Goal: Information Seeking & Learning: Learn about a topic

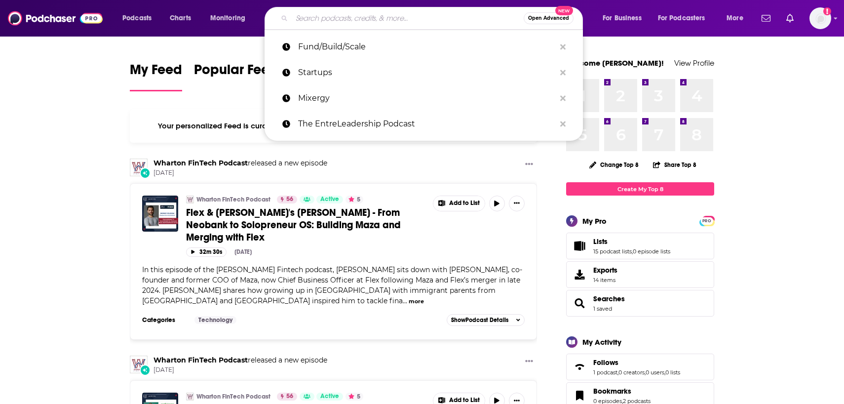
click at [331, 18] on input "Search podcasts, credits, & more..." at bounding box center [408, 18] width 232 height 16
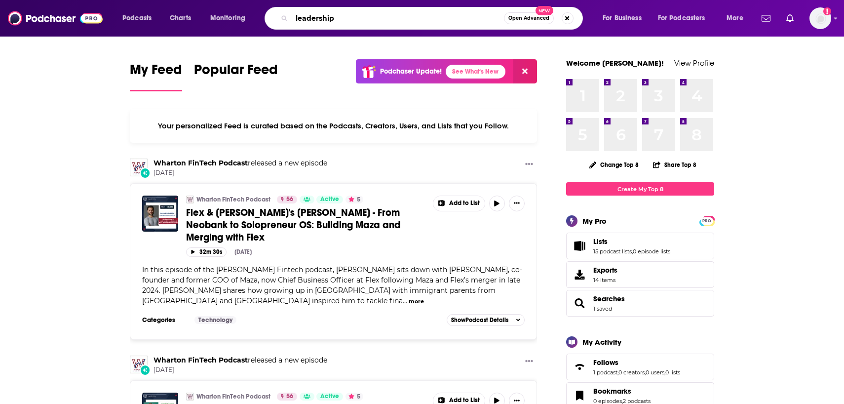
type input "leadership"
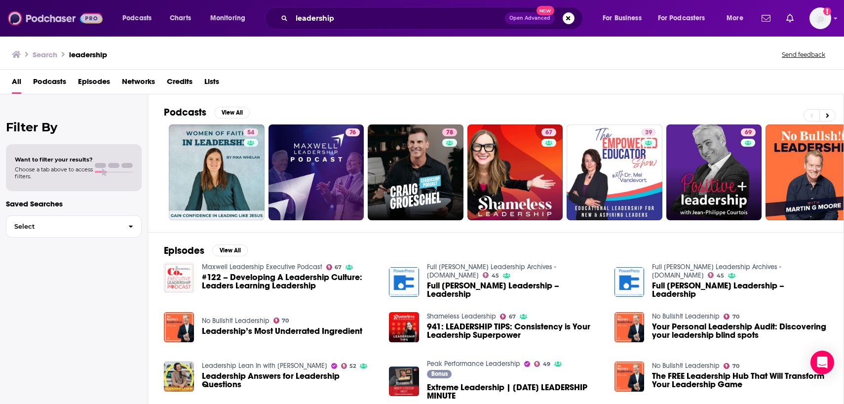
click at [54, 22] on img at bounding box center [55, 18] width 95 height 19
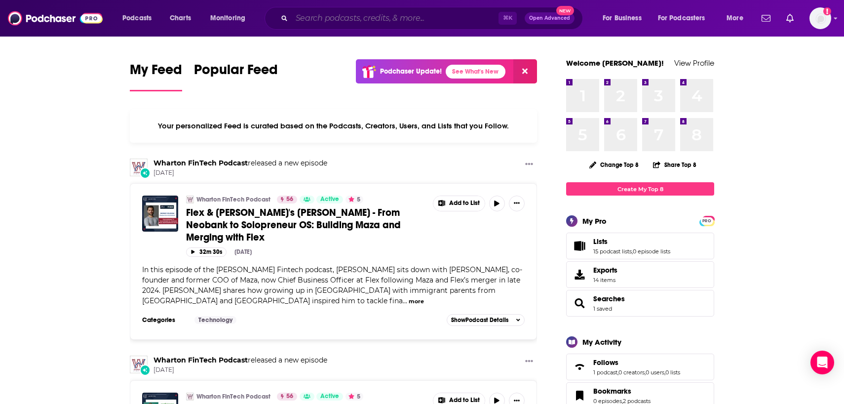
click at [332, 14] on input "Search podcasts, credits, & more..." at bounding box center [395, 18] width 207 height 16
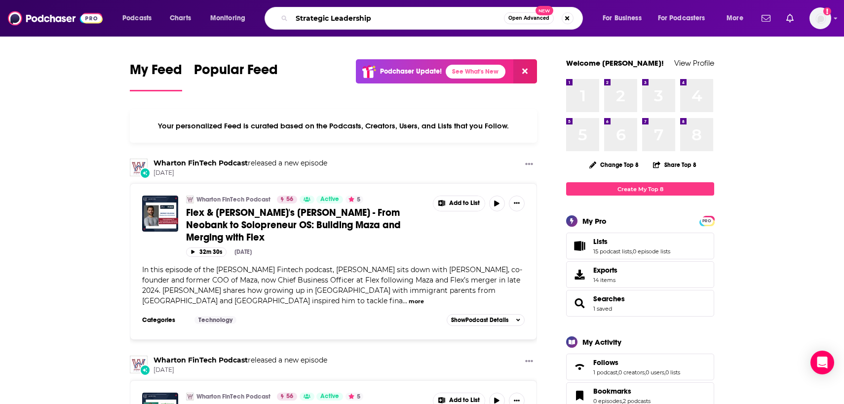
type input "Strategic Leadership"
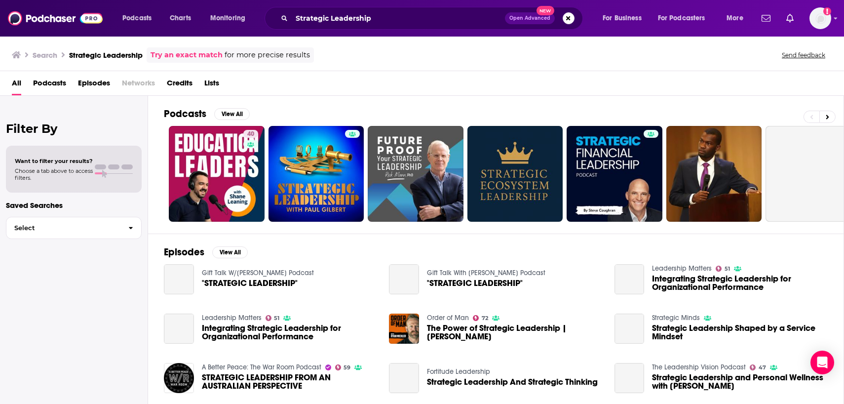
click at [65, 86] on span "Podcasts" at bounding box center [49, 85] width 33 height 20
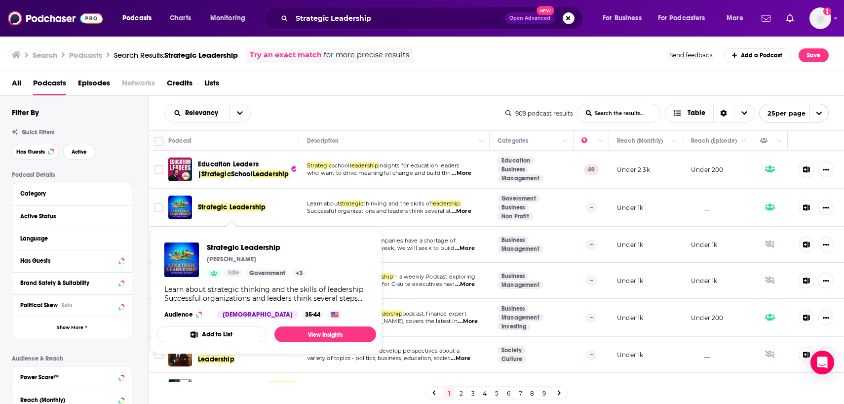
click at [237, 211] on span "Strategic Leadership" at bounding box center [232, 207] width 68 height 8
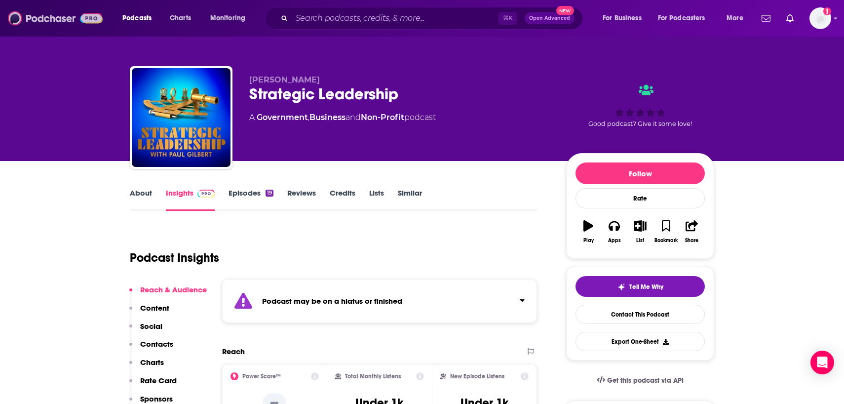
click at [71, 21] on img at bounding box center [55, 18] width 95 height 19
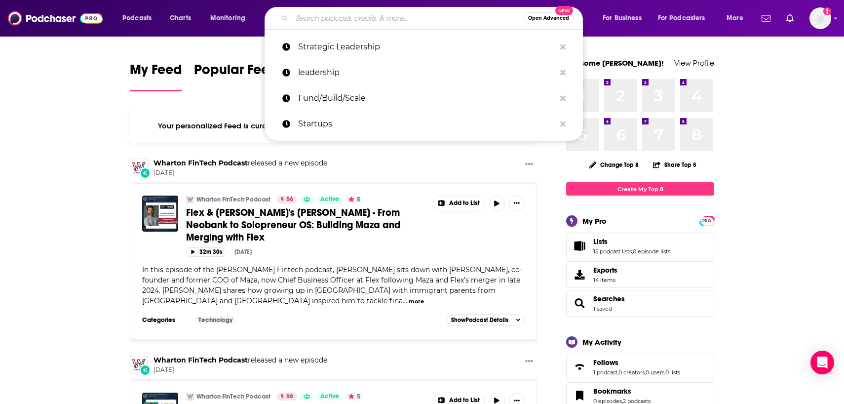
click at [303, 18] on input "Search podcasts, credits, & more..." at bounding box center [408, 18] width 232 height 16
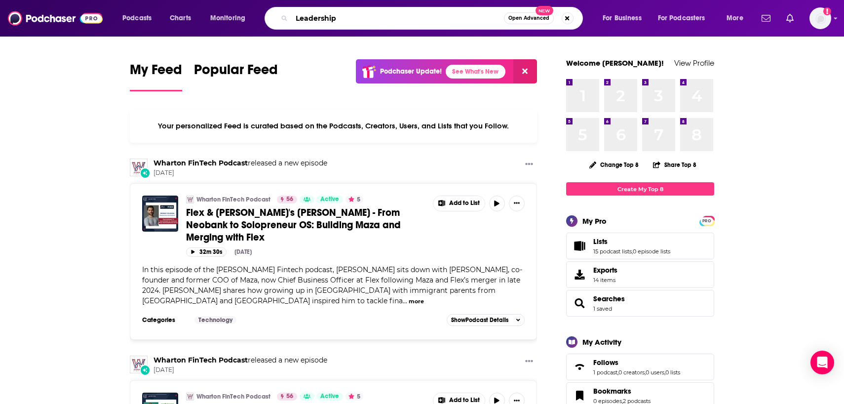
type input "Leadership"
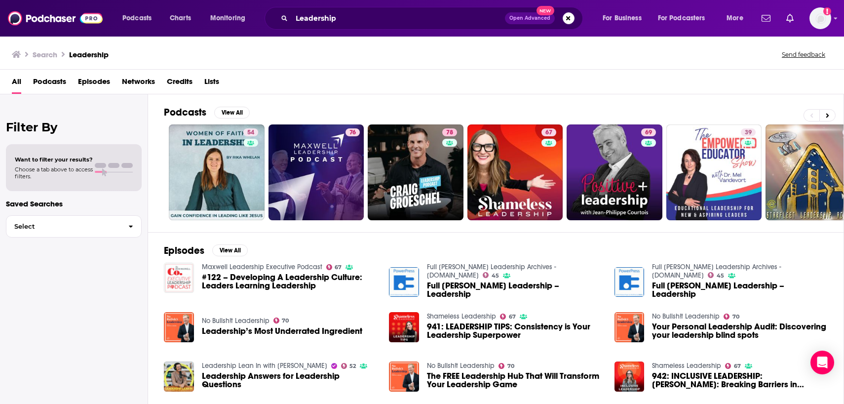
click at [58, 79] on span "Podcasts" at bounding box center [49, 84] width 33 height 20
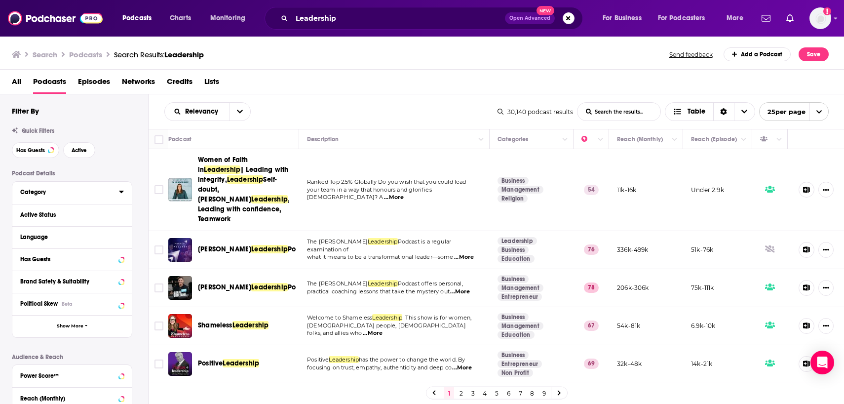
click at [54, 192] on div "Category" at bounding box center [66, 191] width 92 height 7
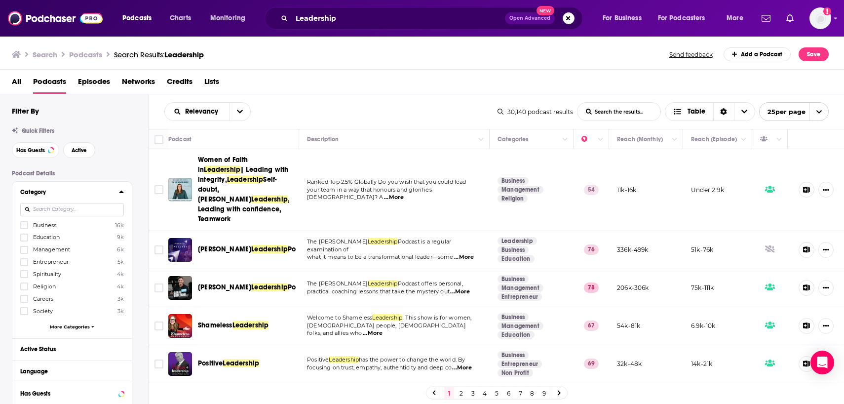
click at [119, 195] on icon at bounding box center [121, 191] width 5 height 8
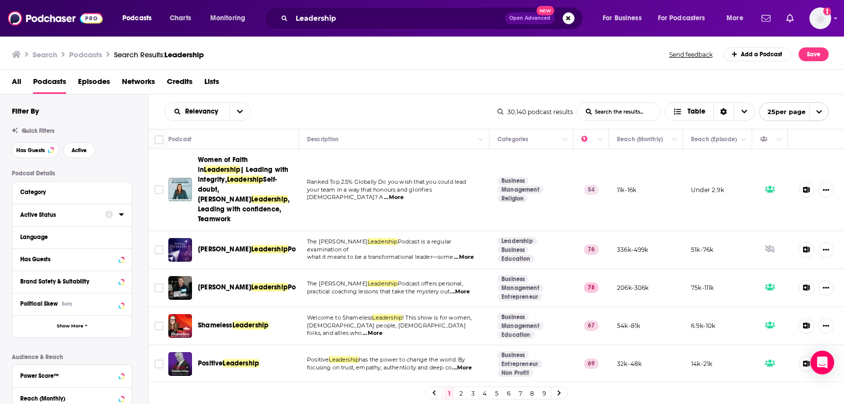
click at [64, 216] on div "Active Status" at bounding box center [59, 214] width 78 height 7
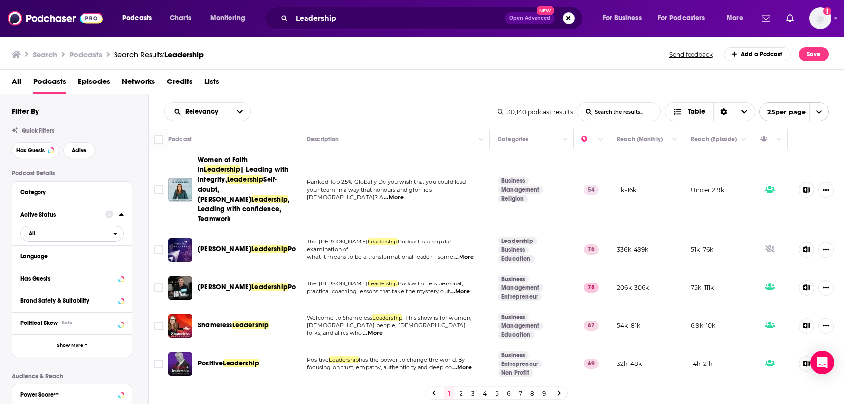
click at [42, 234] on span "All" at bounding box center [67, 232] width 92 height 13
click at [38, 267] on span "Active" at bounding box center [51, 265] width 53 height 5
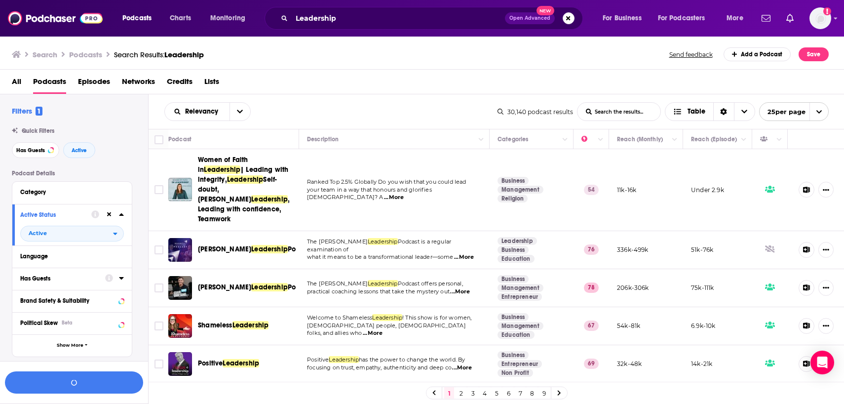
click at [58, 279] on div "Has Guests" at bounding box center [59, 278] width 78 height 7
click at [39, 299] on span "All" at bounding box center [67, 296] width 92 height 13
click at [33, 331] on span "Has guests" at bounding box center [54, 328] width 59 height 5
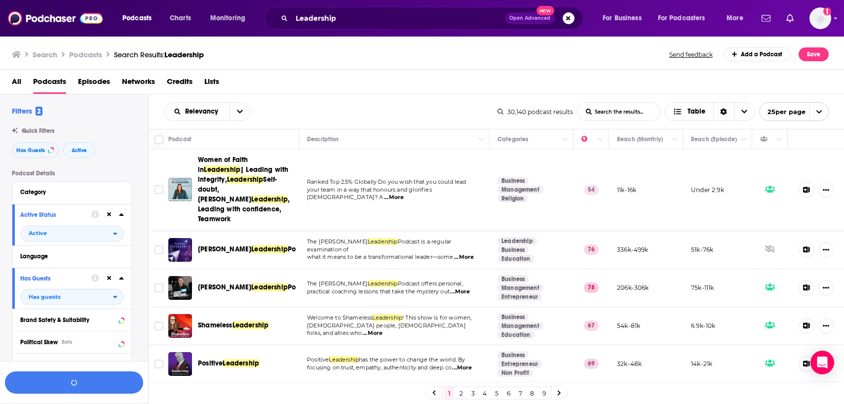
click at [49, 375] on button "button" at bounding box center [74, 382] width 138 height 22
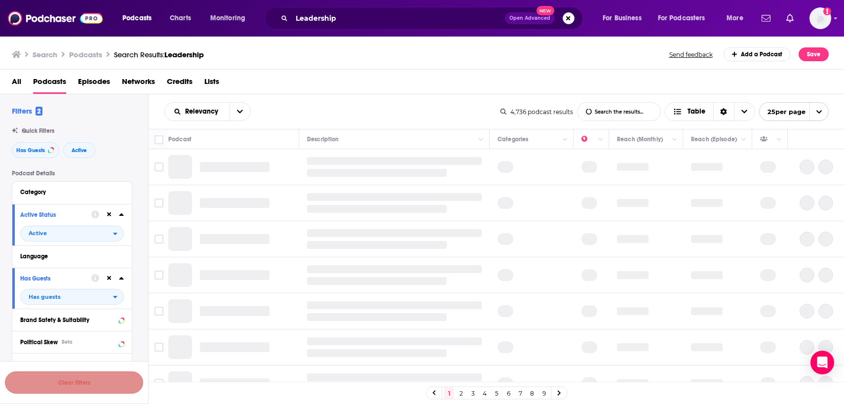
click at [49, 375] on button "Clear Filters" at bounding box center [74, 382] width 138 height 22
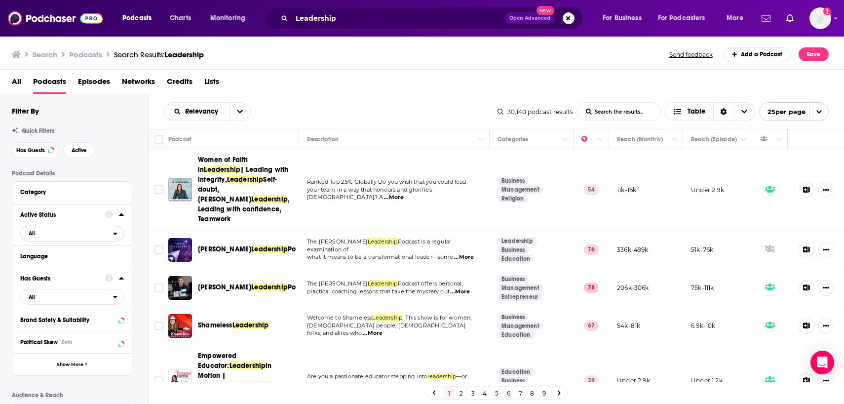
click at [62, 234] on span "All" at bounding box center [67, 232] width 92 height 13
click at [56, 265] on span "Active" at bounding box center [51, 265] width 53 height 5
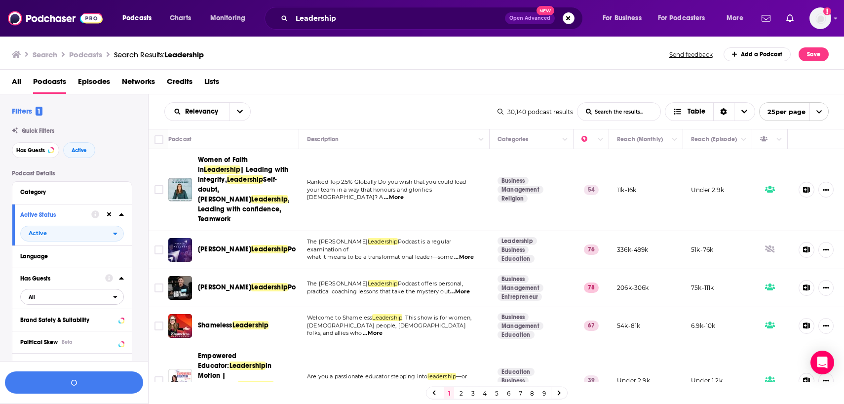
click at [55, 299] on span "All" at bounding box center [67, 296] width 92 height 13
click at [49, 329] on span "Has guests" at bounding box center [54, 328] width 59 height 5
click at [466, 288] on span "...More" at bounding box center [460, 292] width 20 height 8
click at [382, 329] on span "...More" at bounding box center [373, 333] width 20 height 8
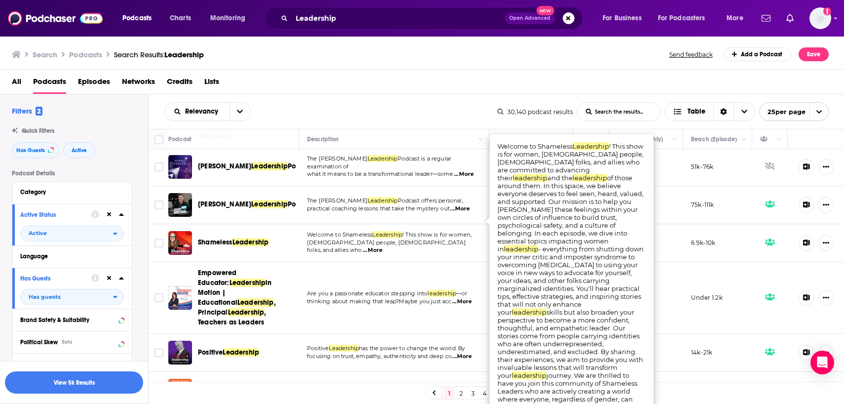
scroll to position [100, 0]
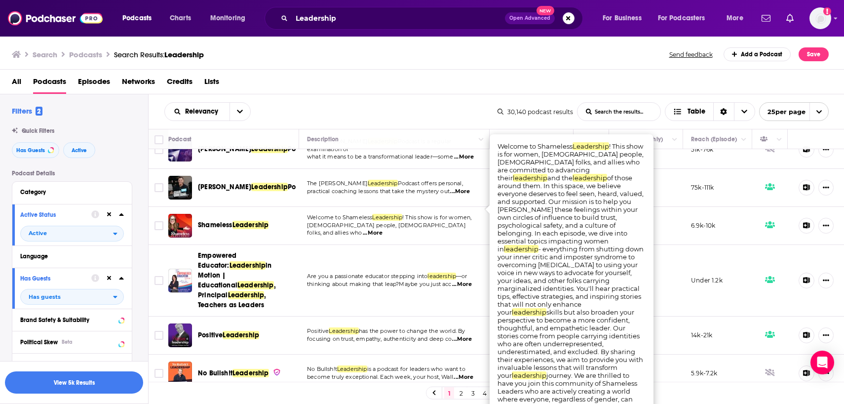
click at [460, 335] on span "...More" at bounding box center [462, 339] width 20 height 8
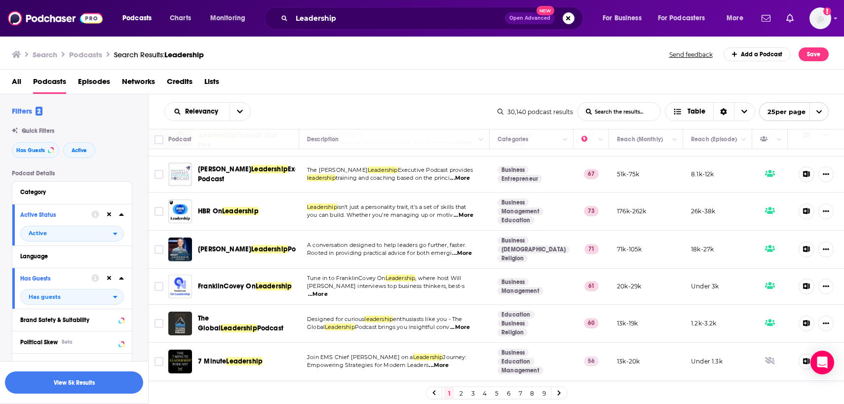
scroll to position [392, 0]
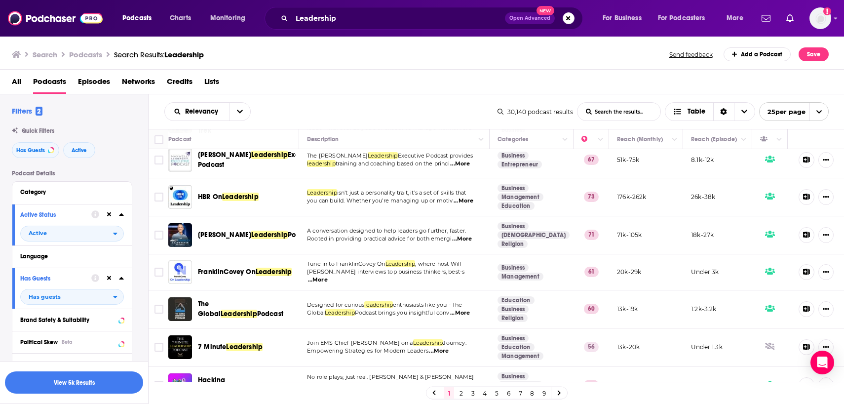
click at [463, 235] on span "...More" at bounding box center [462, 239] width 20 height 8
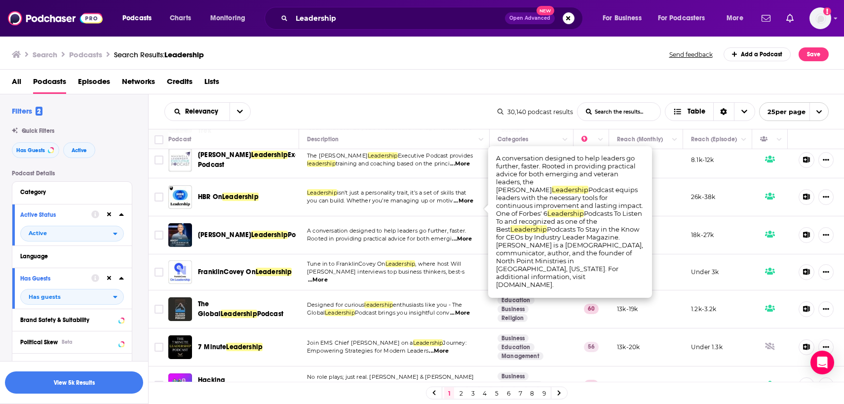
click at [463, 235] on span "...More" at bounding box center [462, 239] width 20 height 8
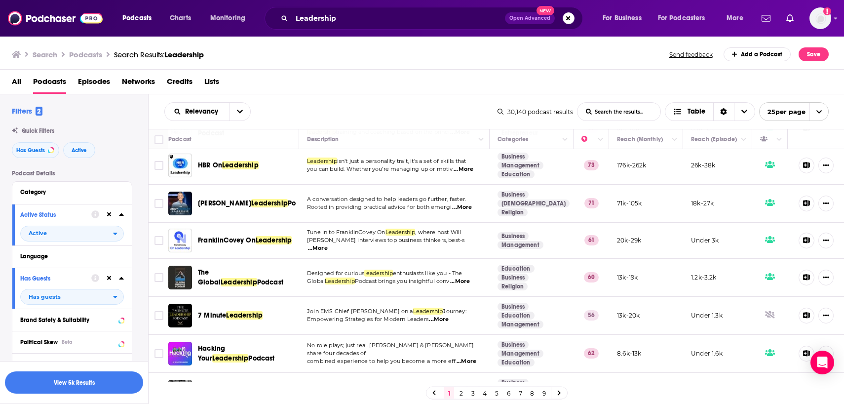
scroll to position [425, 0]
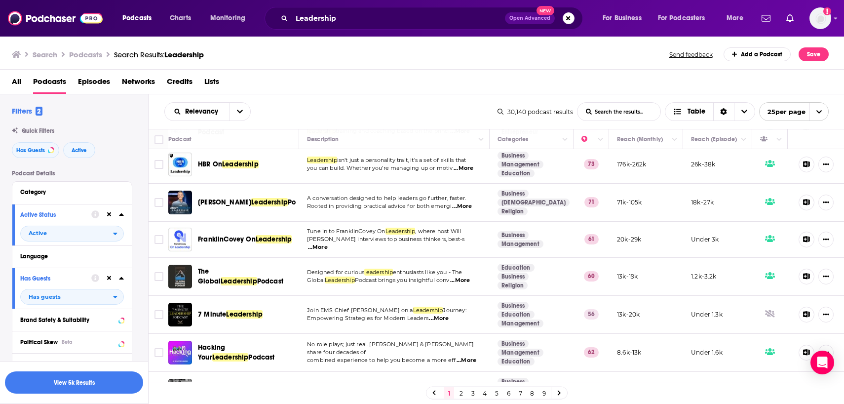
click at [328, 243] on span "...More" at bounding box center [318, 247] width 20 height 8
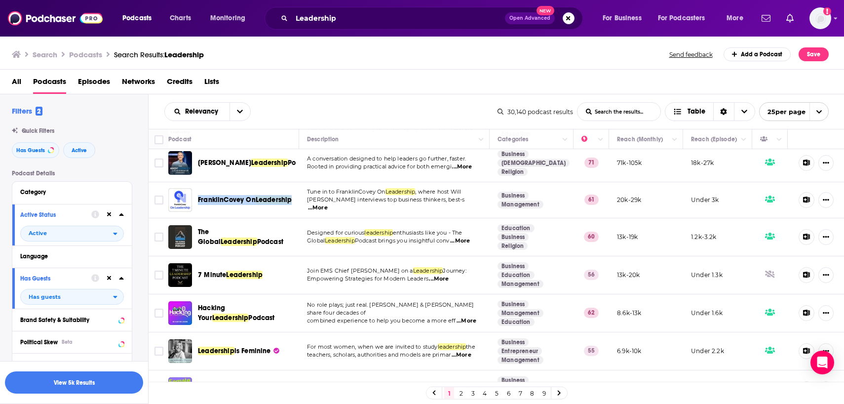
scroll to position [465, 0]
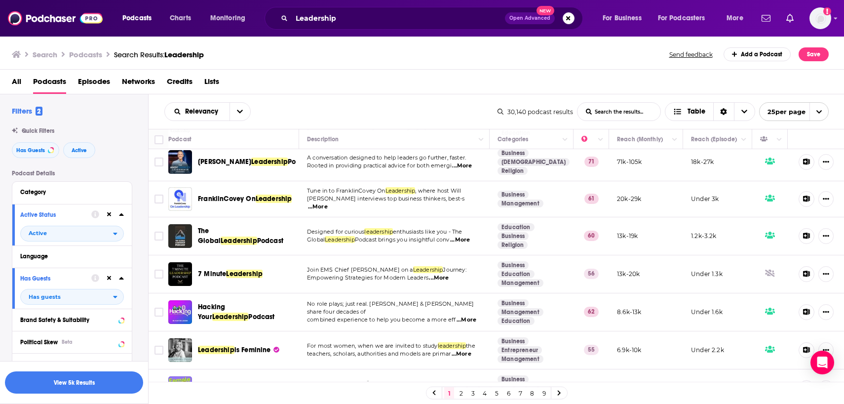
click at [317, 255] on td "Join EMS Chief Paul Falavolito on a Leadership Journey: Empowering Strategies f…" at bounding box center [394, 274] width 190 height 38
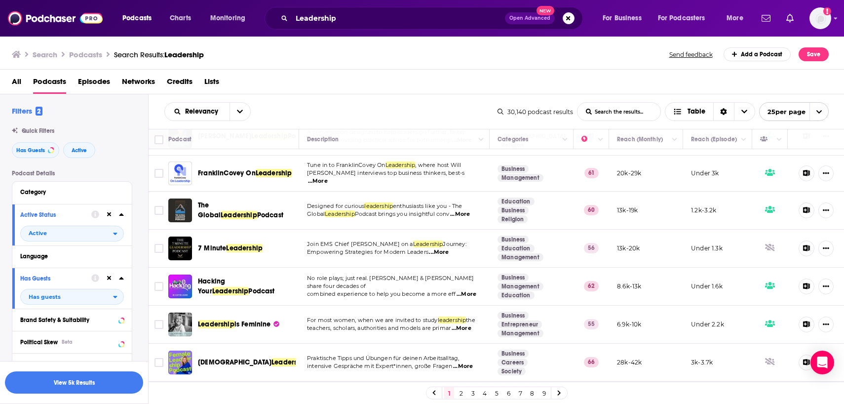
scroll to position [493, 0]
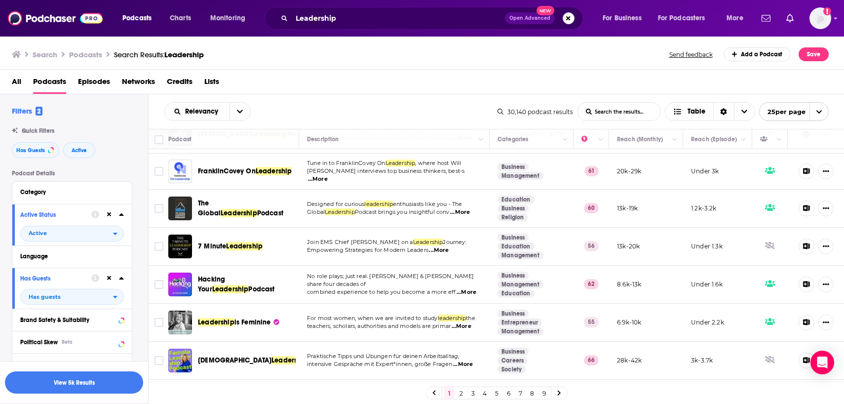
click at [300, 265] on td "No role plays; just real. Chris & Lorenzo share four decades of combined experi…" at bounding box center [394, 284] width 190 height 38
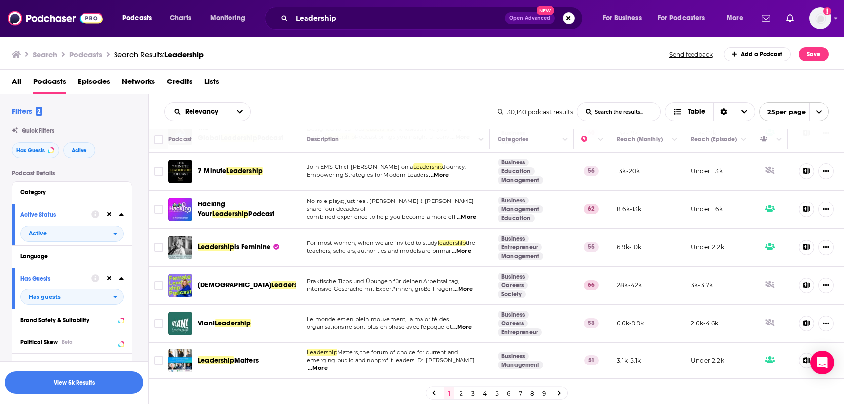
scroll to position [569, 0]
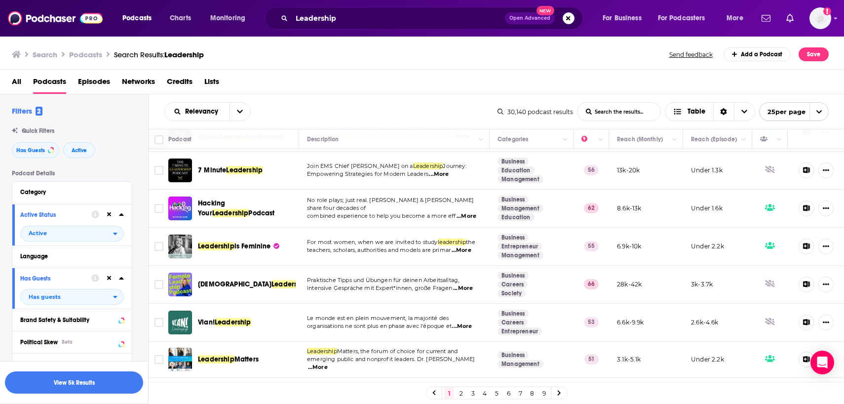
click at [467, 212] on span "...More" at bounding box center [466, 216] width 20 height 8
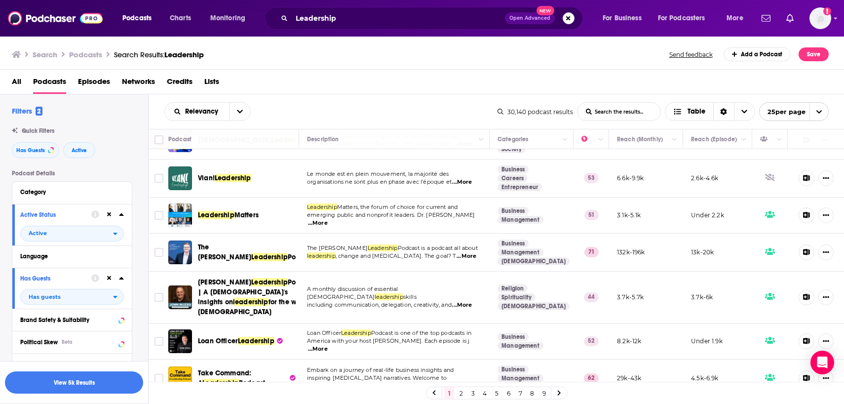
scroll to position [716, 0]
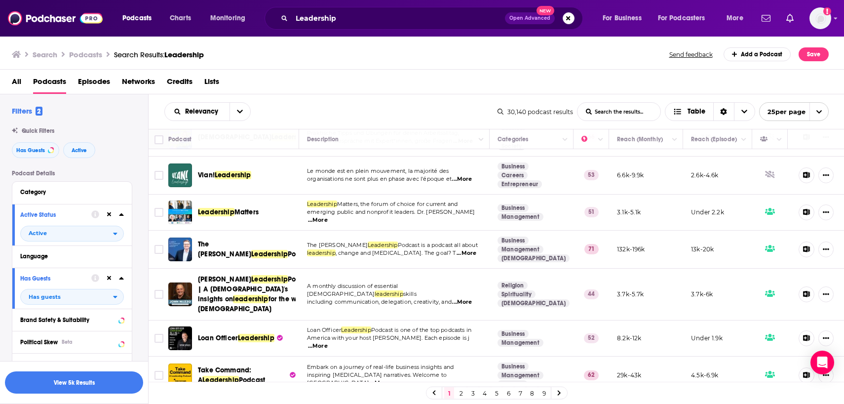
click at [328, 216] on span "...More" at bounding box center [318, 220] width 20 height 8
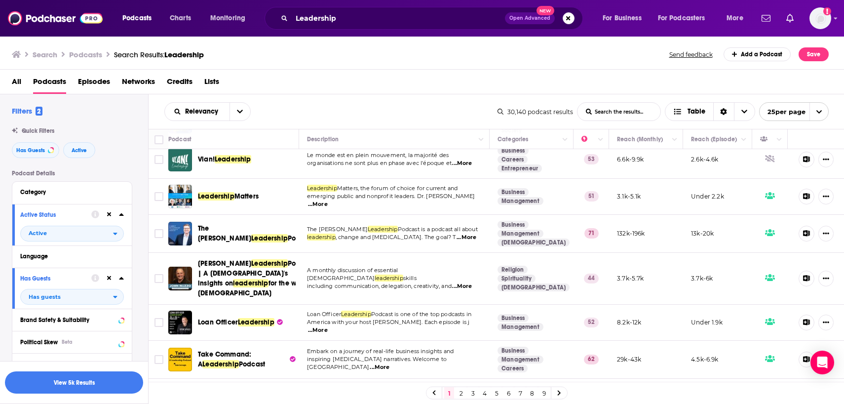
scroll to position [739, 0]
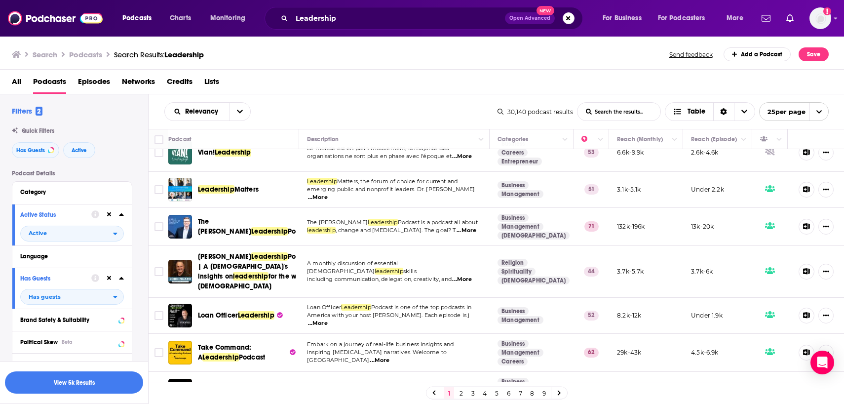
click at [341, 259] on td "A monthly discussion of essential church leadership skills including communicat…" at bounding box center [394, 272] width 190 height 52
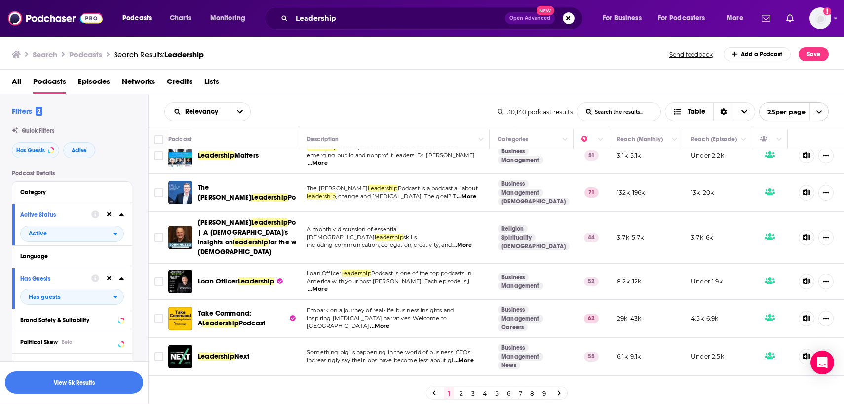
scroll to position [774, 0]
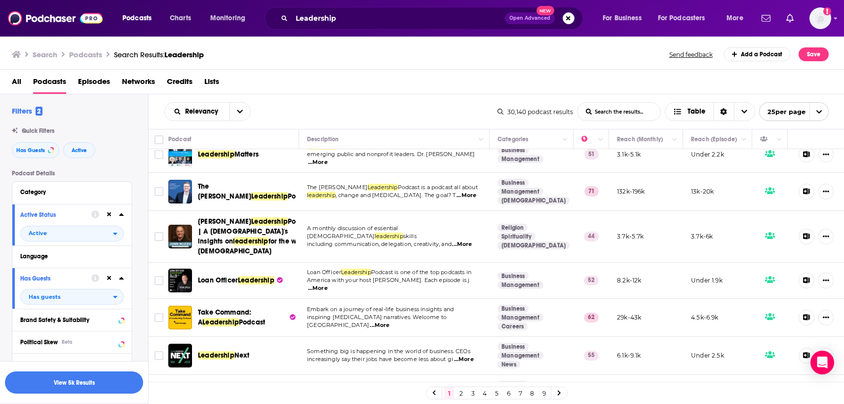
click at [389, 321] on span "...More" at bounding box center [380, 325] width 20 height 8
click at [321, 336] on td "Something big is happening in the world of business. CEOs increasingly say thei…" at bounding box center [394, 355] width 190 height 38
click at [460, 394] on link "2" at bounding box center [461, 393] width 10 height 12
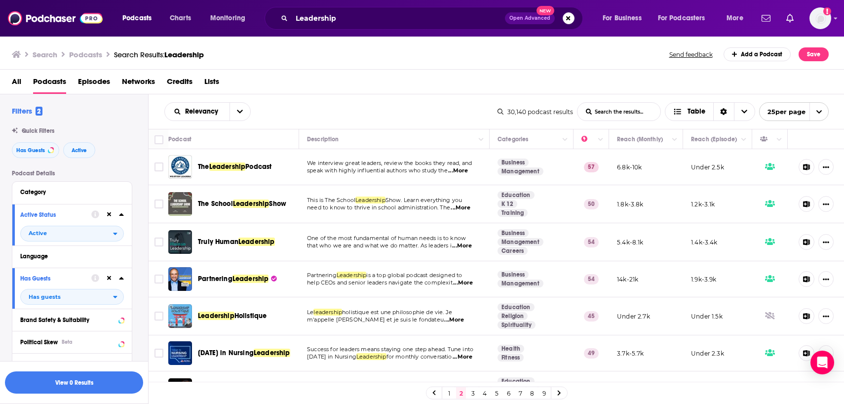
click at [352, 206] on span "need to know to thrive in school administration. The" at bounding box center [378, 207] width 143 height 7
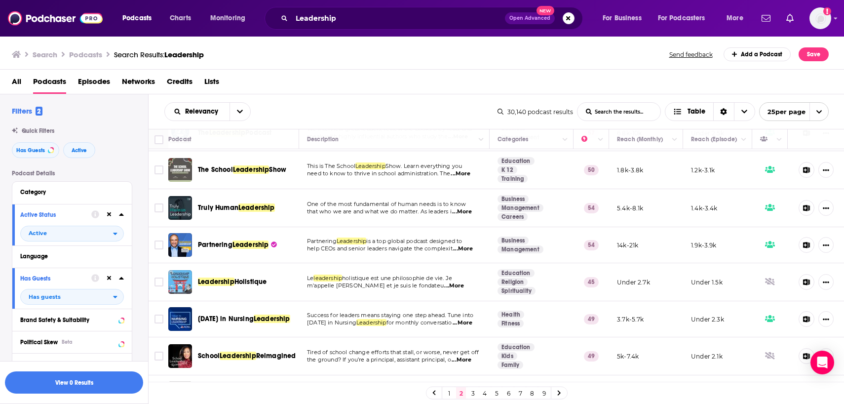
scroll to position [37, 0]
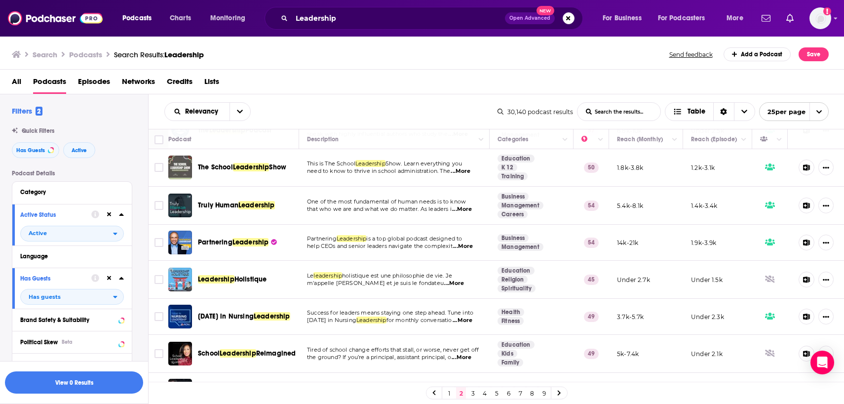
click at [321, 217] on td "One of the most fundamental of human needs is to know that who we are and what …" at bounding box center [394, 205] width 190 height 38
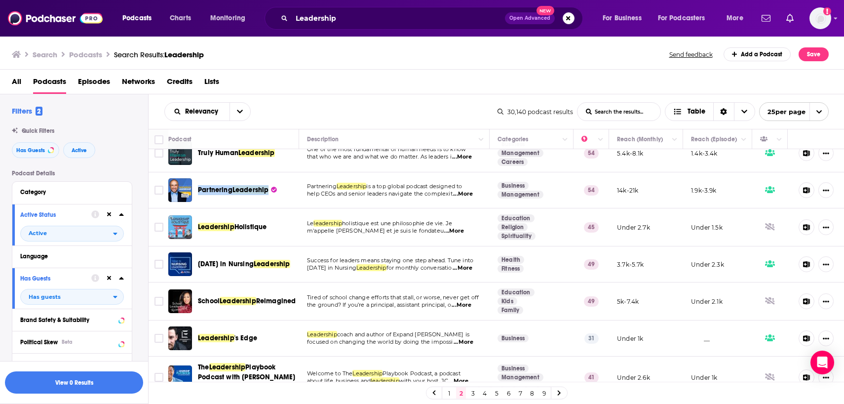
scroll to position [111, 0]
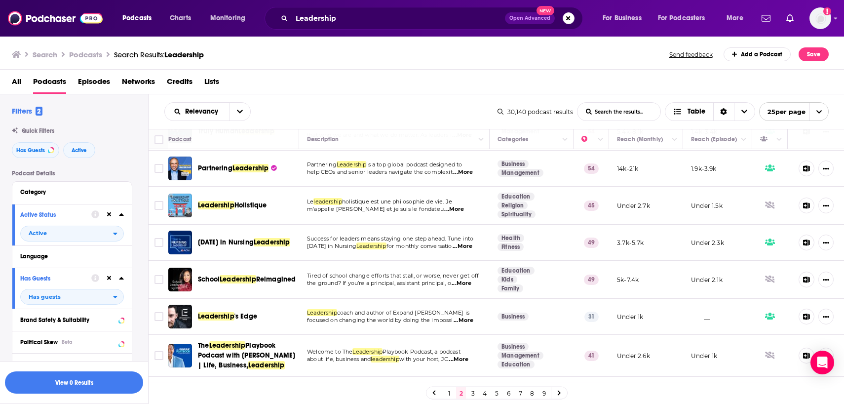
click at [347, 224] on td "Le leadership holistique est une philosophie de vie. Je m'appelle Christophe Ro…" at bounding box center [394, 205] width 190 height 38
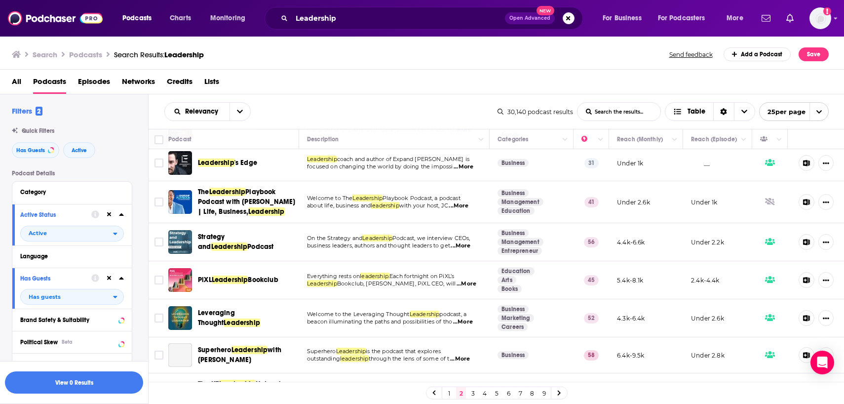
scroll to position [265, 0]
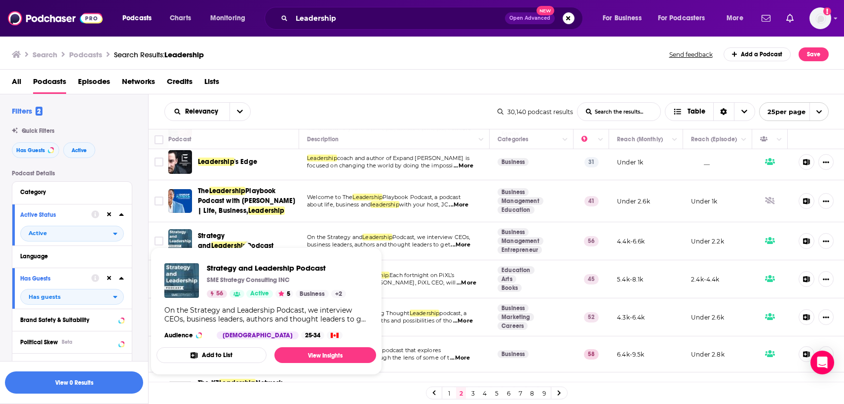
click at [322, 236] on td "On the Strategy and Leadership Podcast, we interview CEOs, business leaders, au…" at bounding box center [394, 241] width 190 height 38
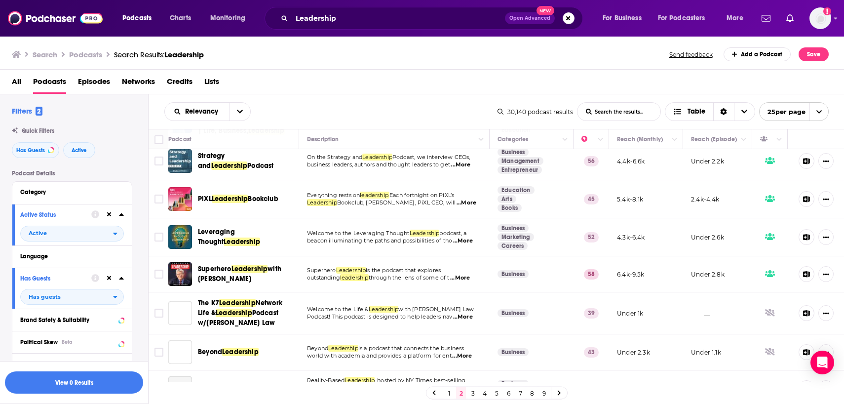
scroll to position [345, 0]
click at [388, 118] on div "Relevancy List Search Input Search the results... Table" at bounding box center [330, 111] width 333 height 19
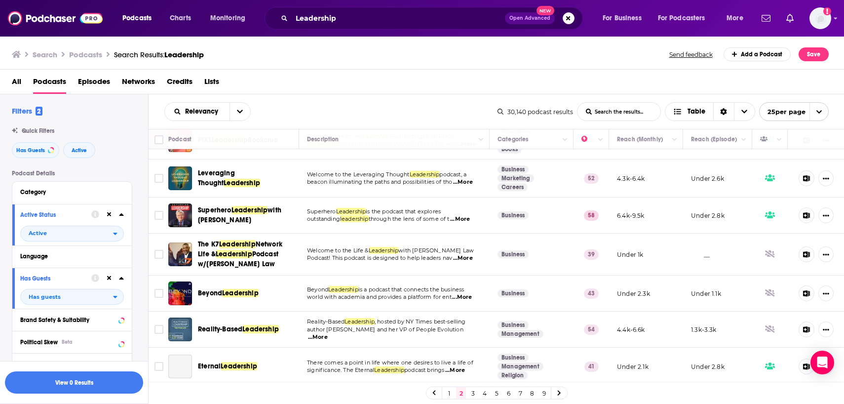
scroll to position [405, 0]
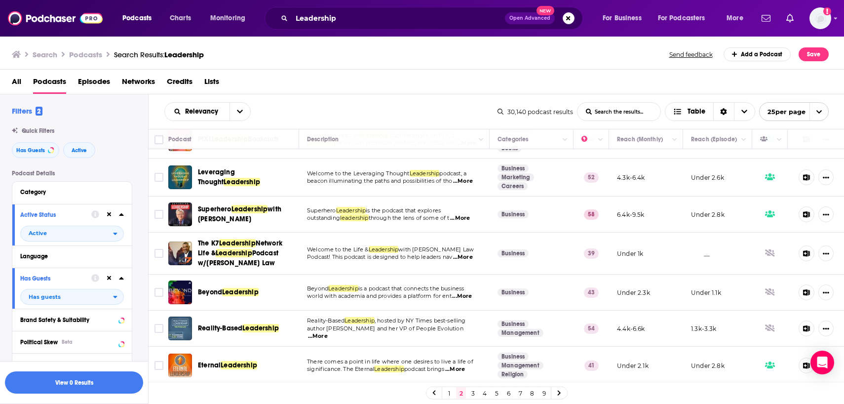
click at [322, 250] on td "Welcome to the Life & Leadership with Kenneth K. Law Podcast! This podcast is d…" at bounding box center [394, 253] width 190 height 42
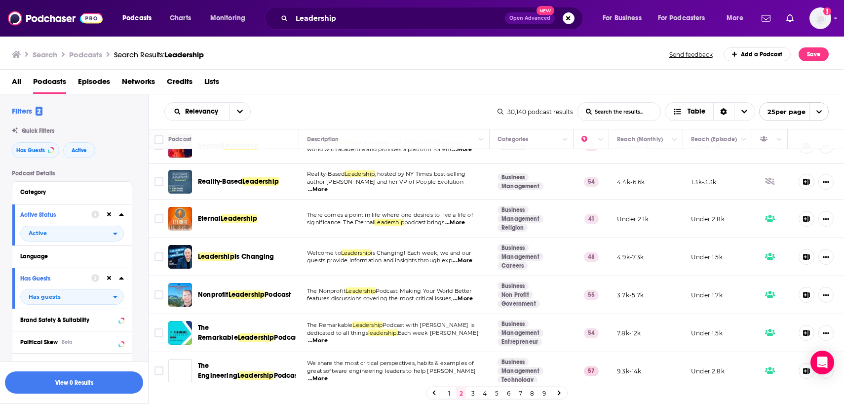
scroll to position [563, 0]
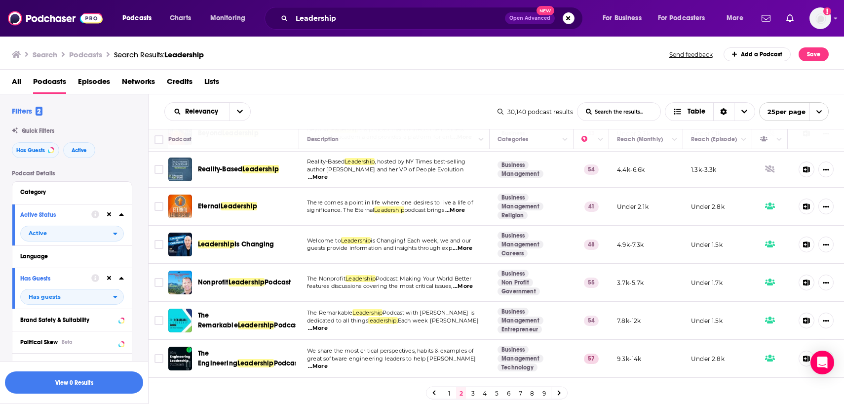
click at [329, 225] on td "There comes a point in life where one desires to live a life of significance. T…" at bounding box center [394, 206] width 190 height 38
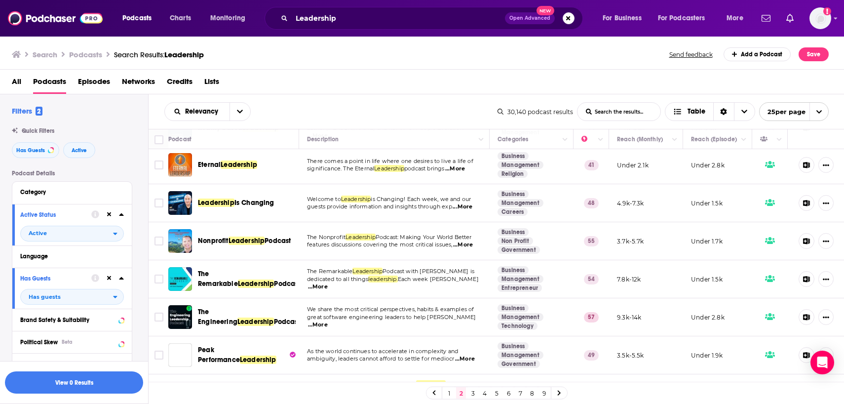
scroll to position [610, 0]
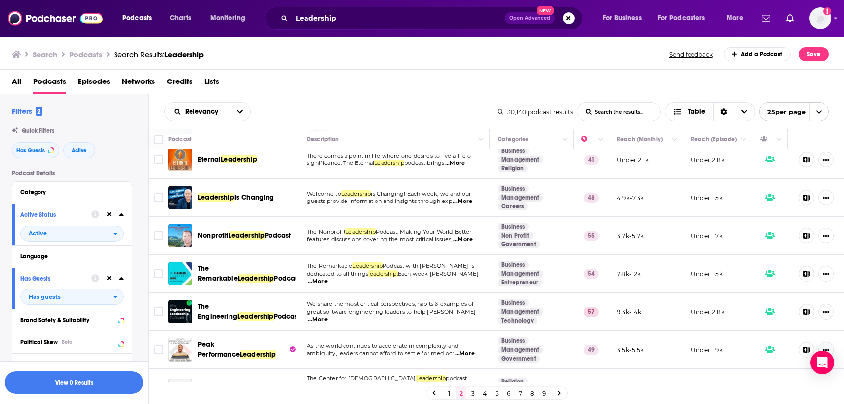
click at [318, 235] on span "The Nonprofit" at bounding box center [326, 231] width 38 height 7
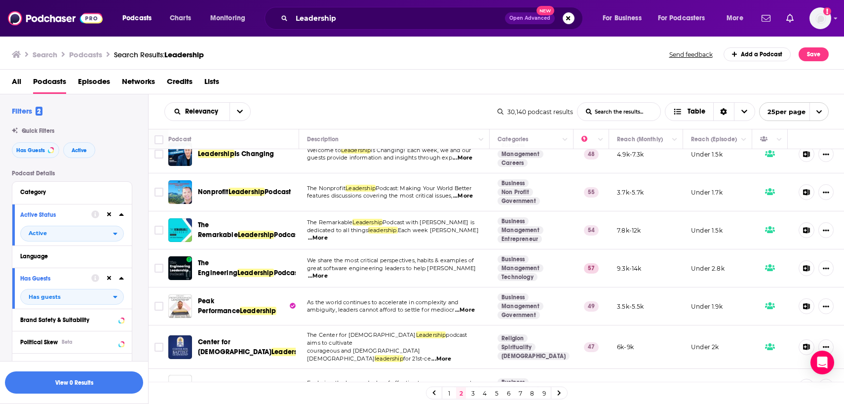
scroll to position [655, 0]
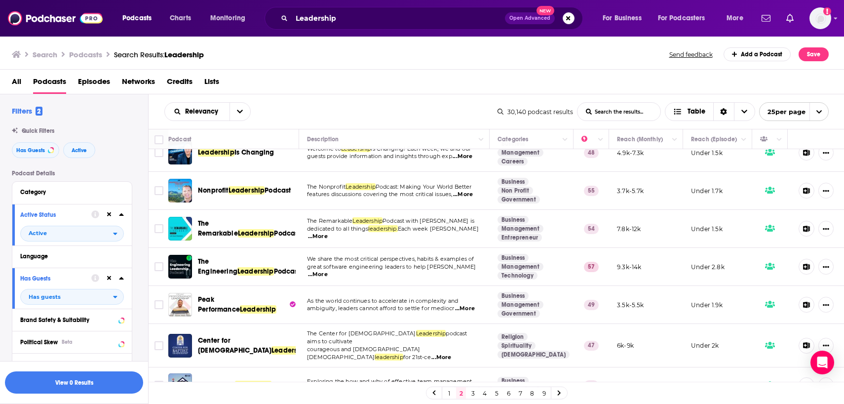
click at [340, 197] on span "features discussions covering the most critical issues," at bounding box center [379, 193] width 145 height 7
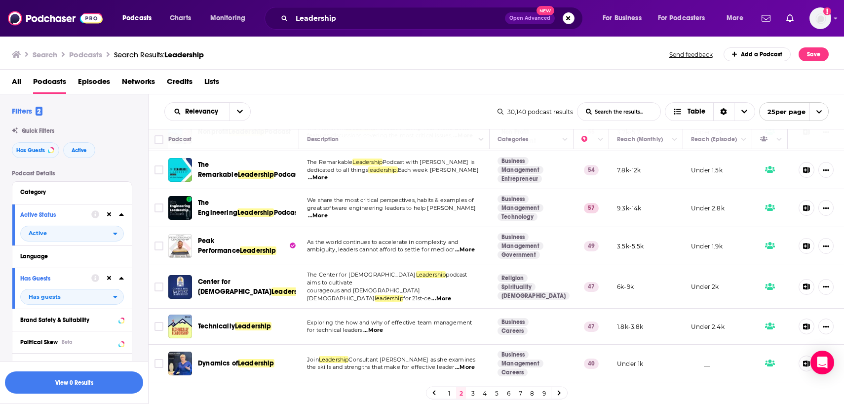
scroll to position [718, 0]
click at [361, 211] on span "great software engineering leaders to help evolve lea" at bounding box center [391, 207] width 169 height 7
click at [398, 368] on span "the skills and strengths that make for effective leader" at bounding box center [380, 366] width 147 height 7
click at [470, 393] on link "3" at bounding box center [473, 393] width 10 height 12
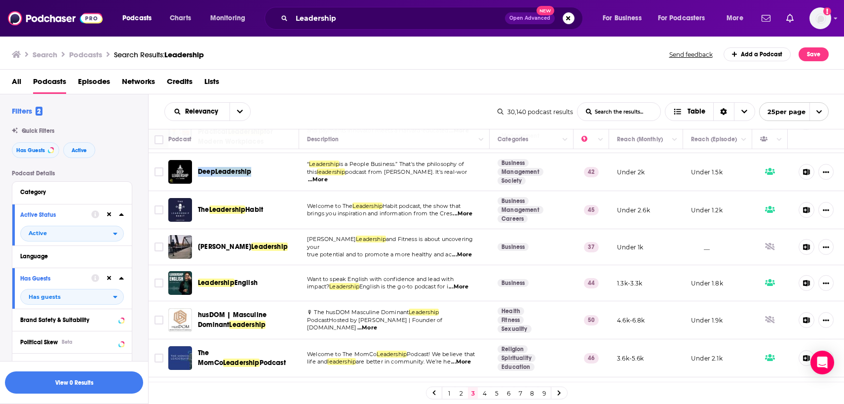
scroll to position [164, 0]
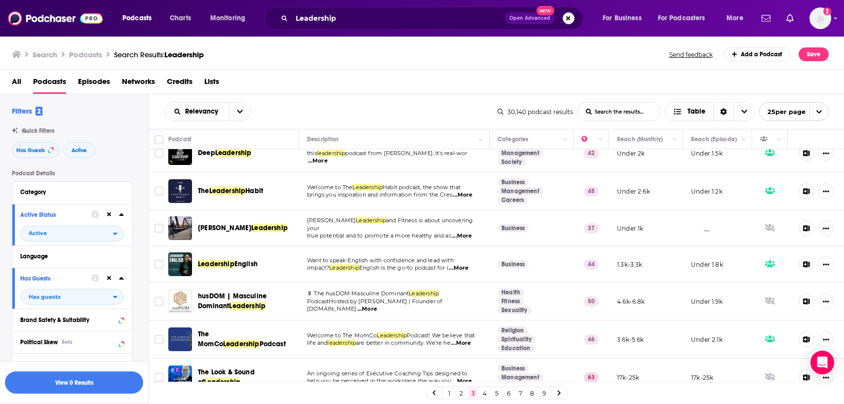
click at [301, 249] on td "Want to speak English with confidence and lead with impact? Leadership English …" at bounding box center [394, 264] width 190 height 36
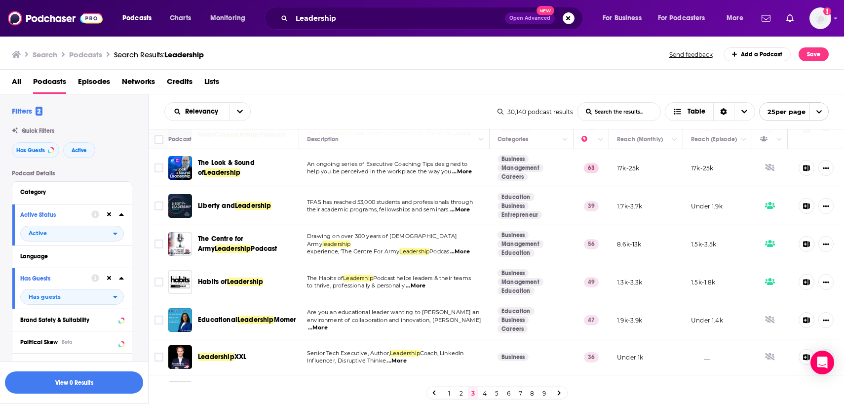
scroll to position [386, 0]
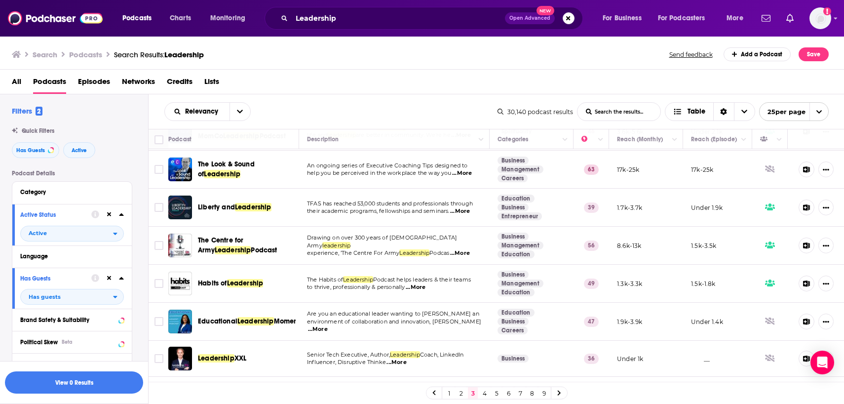
click at [334, 218] on td "TFAS has reached 53,000 students and professionals through their academic progr…" at bounding box center [394, 207] width 190 height 38
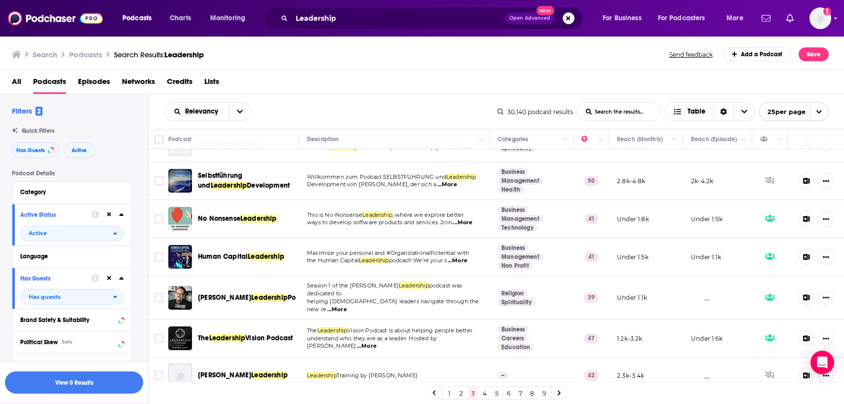
scroll to position [656, 0]
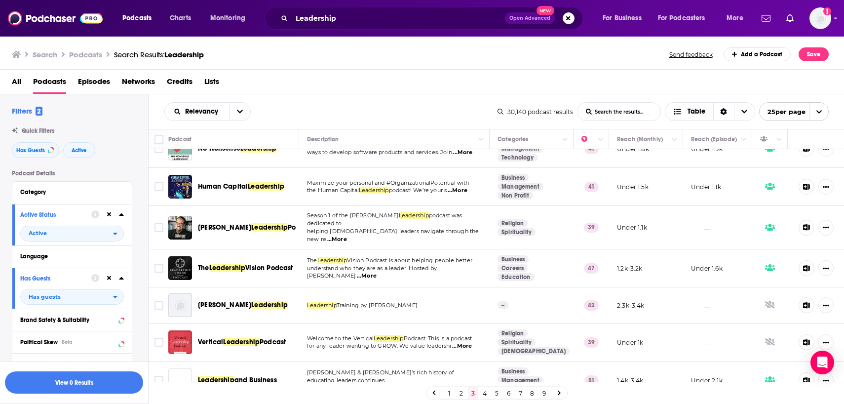
click at [344, 219] on span "Season 1 of the Stetzer" at bounding box center [353, 215] width 92 height 7
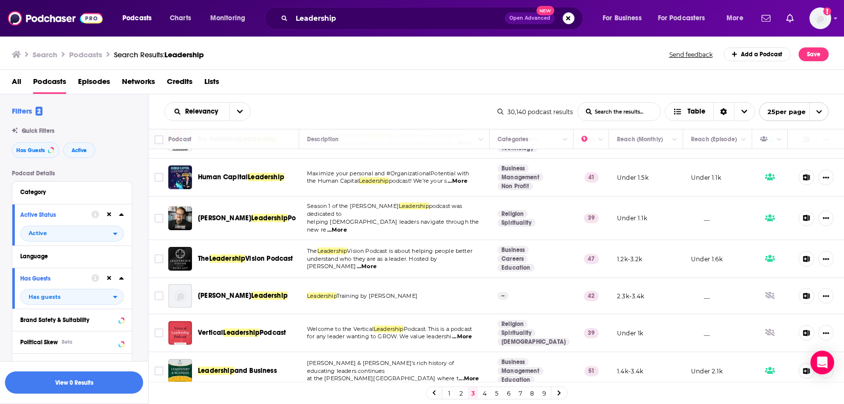
click at [484, 392] on link "4" at bounding box center [485, 393] width 10 height 12
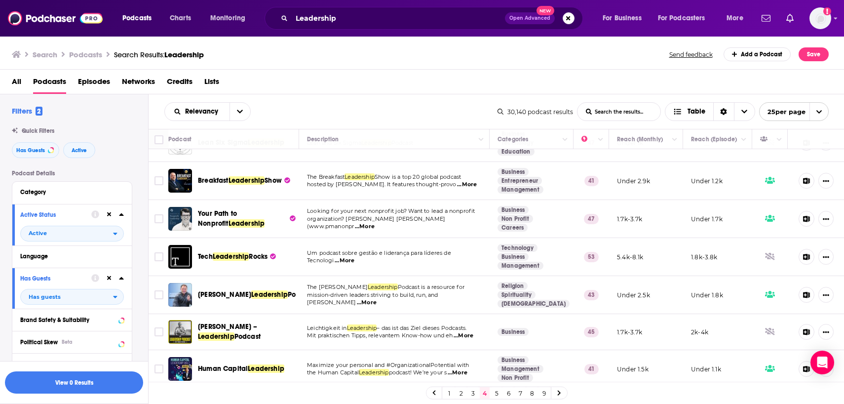
scroll to position [62, 0]
click at [335, 214] on span "Looking for your next nonprofit job? Want to lead a nonprofit" at bounding box center [391, 210] width 168 height 7
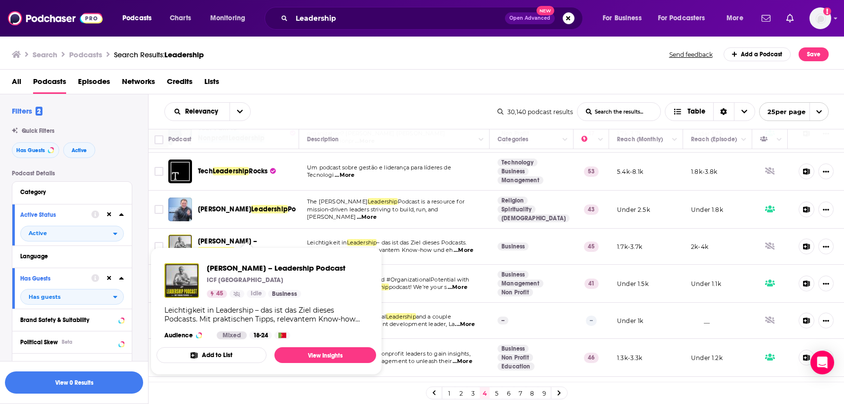
scroll to position [148, 0]
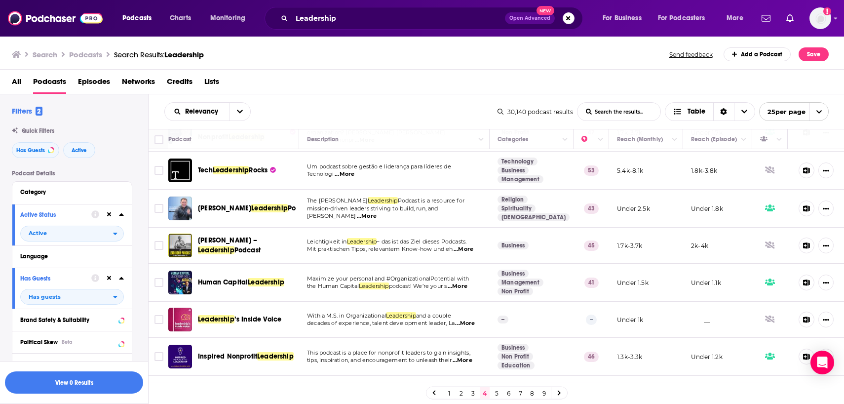
click at [327, 223] on td "The Vanderbloemen Leadership Podcast is a resource for mission-driven leaders s…" at bounding box center [394, 208] width 190 height 38
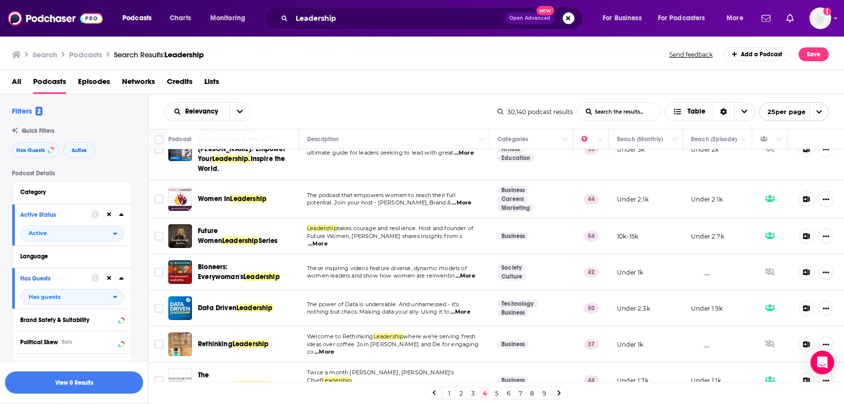
scroll to position [410, 0]
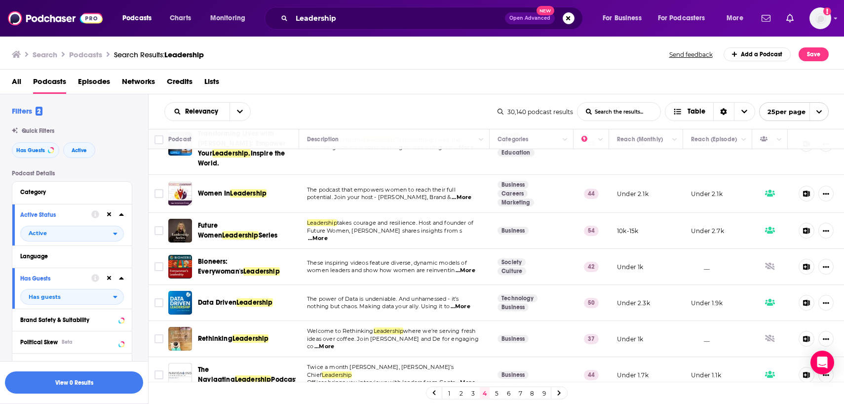
click at [342, 295] on span "The power of Data is undeniable. And unharnessed - it’s" at bounding box center [382, 298] width 151 height 7
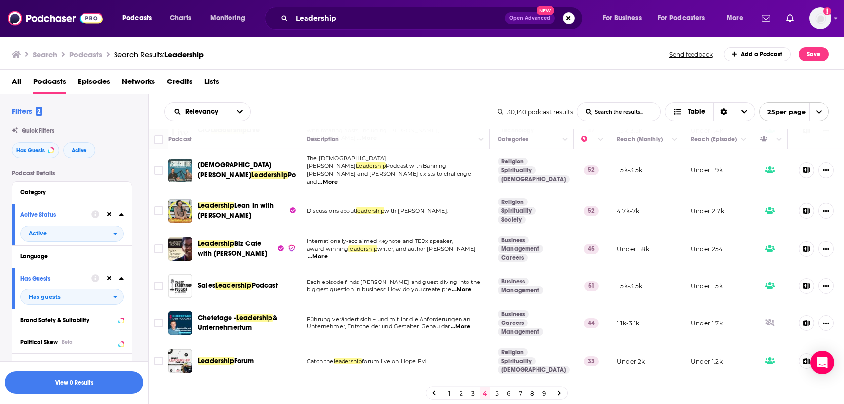
scroll to position [710, 0]
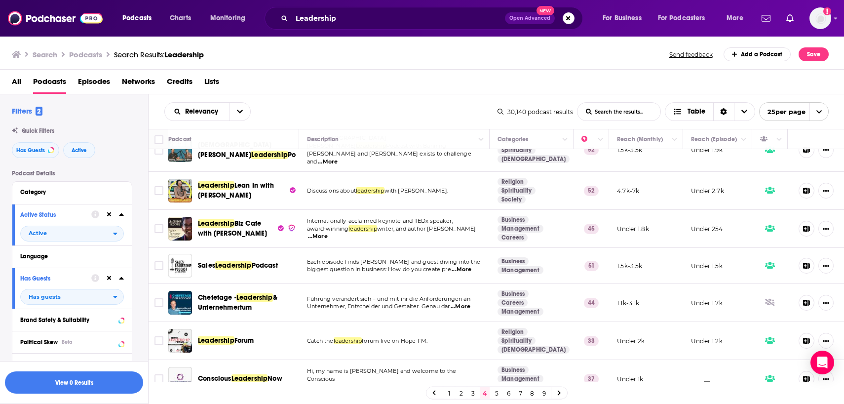
click at [363, 258] on span "Each episode finds Rob Jeppsen and guest diving into the" at bounding box center [393, 261] width 173 height 7
click at [496, 390] on link "5" at bounding box center [496, 393] width 10 height 12
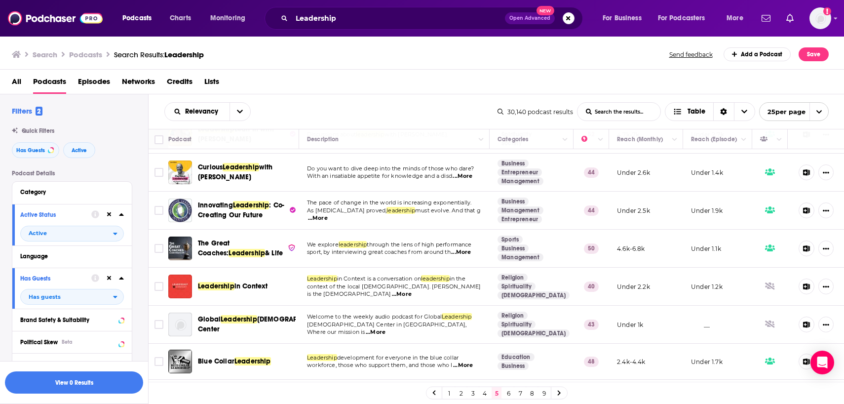
scroll to position [37, 0]
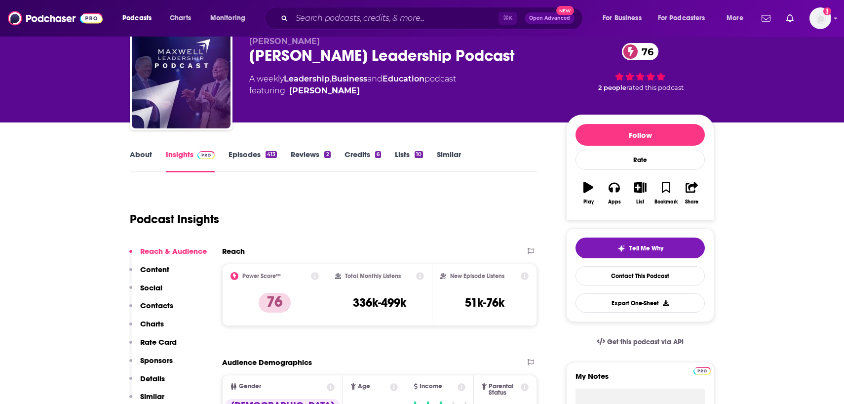
scroll to position [40, 0]
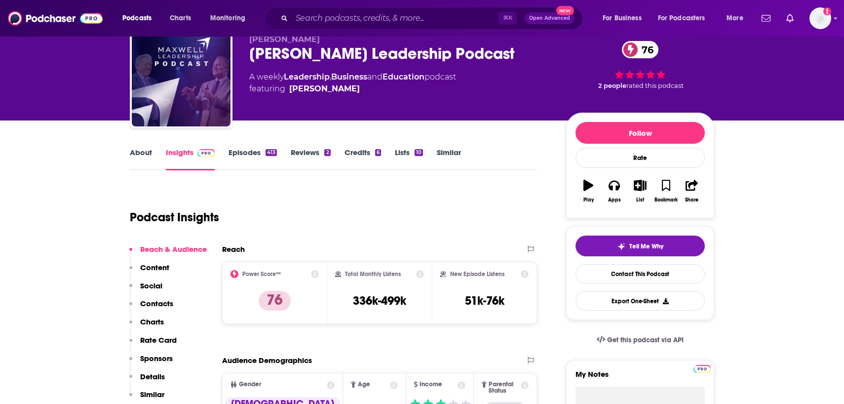
click at [139, 154] on link "About" at bounding box center [141, 159] width 22 height 23
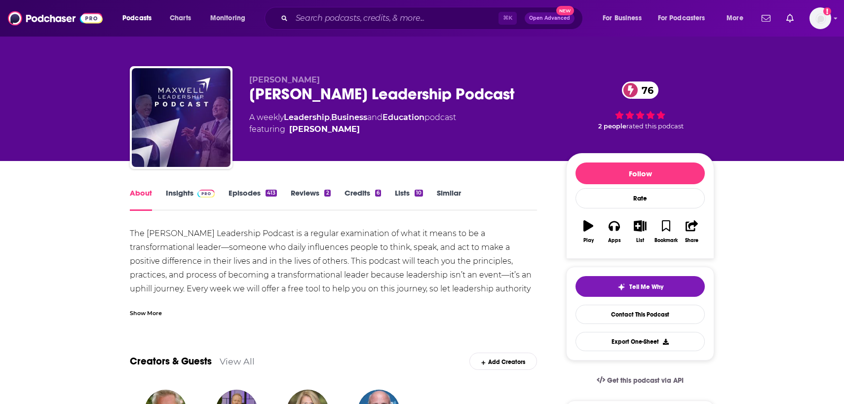
click at [156, 312] on div "Show More" at bounding box center [146, 311] width 32 height 9
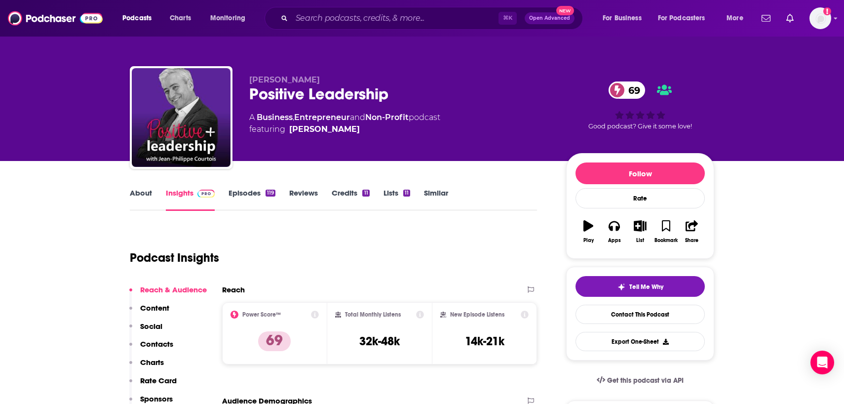
click at [136, 199] on link "About" at bounding box center [141, 199] width 22 height 23
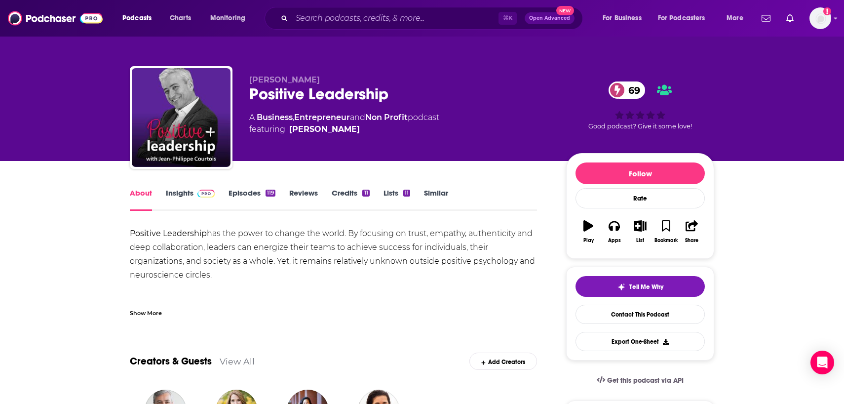
click at [145, 317] on div "Show More" at bounding box center [146, 311] width 32 height 9
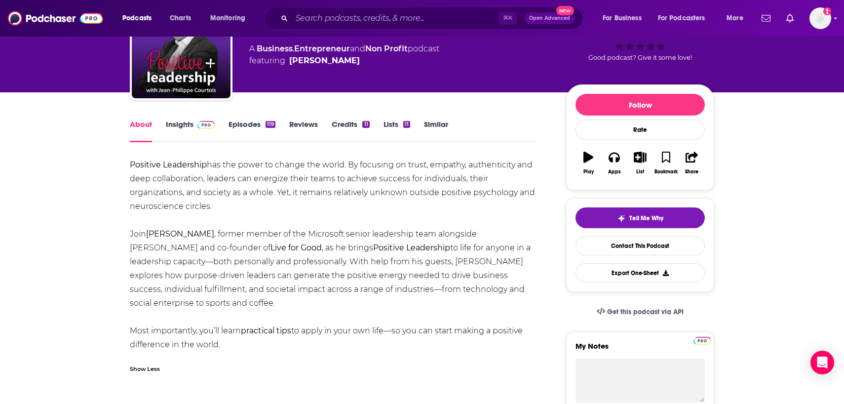
scroll to position [69, 0]
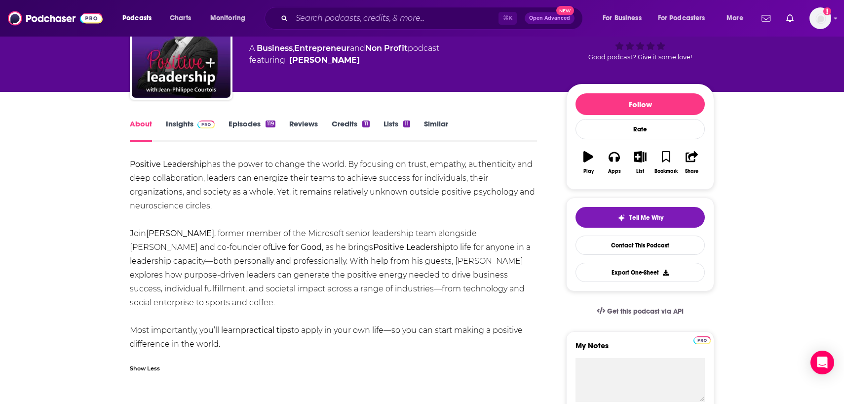
drag, startPoint x: 228, startPoint y: 343, endPoint x: 132, endPoint y: 167, distance: 200.9
click at [132, 167] on div "Positive Leadership has the power to change the world. By focusing on trust, em…" at bounding box center [333, 253] width 407 height 193
copy div "Positive Leadership has the power to change the world. By focusing on trust, em…"
click at [179, 123] on link "Insights" at bounding box center [190, 130] width 49 height 23
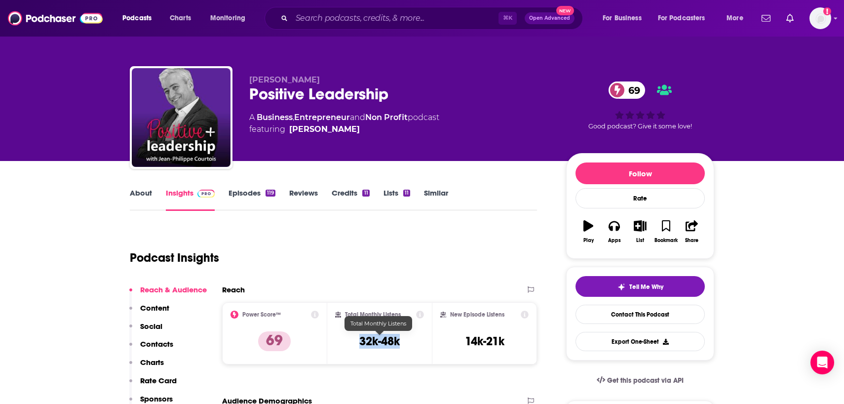
drag, startPoint x: 404, startPoint y: 343, endPoint x: 349, endPoint y: 342, distance: 54.3
click at [349, 342] on div "Total Monthly Listens 32k-48k" at bounding box center [379, 332] width 89 height 45
copy h3 "32k-48k"
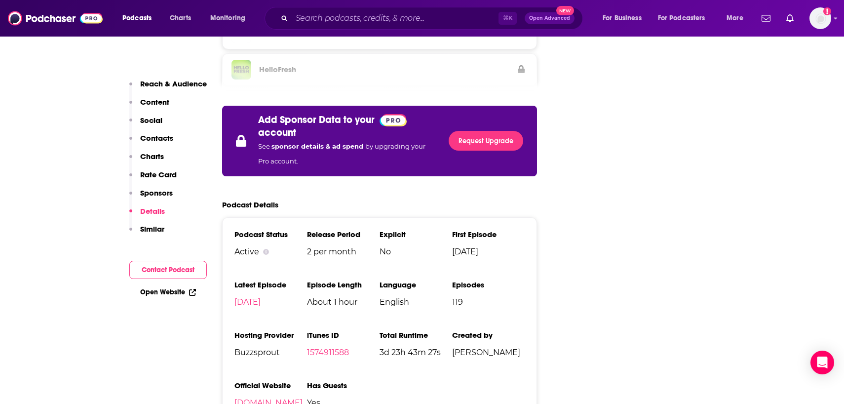
scroll to position [1623, 0]
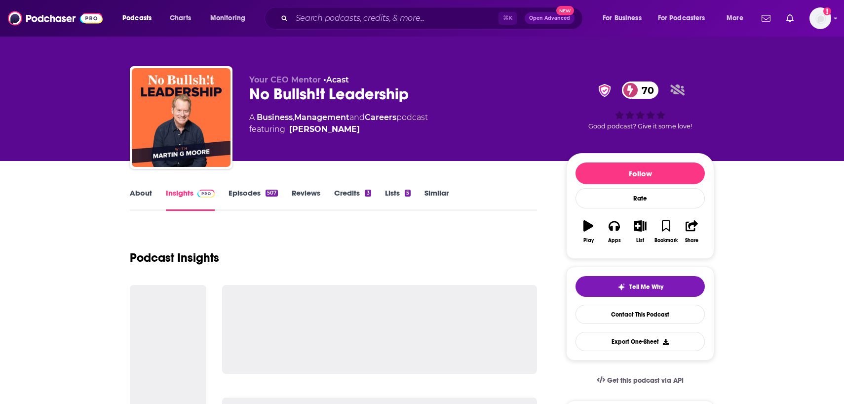
click at [148, 191] on link "About" at bounding box center [141, 199] width 22 height 23
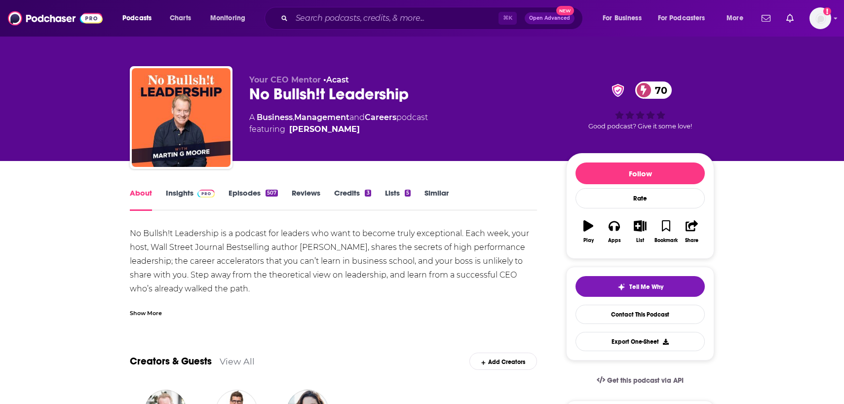
click at [139, 308] on div "Show More" at bounding box center [146, 311] width 32 height 9
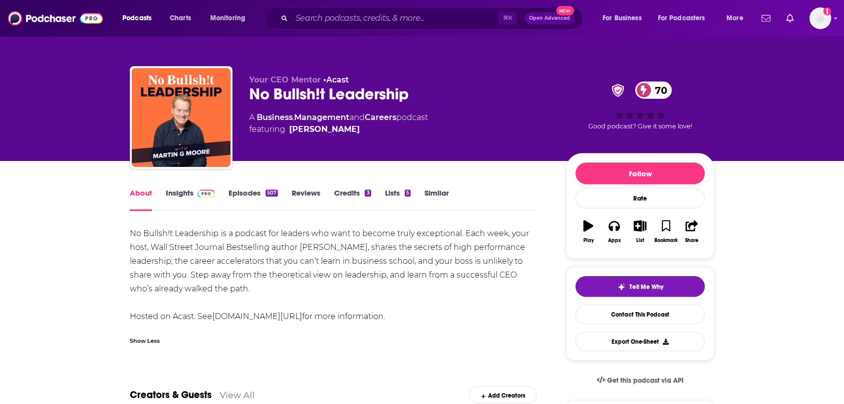
click at [177, 193] on link "Insights" at bounding box center [190, 199] width 49 height 23
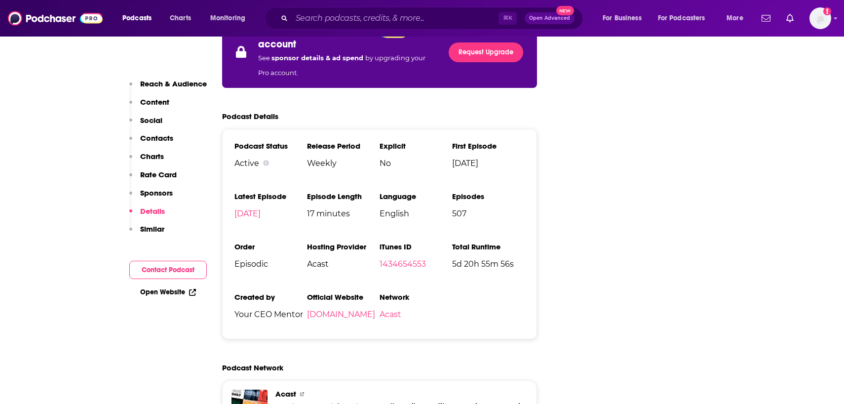
scroll to position [1849, 0]
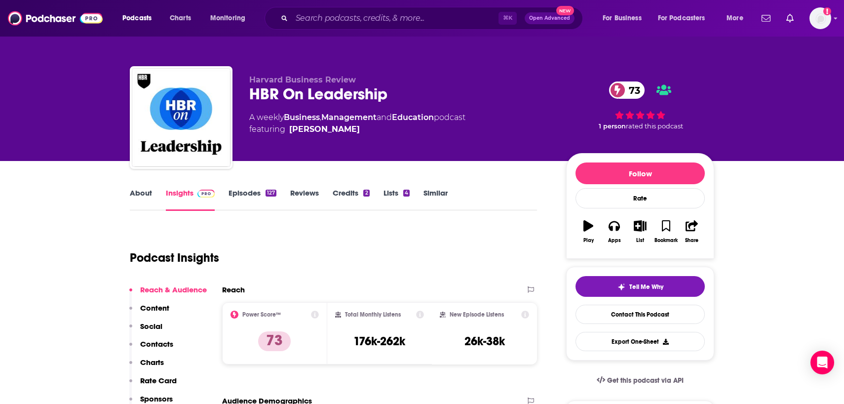
click at [143, 191] on link "About" at bounding box center [141, 199] width 22 height 23
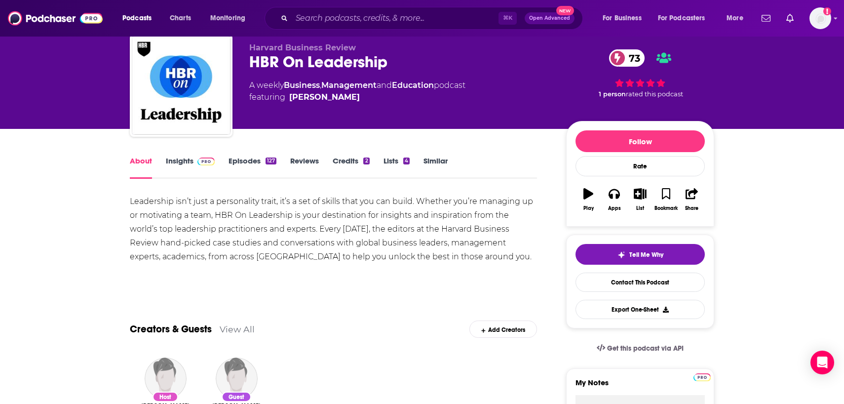
scroll to position [38, 0]
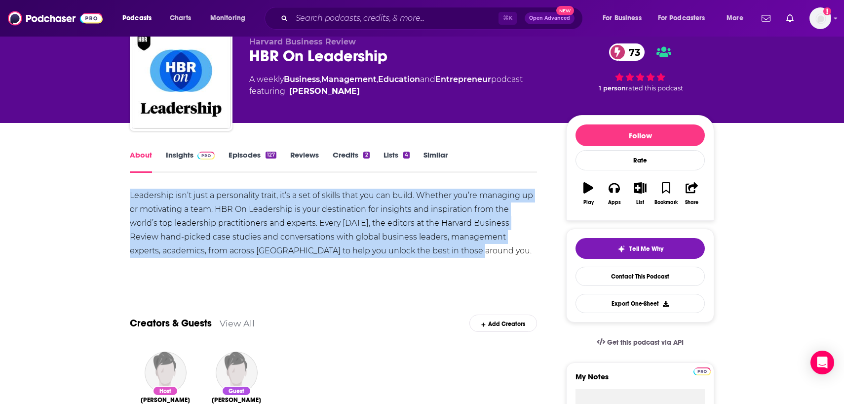
drag, startPoint x: 442, startPoint y: 255, endPoint x: 125, endPoint y: 199, distance: 321.6
copy div "Leadership isn’t just a personality trait, it’s a set of skills that you can bu…"
click at [190, 151] on link "Insights" at bounding box center [190, 161] width 49 height 23
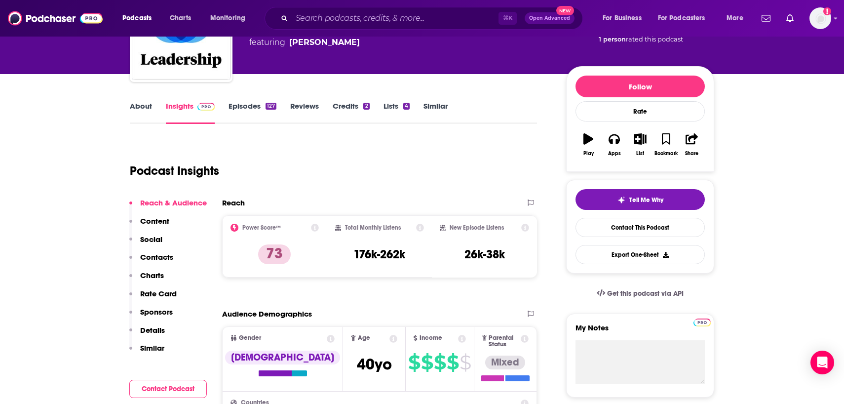
scroll to position [93, 0]
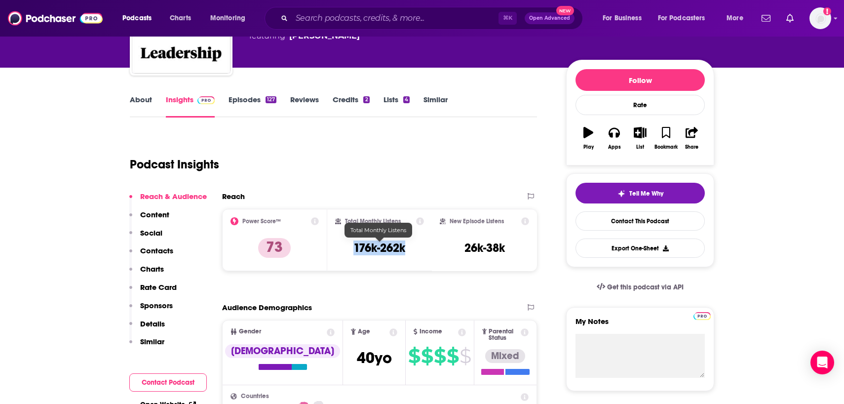
drag, startPoint x: 412, startPoint y: 254, endPoint x: 339, endPoint y: 251, distance: 73.1
click at [339, 251] on div "Total Monthly Listens 176k-262k" at bounding box center [379, 239] width 89 height 45
copy h3 "176k-262k"
click at [282, 189] on div "Podcast Insights" at bounding box center [333, 162] width 407 height 58
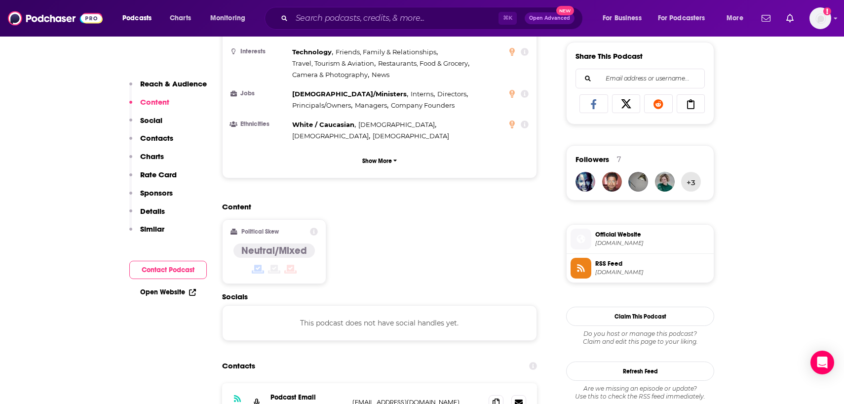
scroll to position [652, 0]
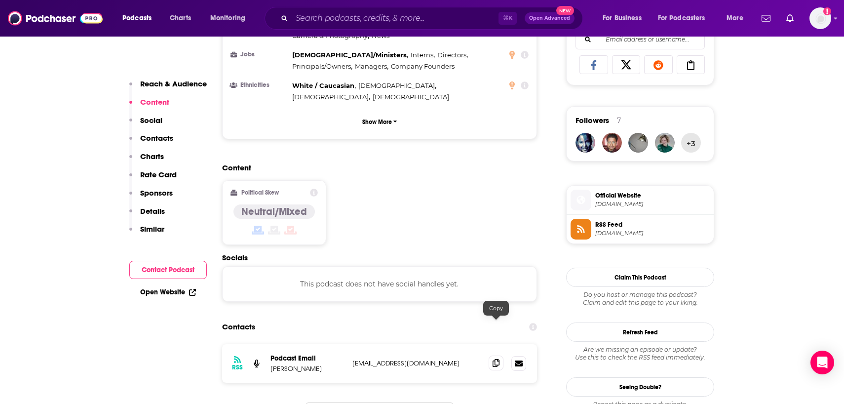
click at [492, 359] on icon at bounding box center [495, 363] width 7 height 8
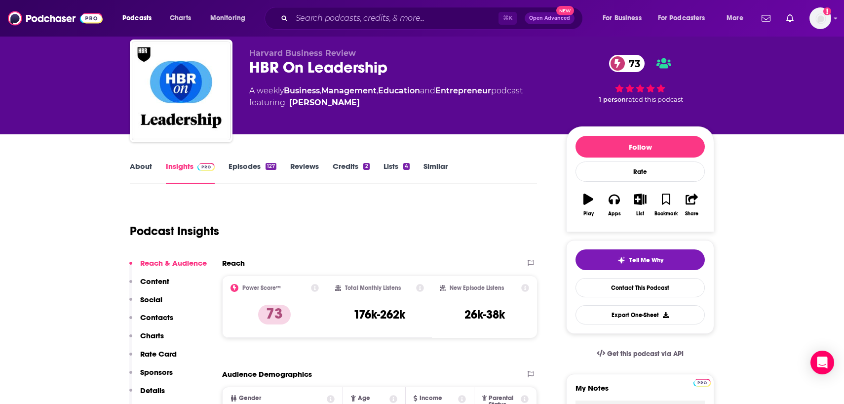
scroll to position [0, 0]
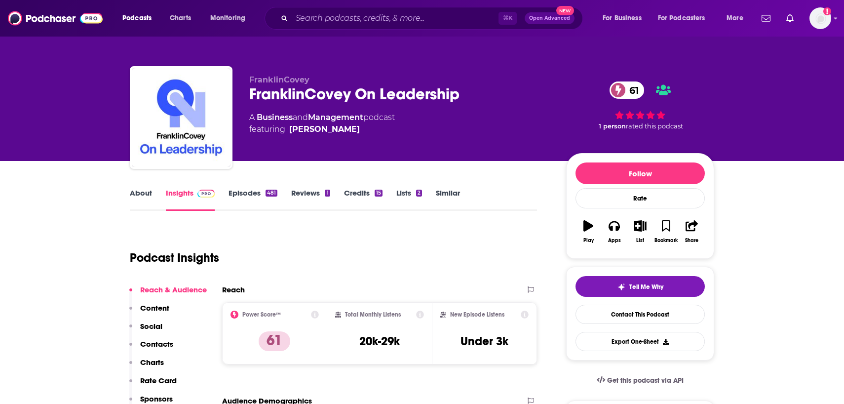
click at [140, 200] on link "About" at bounding box center [141, 199] width 22 height 23
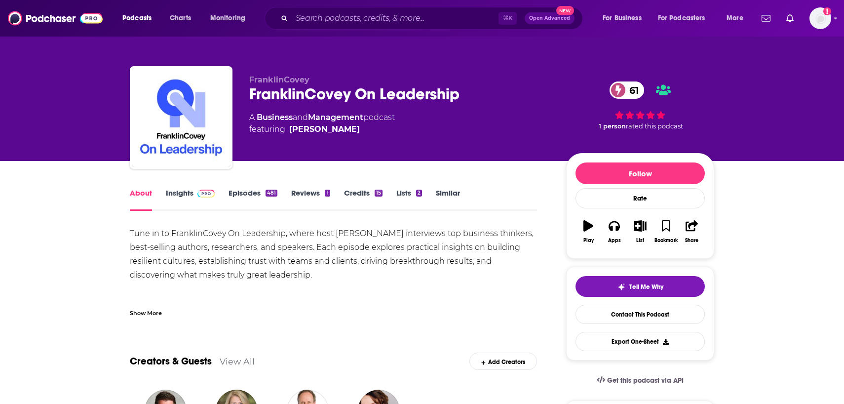
click at [156, 310] on div "Show More" at bounding box center [146, 311] width 32 height 9
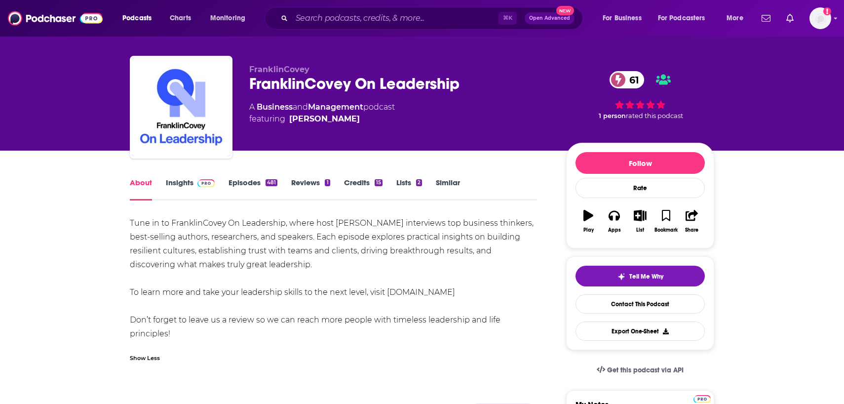
scroll to position [25, 0]
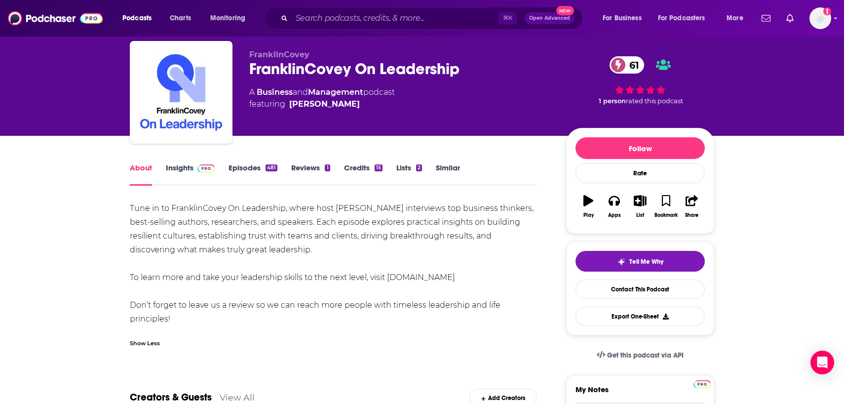
drag, startPoint x: 180, startPoint y: 322, endPoint x: 129, endPoint y: 211, distance: 122.1
copy div "Tune in to FranklinCovey On Leadership, where host Will Houghteling interviews …"
click at [170, 172] on link "Insights" at bounding box center [190, 174] width 49 height 23
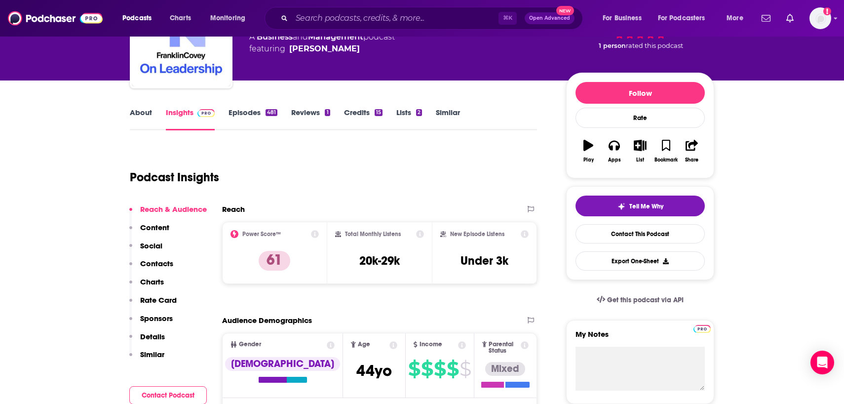
scroll to position [108, 0]
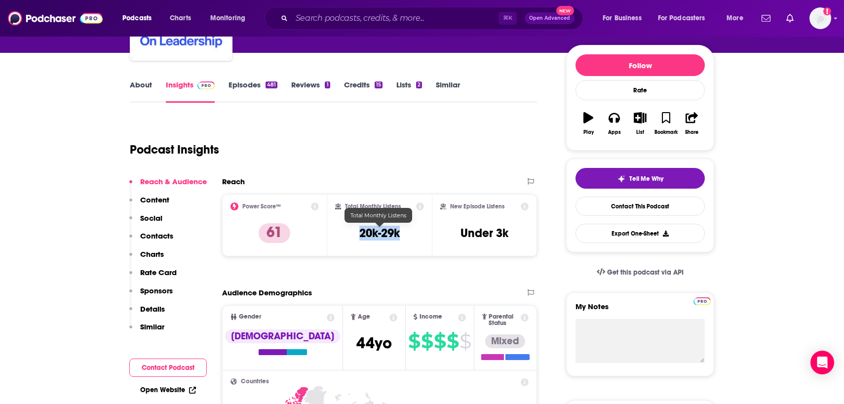
drag, startPoint x: 402, startPoint y: 235, endPoint x: 351, endPoint y: 234, distance: 50.3
click at [351, 234] on div "Total Monthly Listens 20k-29k" at bounding box center [379, 224] width 89 height 45
copy h3 "20k-29k"
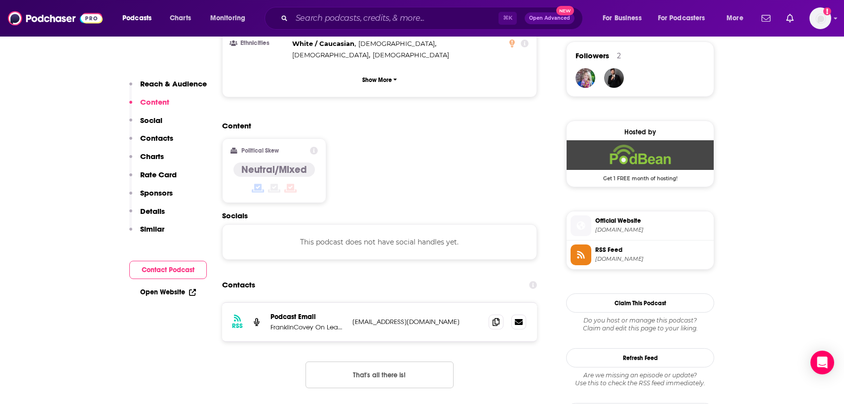
scroll to position [719, 0]
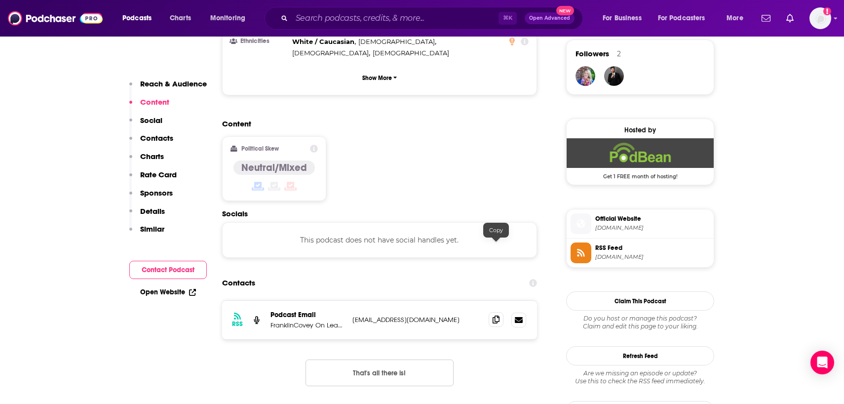
click at [494, 315] on icon at bounding box center [495, 319] width 7 height 8
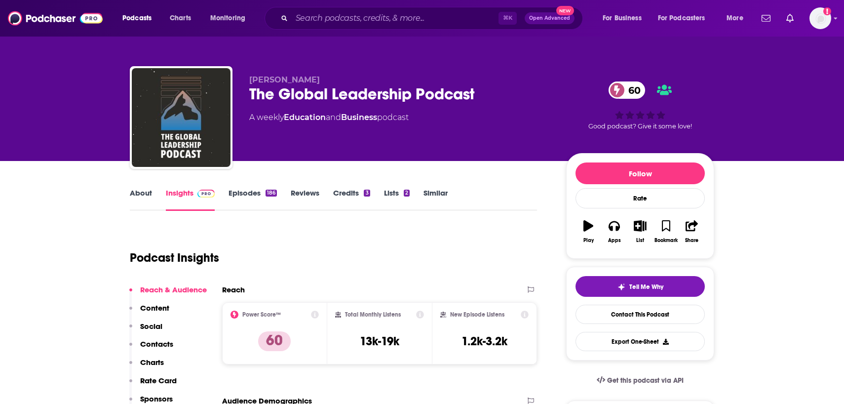
scroll to position [14, 0]
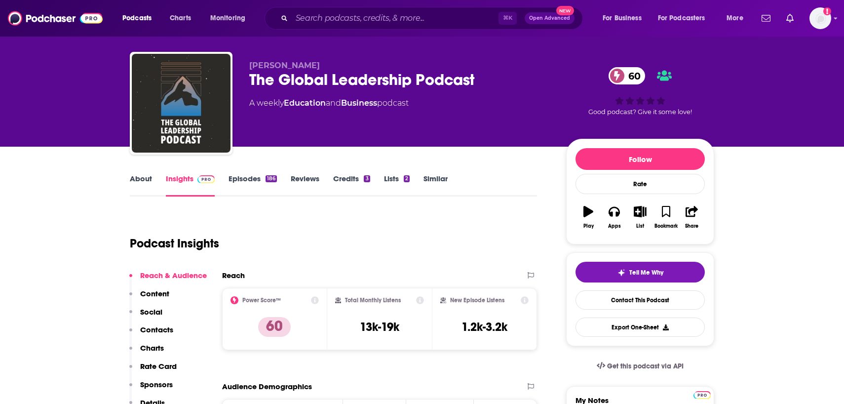
click at [136, 183] on link "About" at bounding box center [141, 185] width 22 height 23
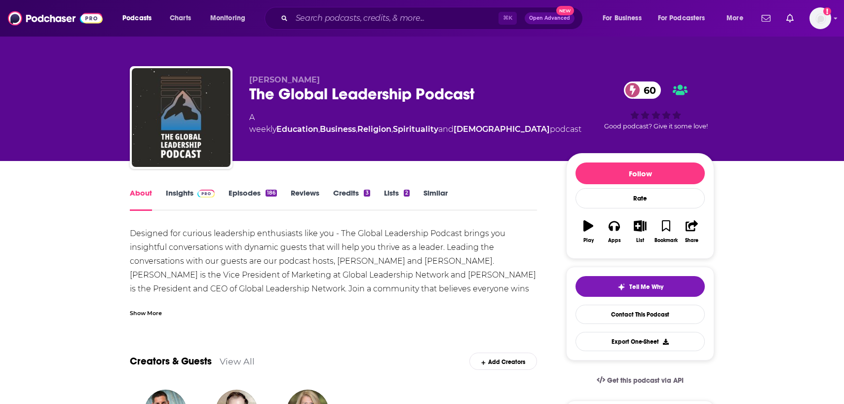
click at [151, 310] on div "Show More" at bounding box center [146, 311] width 32 height 9
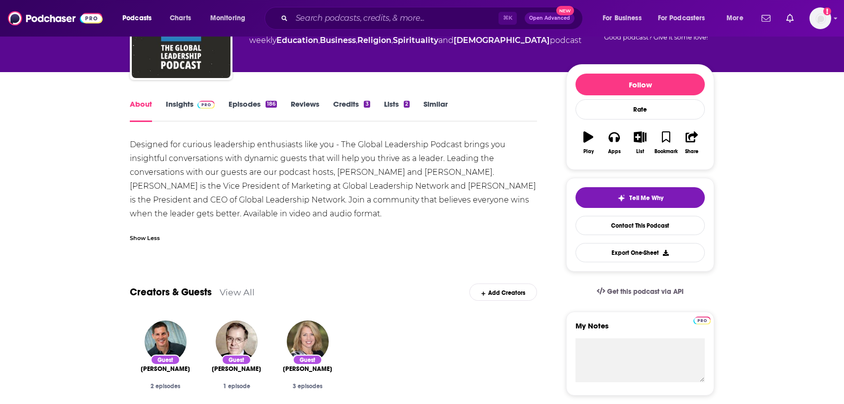
scroll to position [70, 0]
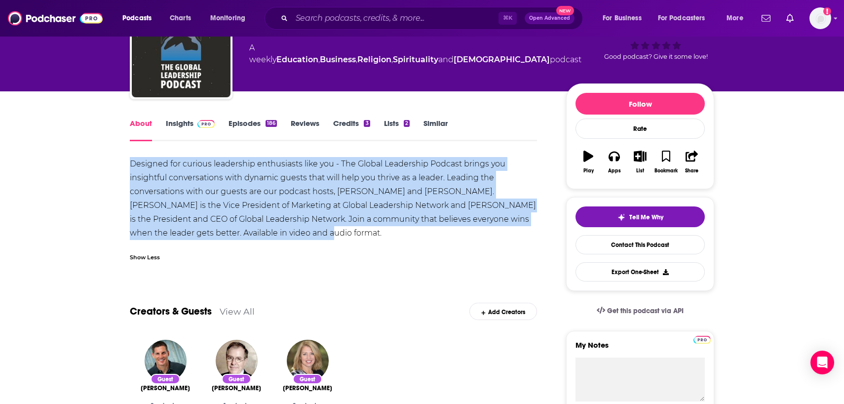
drag, startPoint x: 292, startPoint y: 236, endPoint x: 130, endPoint y: 167, distance: 175.5
click at [130, 167] on div "Designed for curious leadership enthusiasts like you - The Global Leadership Po…" at bounding box center [333, 198] width 407 height 83
copy div "Designed for curious leadership enthusiasts like you - The Global Leadership Po…"
click at [186, 123] on link "Insights" at bounding box center [190, 129] width 49 height 23
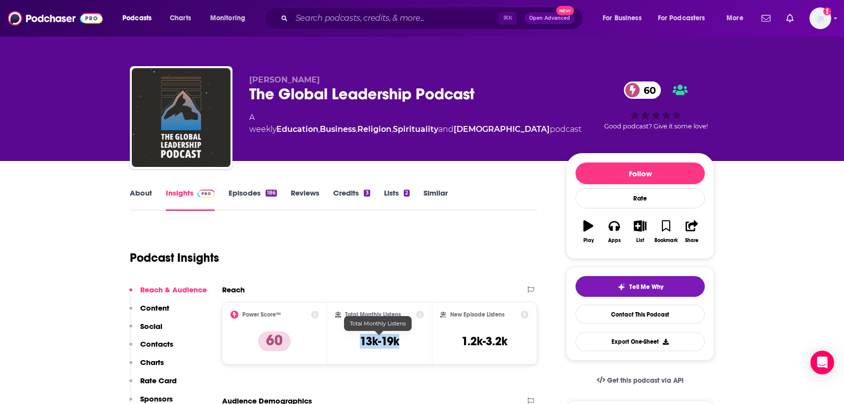
drag, startPoint x: 409, startPoint y: 341, endPoint x: 353, endPoint y: 341, distance: 55.8
click at [353, 341] on div "Total Monthly Listens 13k-19k" at bounding box center [379, 332] width 89 height 45
copy h3 "13k-19k"
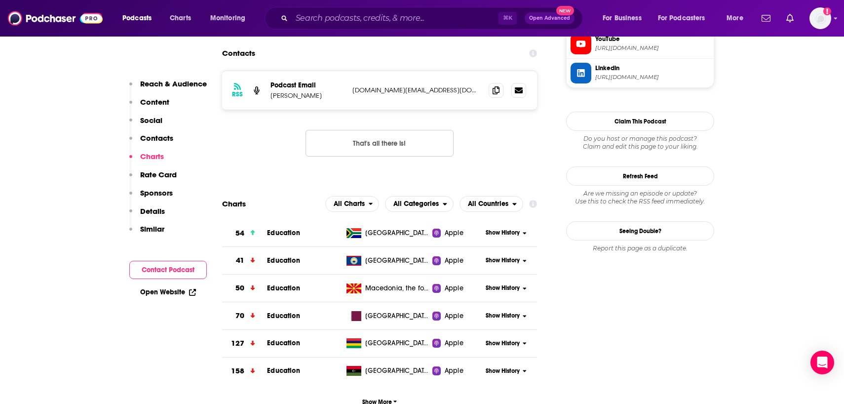
scroll to position [992, 0]
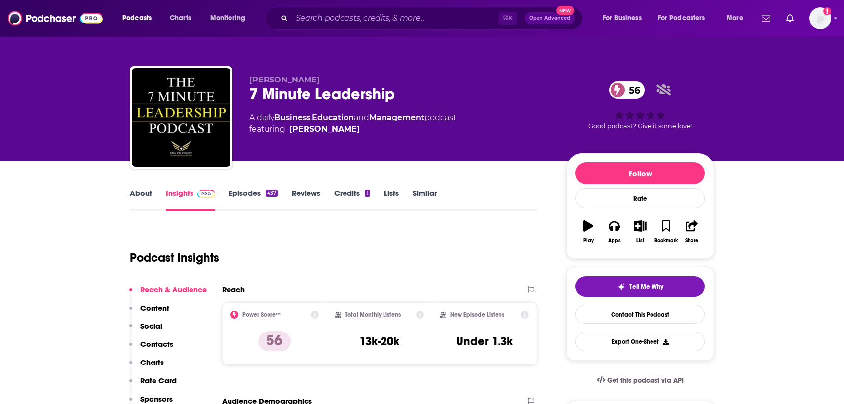
click at [145, 198] on link "About" at bounding box center [141, 199] width 22 height 23
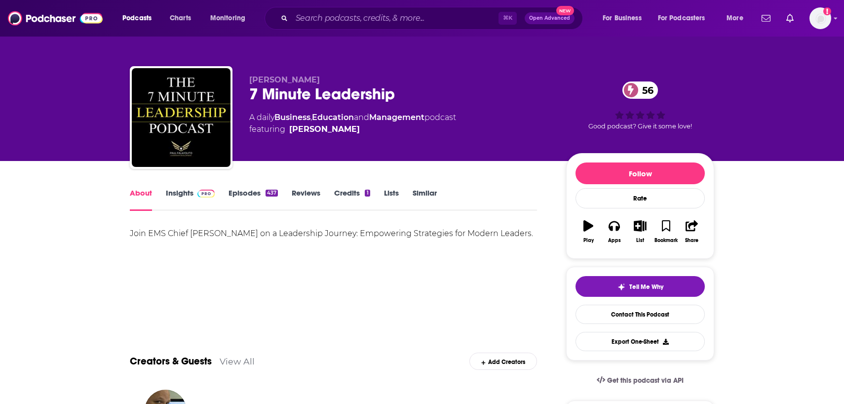
click at [187, 230] on div "Join EMS Chief [PERSON_NAME] on a Leadership Journey: Empowering Strategies for…" at bounding box center [333, 233] width 407 height 14
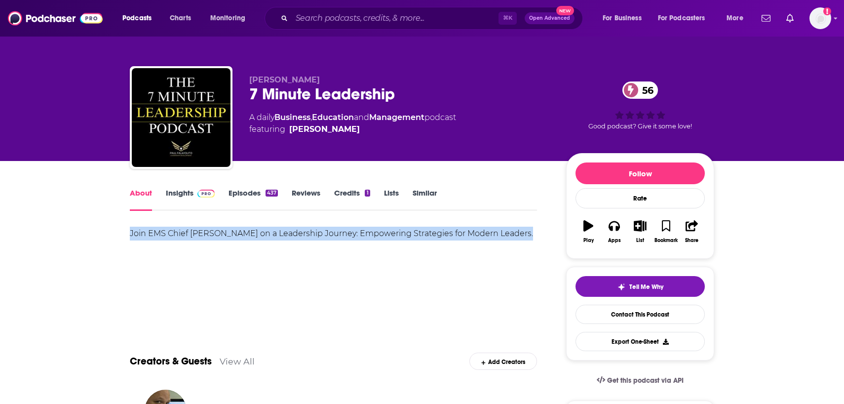
click at [187, 230] on div "Join EMS Chief [PERSON_NAME] on a Leadership Journey: Empowering Strategies for…" at bounding box center [333, 233] width 407 height 14
copy div "Join EMS Chief [PERSON_NAME] on a Leadership Journey: Empowering Strategies for…"
click at [174, 195] on link "Insights" at bounding box center [190, 199] width 49 height 23
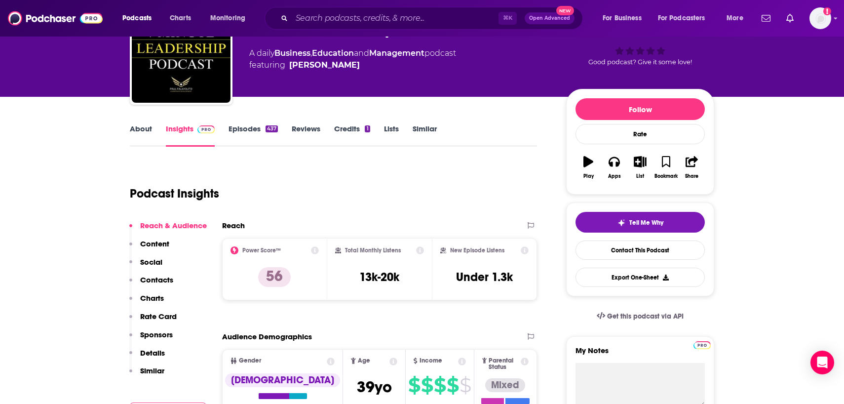
scroll to position [83, 0]
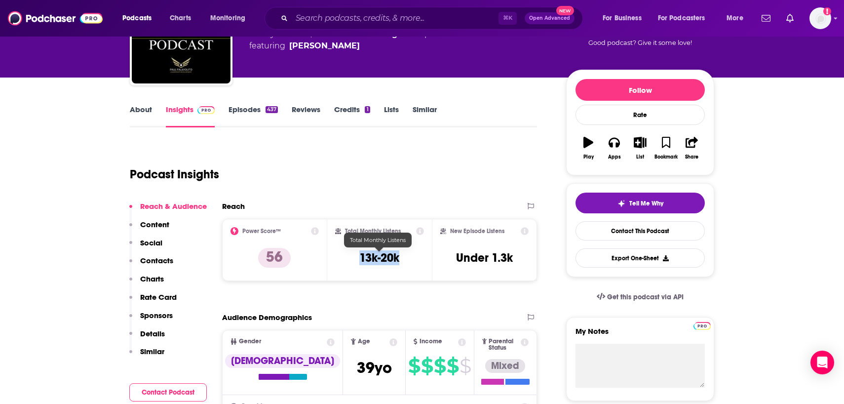
drag, startPoint x: 406, startPoint y: 261, endPoint x: 346, endPoint y: 261, distance: 59.2
click at [346, 261] on div "Total Monthly Listens 13k-20k" at bounding box center [379, 249] width 89 height 45
copy h3 "13k-20k"
click at [308, 182] on div "Podcast Insights" at bounding box center [329, 168] width 399 height 50
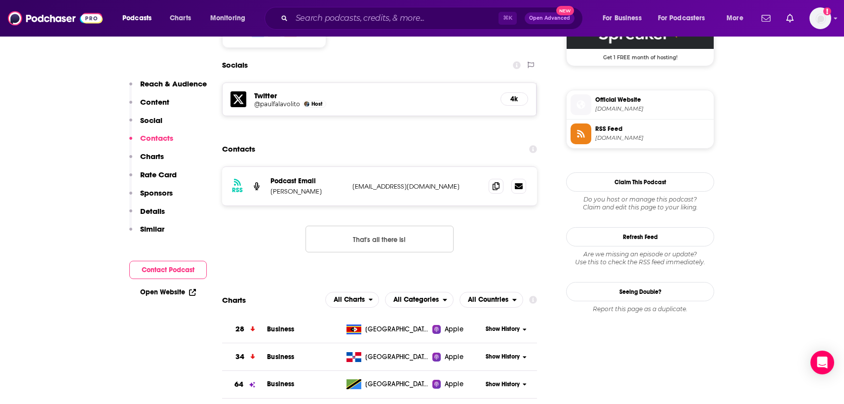
scroll to position [840, 0]
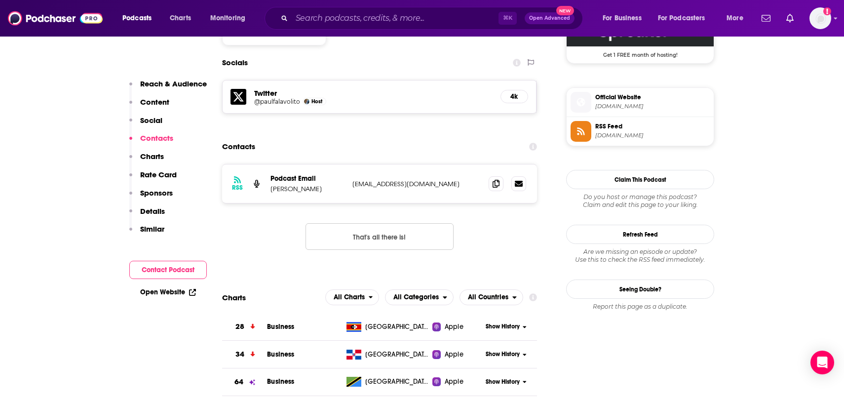
drag, startPoint x: 327, startPoint y: 151, endPoint x: 268, endPoint y: 151, distance: 58.7
click at [268, 164] on div "RSS Podcast Email [PERSON_NAME] [PERSON_NAME][EMAIL_ADDRESS][DOMAIN_NAME] [EMAI…" at bounding box center [379, 183] width 315 height 38
copy p "[PERSON_NAME]"
click at [492, 176] on span at bounding box center [495, 183] width 15 height 15
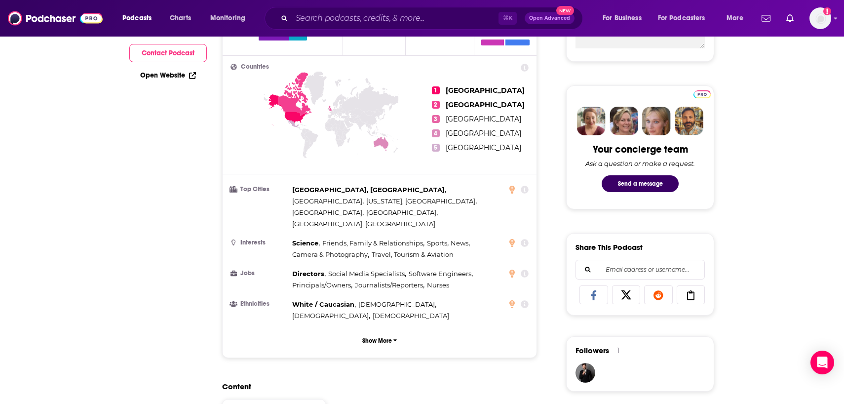
scroll to position [0, 0]
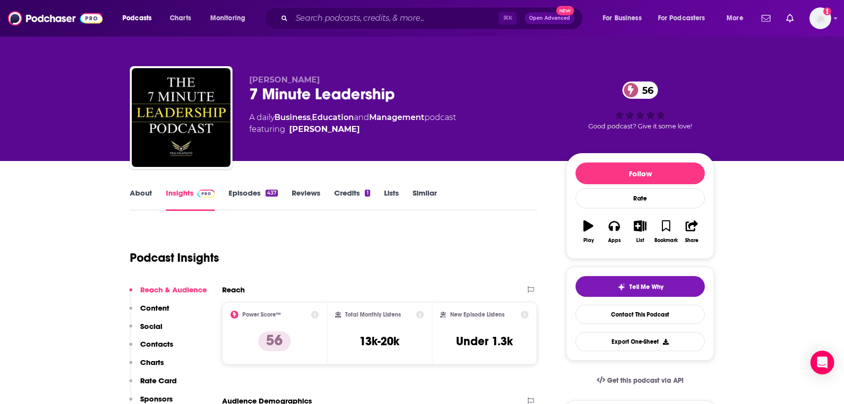
click at [244, 205] on link "Episodes 437" at bounding box center [252, 199] width 49 height 23
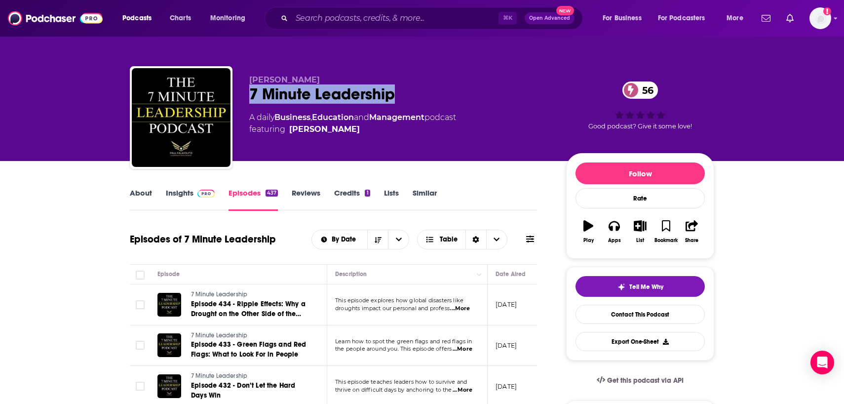
drag, startPoint x: 405, startPoint y: 93, endPoint x: 238, endPoint y: 93, distance: 166.8
click at [238, 93] on div "[PERSON_NAME] 7 Minute Leadership 56 A daily Business , Education and Managemen…" at bounding box center [422, 119] width 584 height 107
copy h2 "7 Minute Leadership"
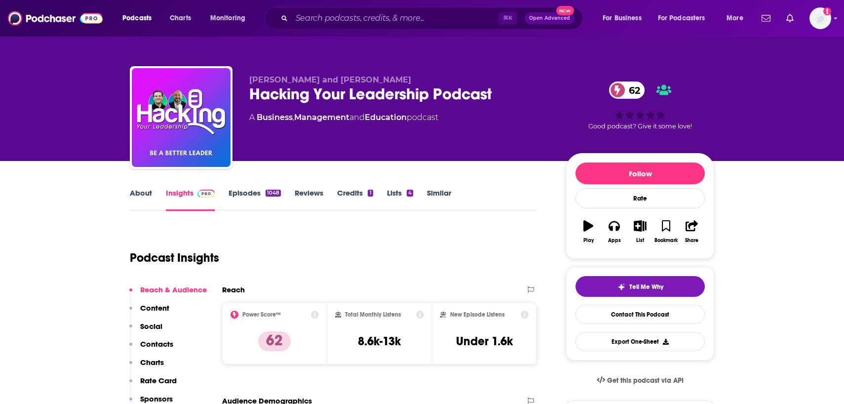
click at [140, 194] on link "About" at bounding box center [141, 199] width 22 height 23
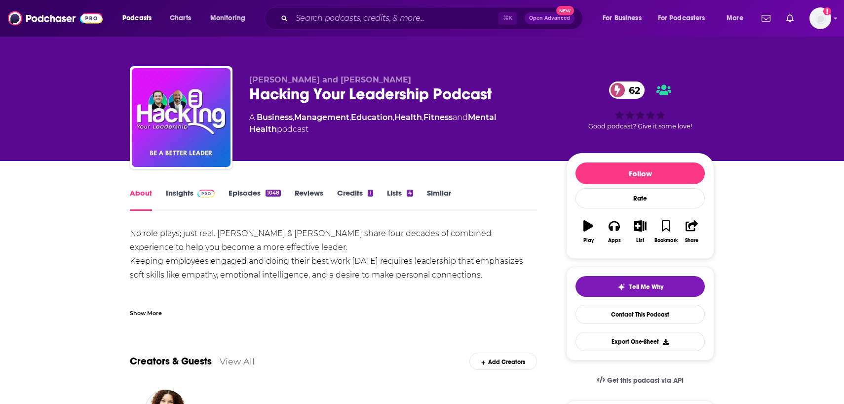
click at [151, 311] on div "Show More" at bounding box center [146, 311] width 32 height 9
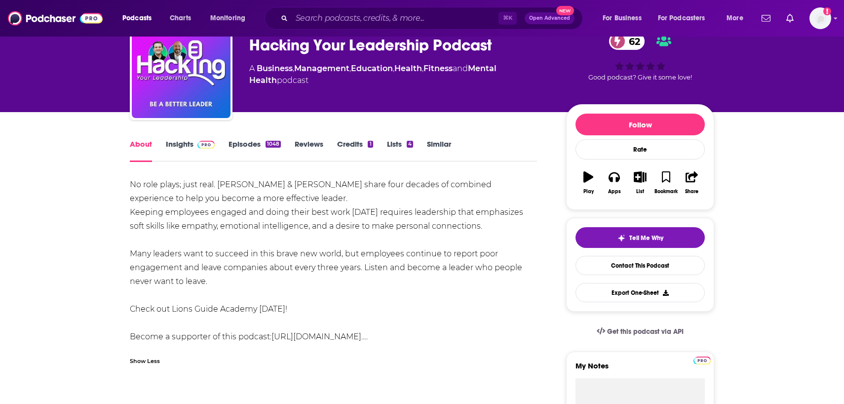
scroll to position [47, 0]
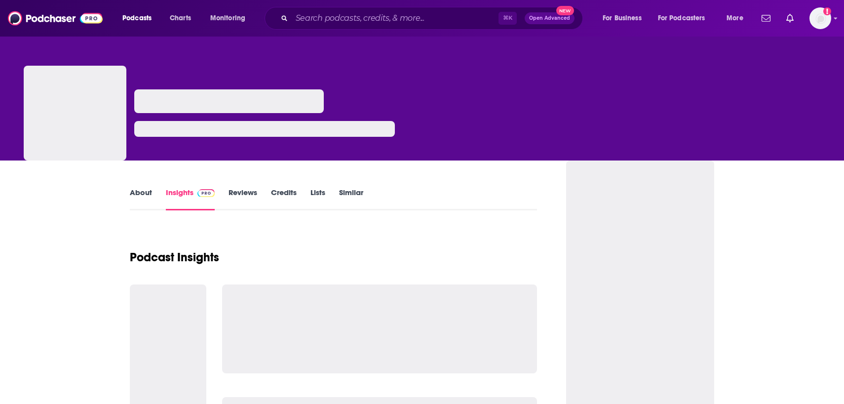
click at [134, 191] on link "About" at bounding box center [141, 198] width 22 height 23
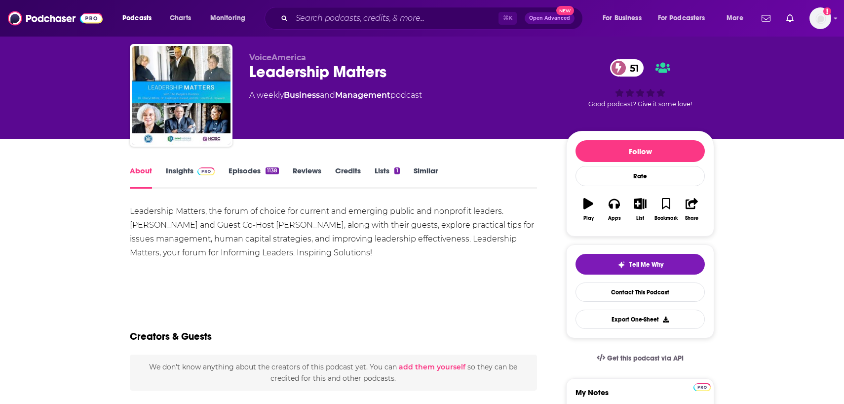
scroll to position [26, 0]
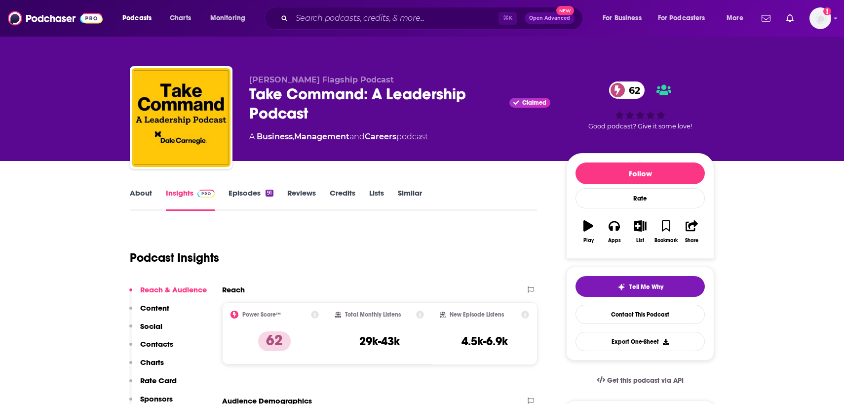
click at [136, 192] on link "About" at bounding box center [141, 199] width 22 height 23
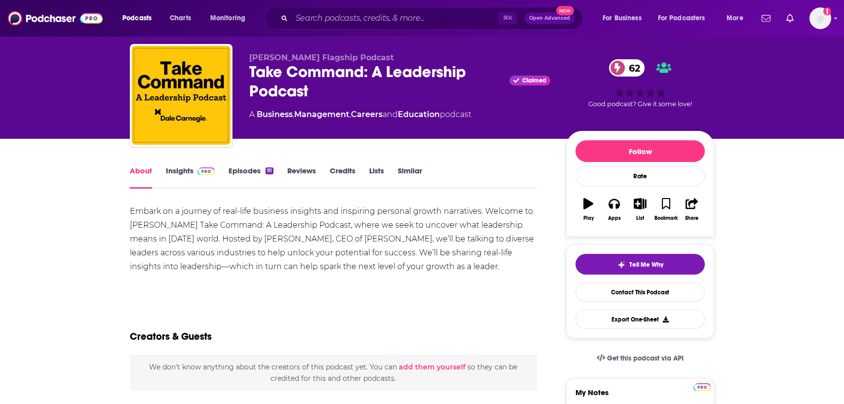
scroll to position [26, 0]
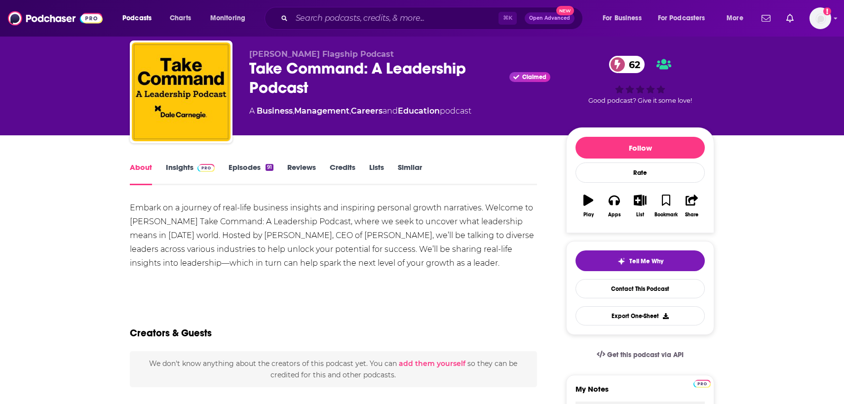
click at [172, 173] on link "Insights" at bounding box center [190, 173] width 49 height 23
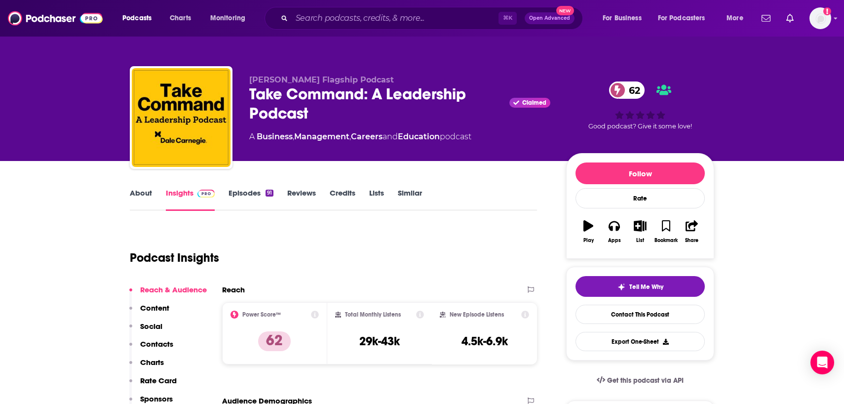
click at [137, 196] on link "About" at bounding box center [141, 199] width 22 height 23
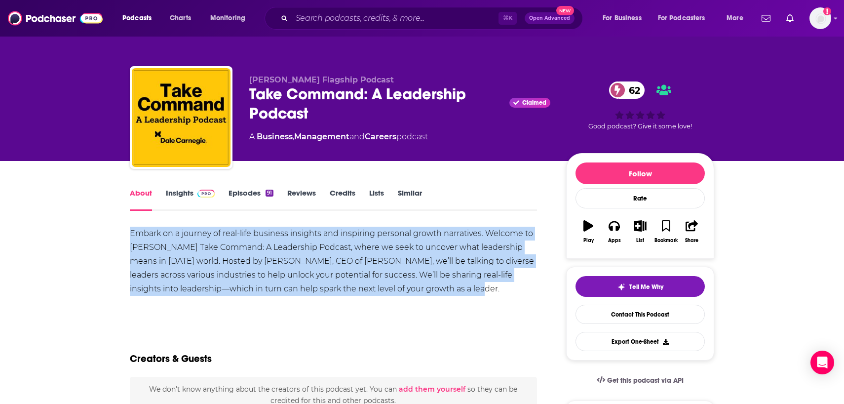
drag, startPoint x: 457, startPoint y: 291, endPoint x: 132, endPoint y: 231, distance: 330.7
click at [131, 231] on div "Embark on a journey of real-life business insights and inspiring personal growt…" at bounding box center [333, 260] width 407 height 69
copy div "Embark on a journey of real-life business insights and inspiring personal growt…"
click at [186, 191] on link "Insights" at bounding box center [190, 199] width 49 height 23
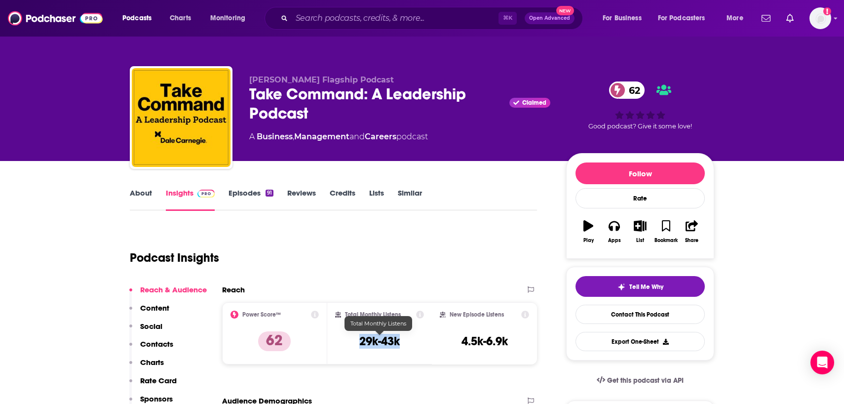
drag, startPoint x: 407, startPoint y: 341, endPoint x: 355, endPoint y: 341, distance: 51.3
click at [355, 341] on div "Total Monthly Listens 29k-43k" at bounding box center [379, 332] width 89 height 45
copy h3 "29k-43k"
click at [151, 194] on div "About" at bounding box center [148, 199] width 36 height 23
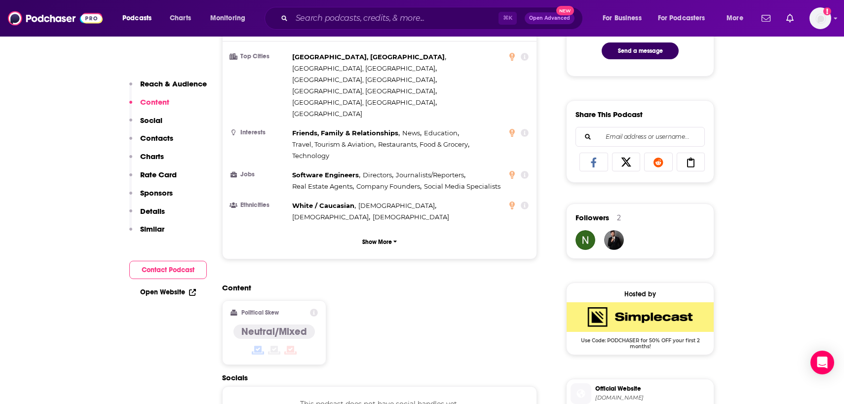
scroll to position [680, 0]
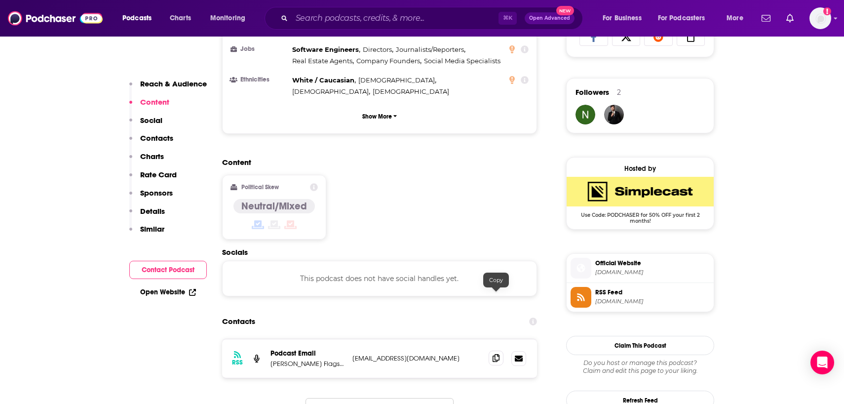
click at [500, 350] on span at bounding box center [495, 357] width 15 height 15
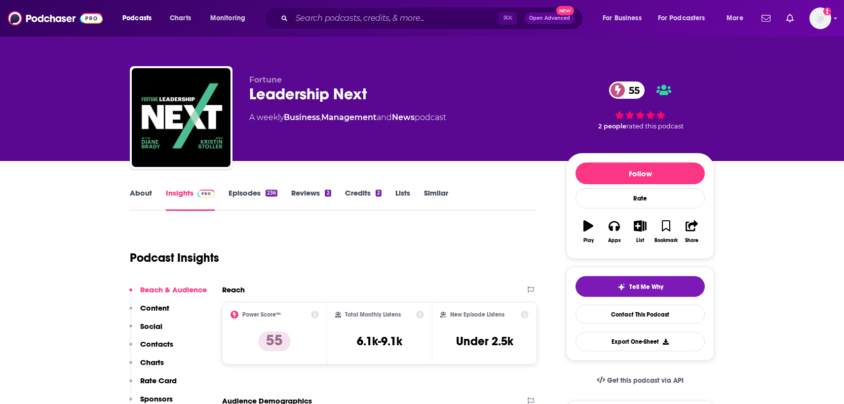
click at [145, 192] on link "About" at bounding box center [141, 199] width 22 height 23
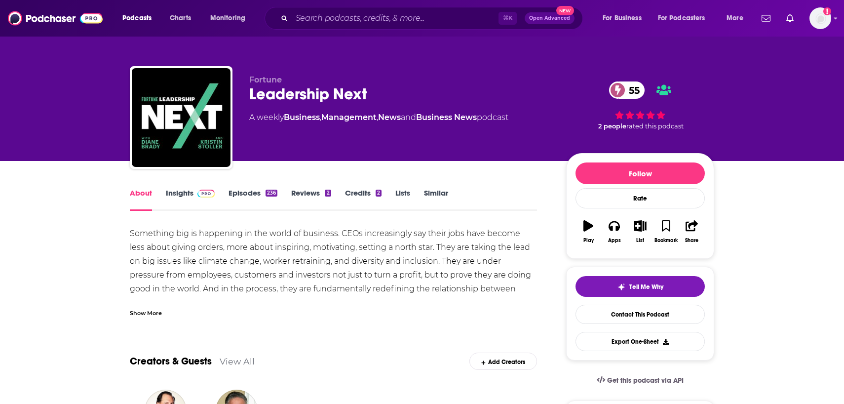
click at [151, 313] on div "Show More" at bounding box center [146, 311] width 32 height 9
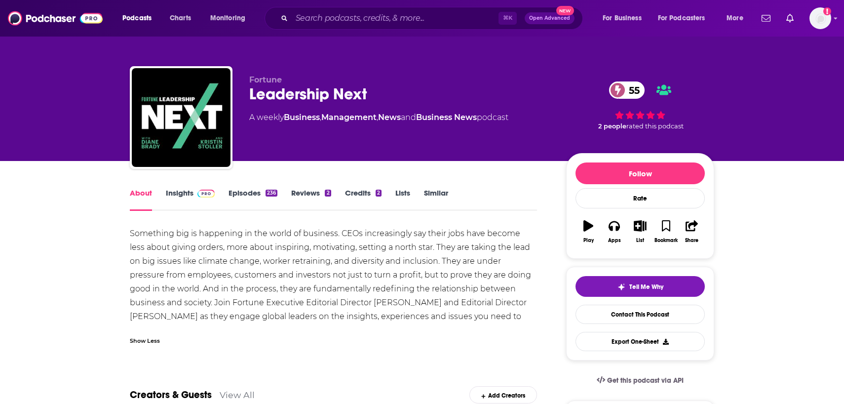
click at [187, 195] on link "Insights" at bounding box center [190, 199] width 49 height 23
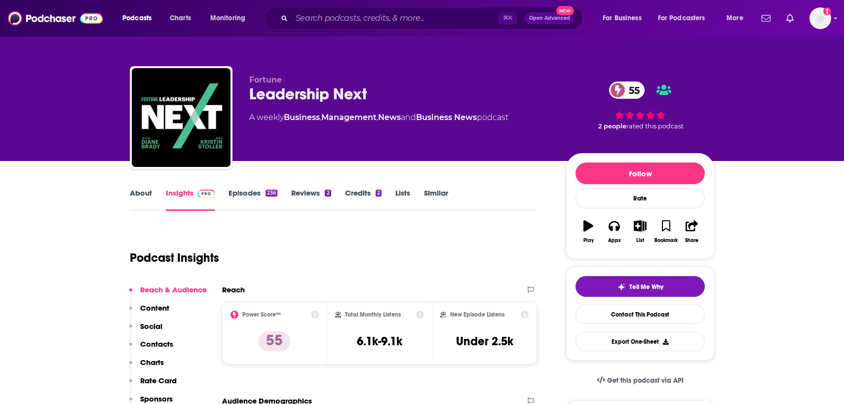
click at [136, 189] on link "About" at bounding box center [141, 199] width 22 height 23
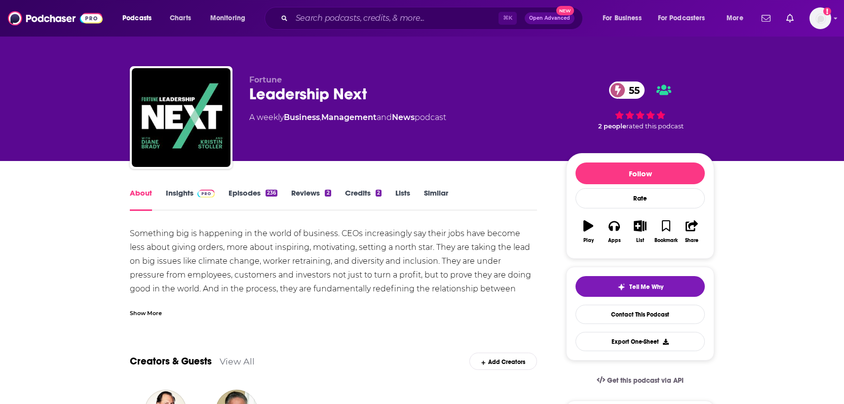
click at [139, 314] on div "Show More" at bounding box center [146, 311] width 32 height 9
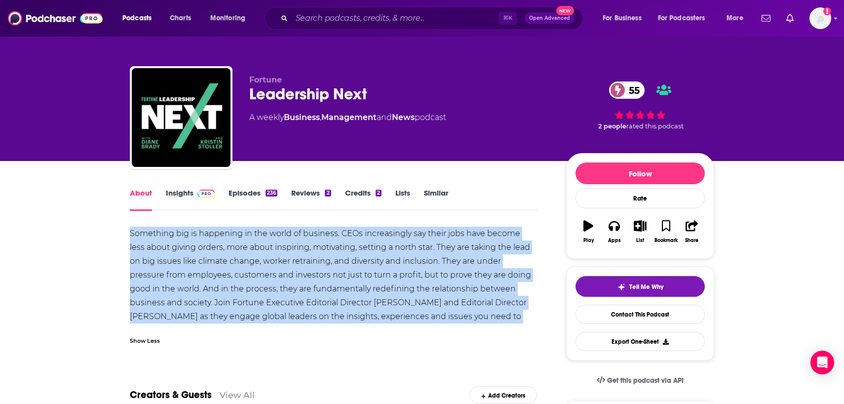
drag, startPoint x: 463, startPoint y: 315, endPoint x: 131, endPoint y: 234, distance: 341.9
click at [130, 233] on div "Something big is happening in the world of business. CEOs increasingly say thei…" at bounding box center [333, 281] width 407 height 111
copy div "Something big is happening in the world of business. CEOs increasingly say thei…"
click at [173, 194] on link "Insights" at bounding box center [190, 199] width 49 height 23
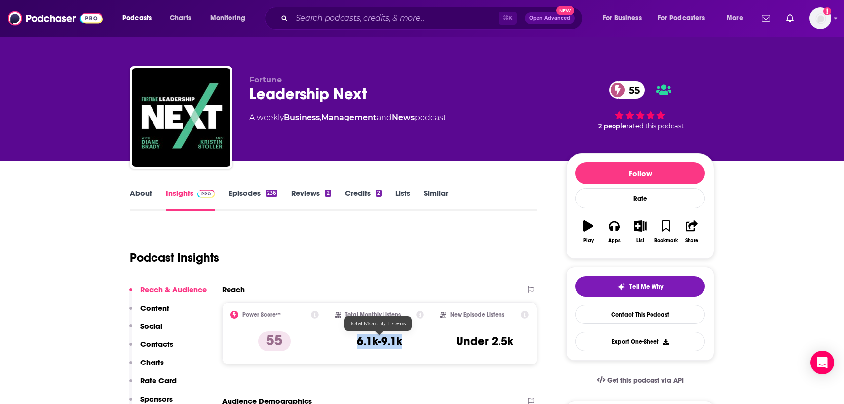
drag, startPoint x: 403, startPoint y: 342, endPoint x: 338, endPoint y: 341, distance: 64.6
click at [338, 341] on div "Total Monthly Listens 6.1k-9.1k" at bounding box center [379, 332] width 89 height 45
copy h3 "6.1k-9.1k"
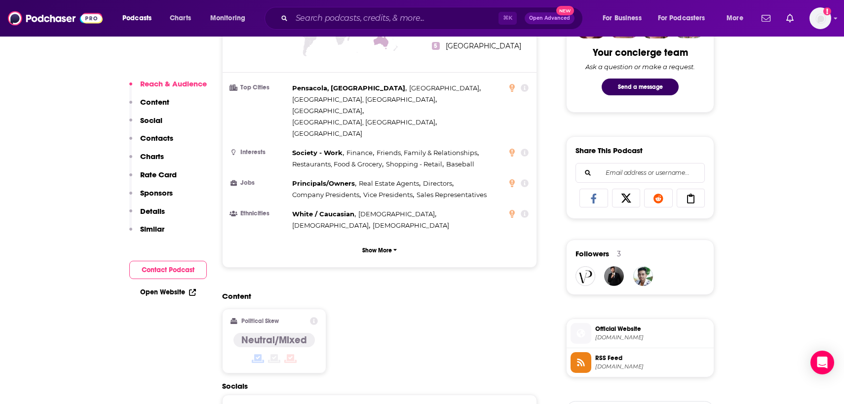
click at [370, 291] on div "Content Political Skew Neutral/Mixed" at bounding box center [379, 336] width 315 height 90
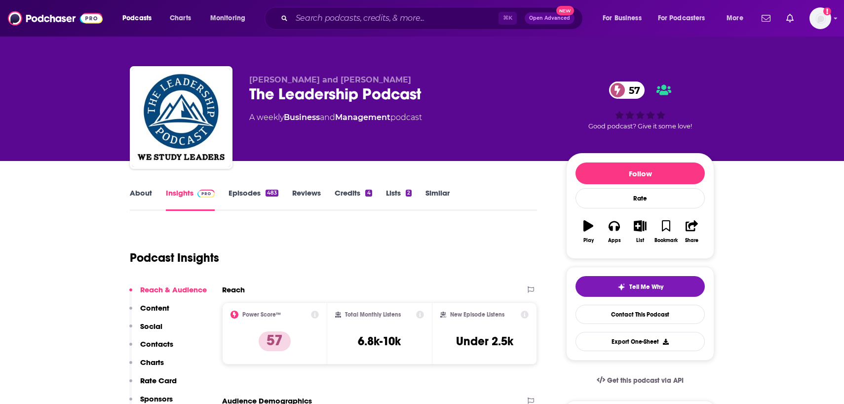
click at [148, 192] on link "About" at bounding box center [141, 199] width 22 height 23
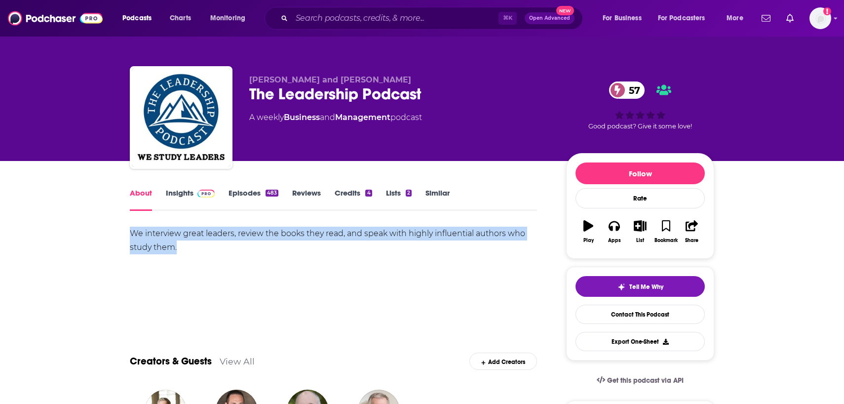
drag, startPoint x: 188, startPoint y: 249, endPoint x: 127, endPoint y: 235, distance: 62.8
copy div "We interview great leaders, review the books they read, and speak with highly i…"
click at [180, 194] on link "Insights" at bounding box center [190, 199] width 49 height 23
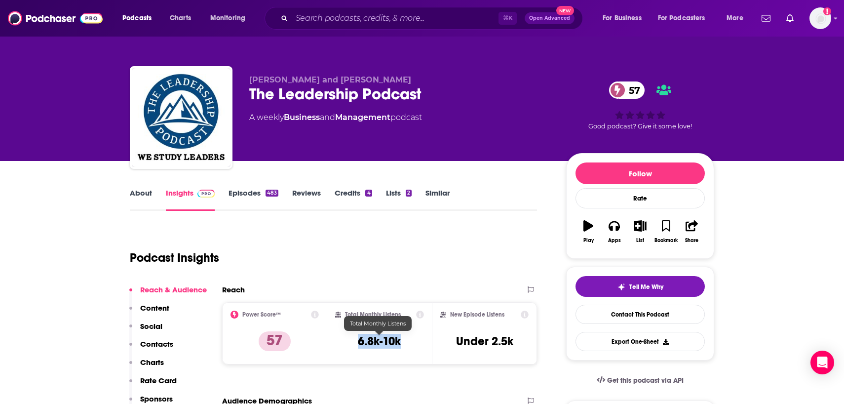
drag, startPoint x: 417, startPoint y: 342, endPoint x: 356, endPoint y: 341, distance: 61.2
click at [356, 341] on div "Total Monthly Listens 6.8k-10k" at bounding box center [379, 332] width 89 height 45
copy h3 "6.8k-10k"
click at [482, 243] on div "Podcast Insights" at bounding box center [329, 251] width 399 height 50
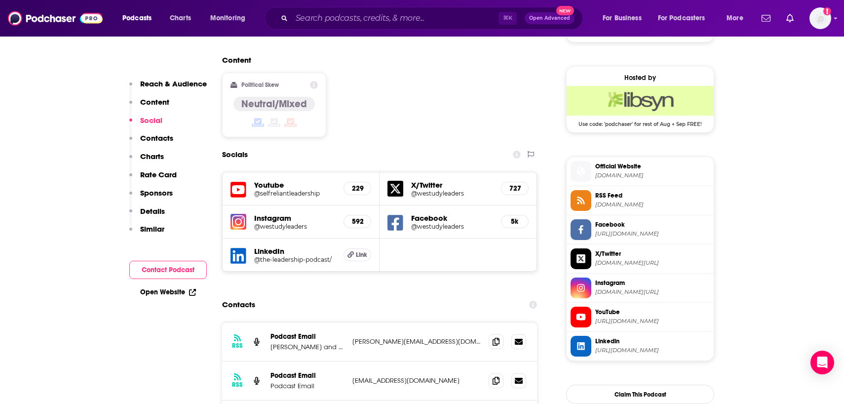
scroll to position [792, 0]
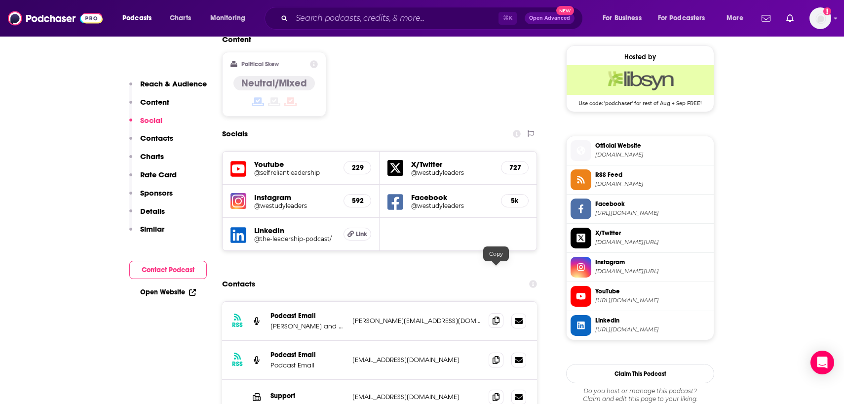
click at [495, 316] on icon at bounding box center [495, 320] width 7 height 8
click at [335, 322] on p "Jan Rutherford and Jim Vaselopulos" at bounding box center [307, 326] width 74 height 8
click at [323, 322] on p "Jan Rutherford and Jim Vaselopulos" at bounding box center [307, 326] width 74 height 8
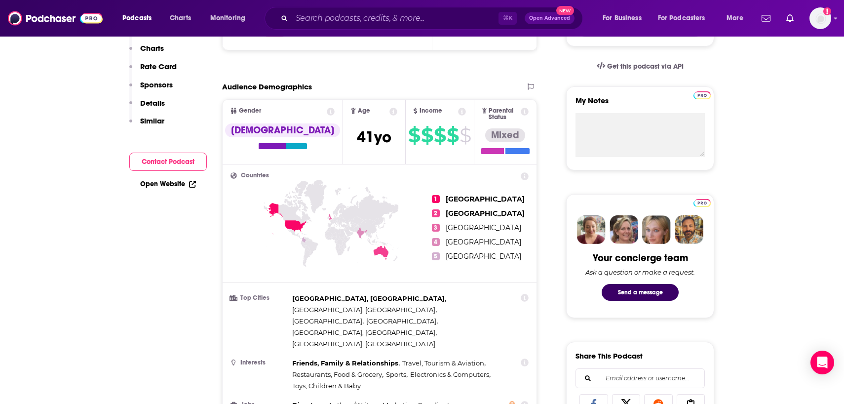
scroll to position [0, 0]
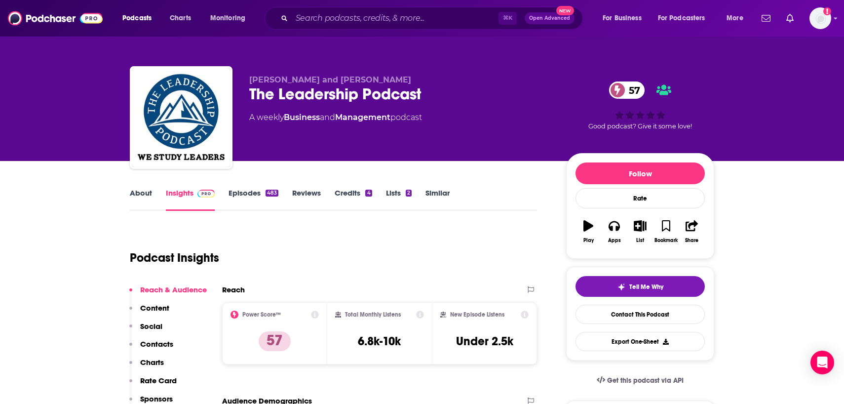
click at [144, 191] on link "About" at bounding box center [141, 199] width 22 height 23
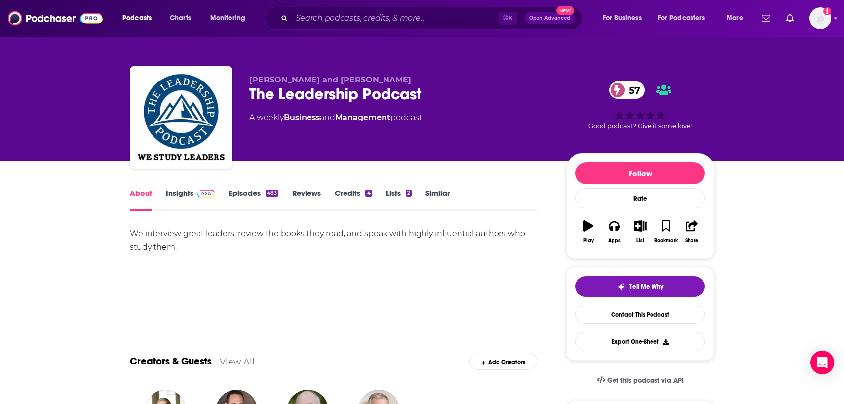
drag, startPoint x: 404, startPoint y: 83, endPoint x: 333, endPoint y: 82, distance: 71.0
click at [333, 82] on p "Jan Rutherford and Jim Vaselopulos" at bounding box center [399, 79] width 301 height 9
copy span "Jim Vaselopulos"
click at [296, 98] on div "The Leadership Podcast 57" at bounding box center [399, 93] width 301 height 19
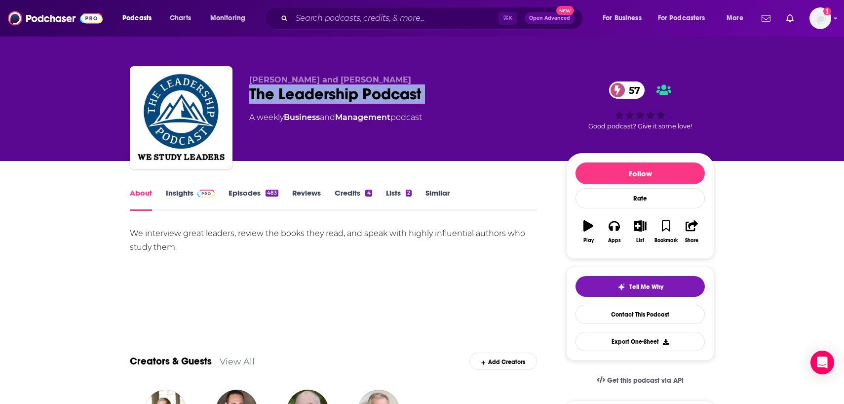
click at [296, 98] on div "The Leadership Podcast 57" at bounding box center [399, 93] width 301 height 19
copy div "The Leadership Podcast 57"
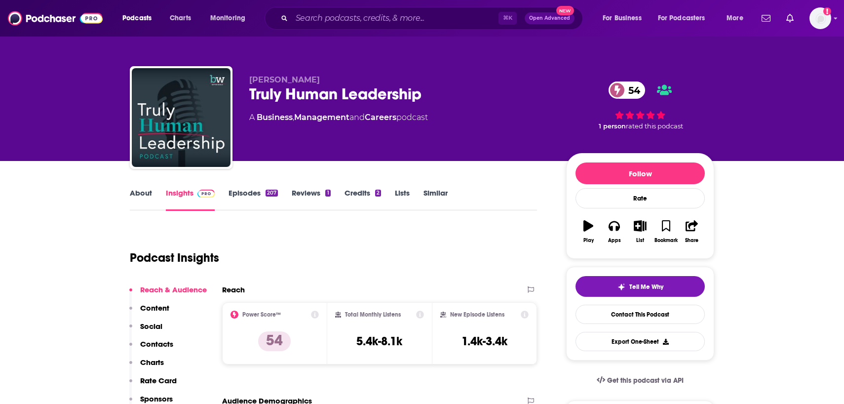
click at [140, 198] on link "About" at bounding box center [141, 199] width 22 height 23
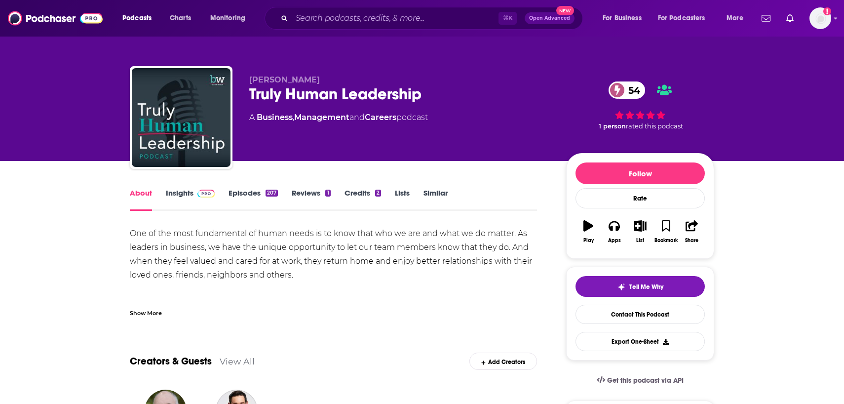
click at [148, 309] on div "Show More" at bounding box center [146, 311] width 32 height 9
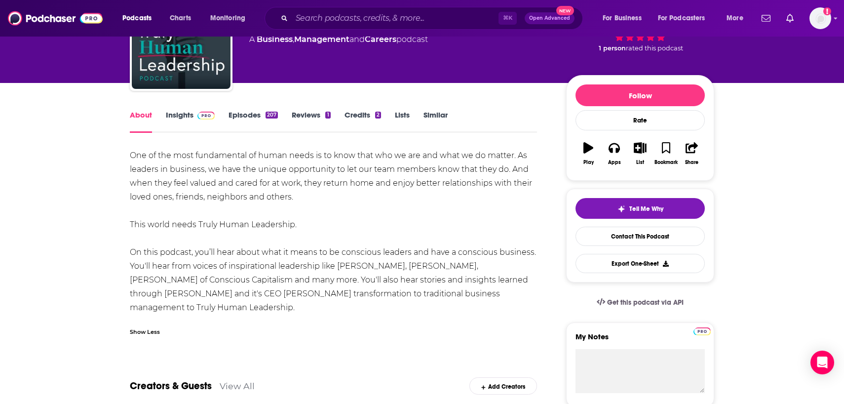
scroll to position [88, 0]
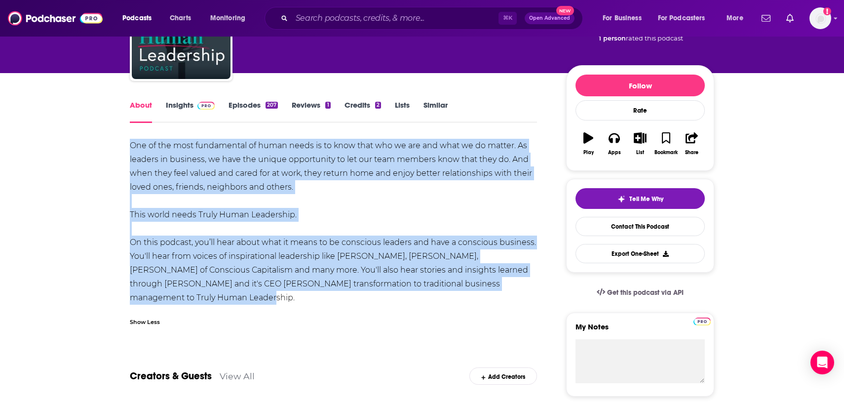
drag, startPoint x: 185, startPoint y: 298, endPoint x: 132, endPoint y: 146, distance: 161.0
click at [132, 146] on div "One of the most fundamental of human needs is to know that who we are and what …" at bounding box center [333, 222] width 407 height 166
copy div "One of the most fundamental of human needs is to know that who we are and what …"
click at [178, 113] on link "Insights" at bounding box center [190, 111] width 49 height 23
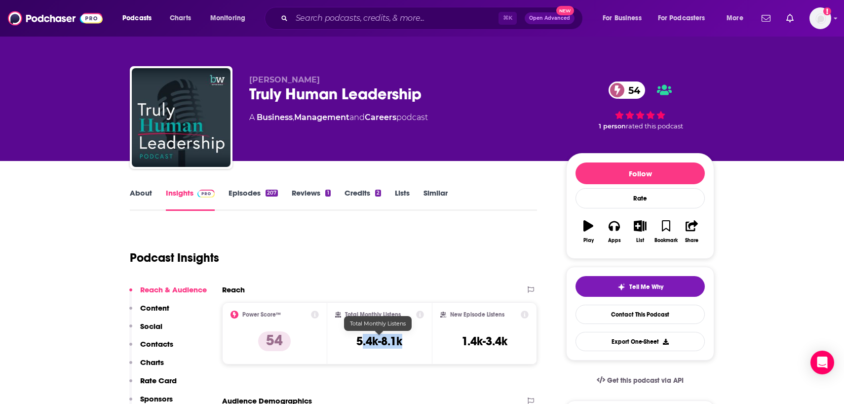
drag, startPoint x: 411, startPoint y: 344, endPoint x: 362, endPoint y: 344, distance: 48.8
click at [362, 344] on div "Total Monthly Listens 5.4k-8.1k" at bounding box center [379, 332] width 89 height 45
click at [371, 343] on h3 "5.4k-8.1k" at bounding box center [379, 341] width 46 height 15
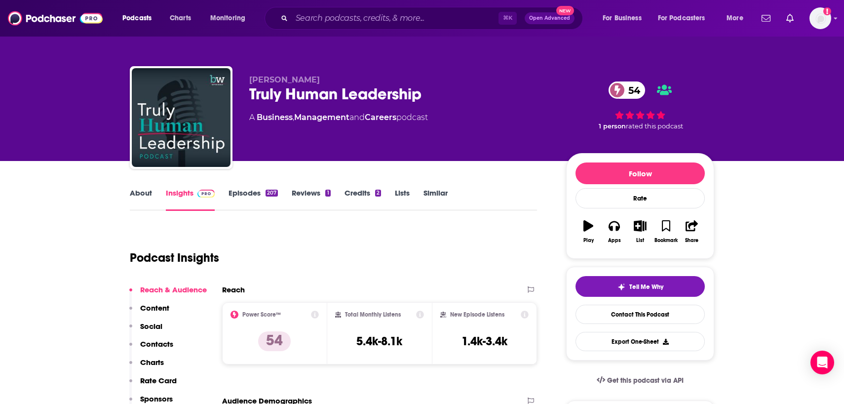
click at [285, 252] on div "Podcast Insights" at bounding box center [329, 251] width 399 height 50
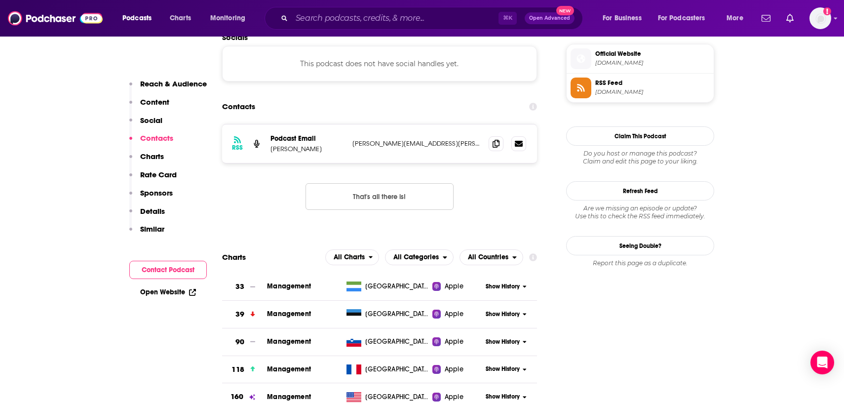
scroll to position [882, 0]
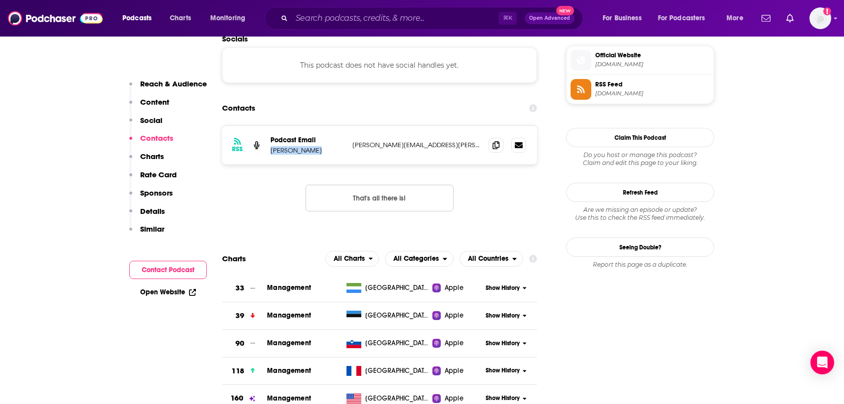
drag, startPoint x: 320, startPoint y: 103, endPoint x: 267, endPoint y: 103, distance: 52.8
click at [267, 126] on div "RSS Podcast Email Brent Stewart brent.stewart@barry-wehmiller.com brent.stewart…" at bounding box center [379, 145] width 315 height 38
copy p "Brent Stewart"
click at [492, 141] on icon at bounding box center [495, 145] width 7 height 8
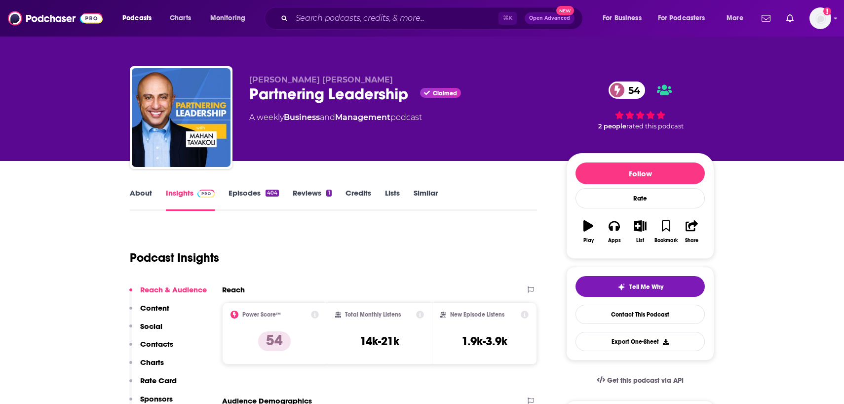
click at [147, 198] on link "About" at bounding box center [141, 199] width 22 height 23
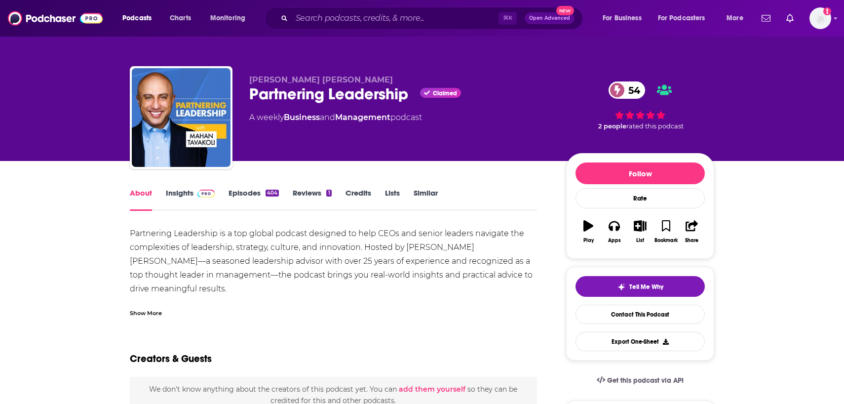
click at [152, 309] on div "Show More" at bounding box center [146, 311] width 32 height 9
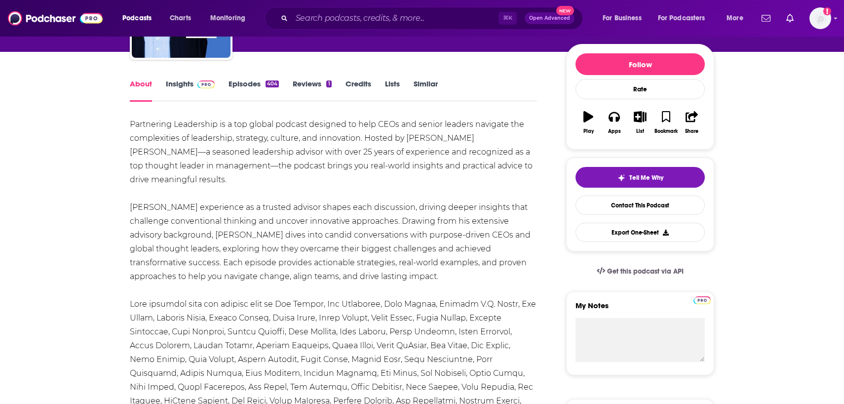
scroll to position [114, 0]
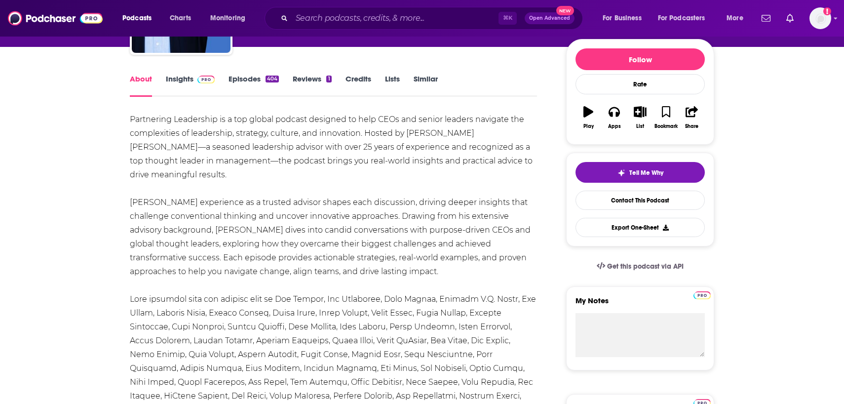
click at [180, 85] on link "Insights" at bounding box center [190, 85] width 49 height 23
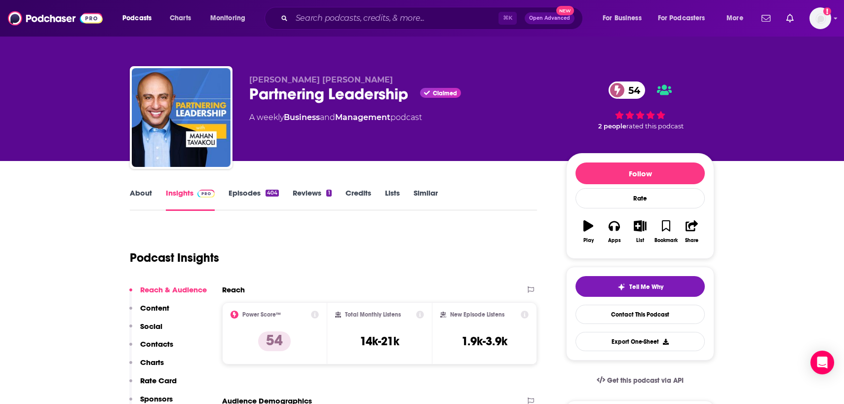
click at [140, 188] on link "About" at bounding box center [141, 199] width 22 height 23
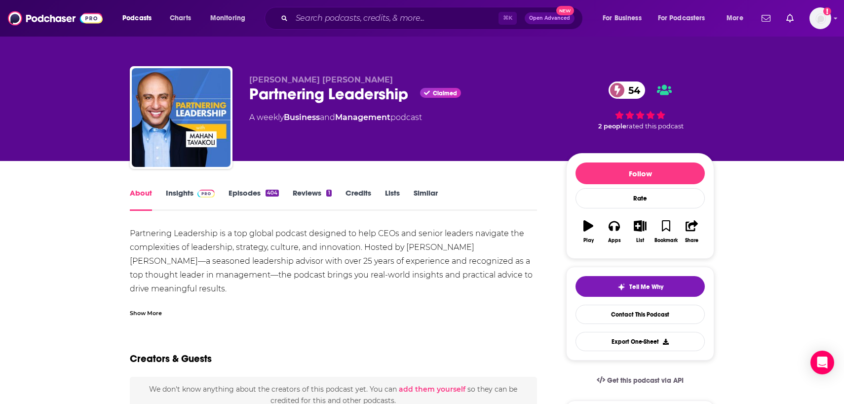
click at [156, 310] on div "Show More" at bounding box center [146, 311] width 32 height 9
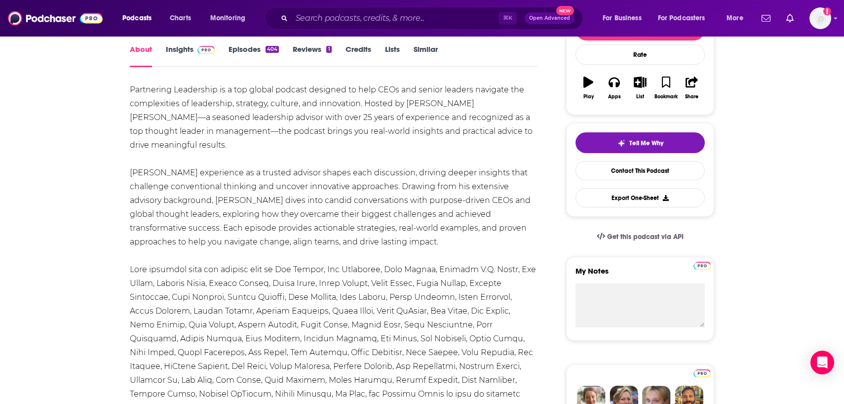
scroll to position [112, 0]
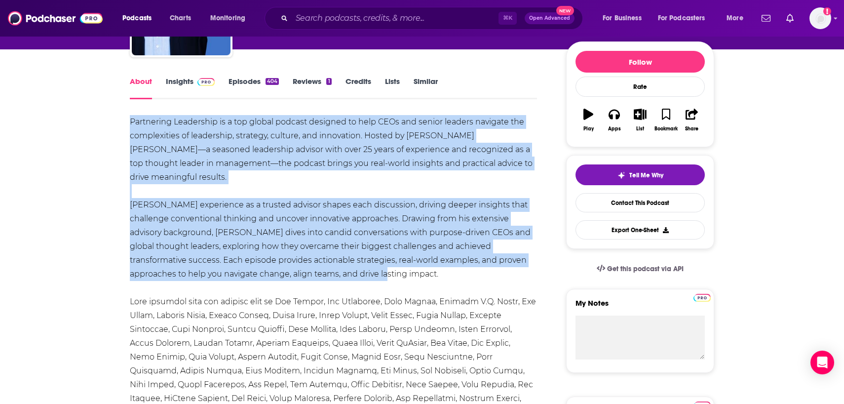
drag, startPoint x: 358, startPoint y: 275, endPoint x: 119, endPoint y: 117, distance: 286.3
copy div "Partnering Leadership is a top global podcast designed to help CEOs and senior …"
click at [186, 82] on link "Insights" at bounding box center [190, 87] width 49 height 23
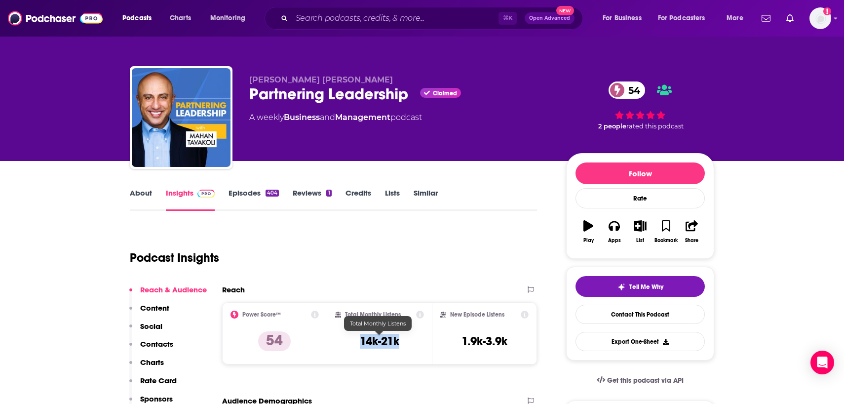
drag, startPoint x: 409, startPoint y: 337, endPoint x: 360, endPoint y: 336, distance: 48.8
click at [360, 336] on div "Total Monthly Listens 14k-21k" at bounding box center [379, 332] width 89 height 45
copy h3 "14k-21k"
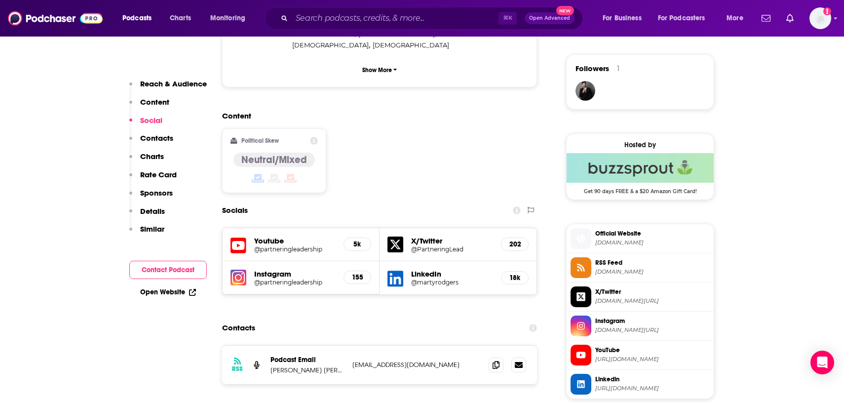
scroll to position [745, 0]
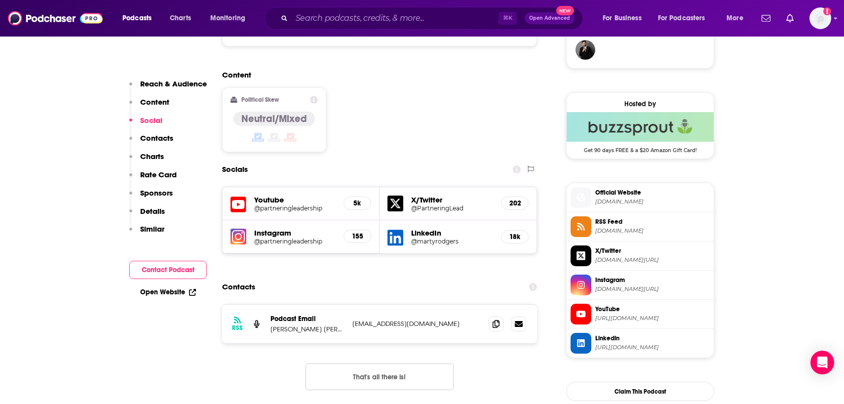
click at [326, 325] on p "Mahan Tavakoli" at bounding box center [307, 329] width 74 height 8
drag, startPoint x: 326, startPoint y: 291, endPoint x: 272, endPoint y: 291, distance: 53.3
click at [272, 325] on p "Mahan Tavakoli" at bounding box center [307, 329] width 74 height 8
copy p "Mahan Tavakoli"
click at [489, 316] on span at bounding box center [495, 323] width 15 height 15
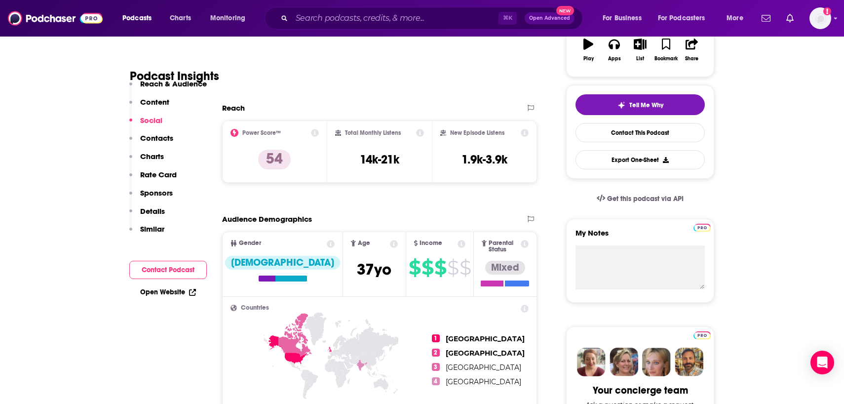
scroll to position [0, 0]
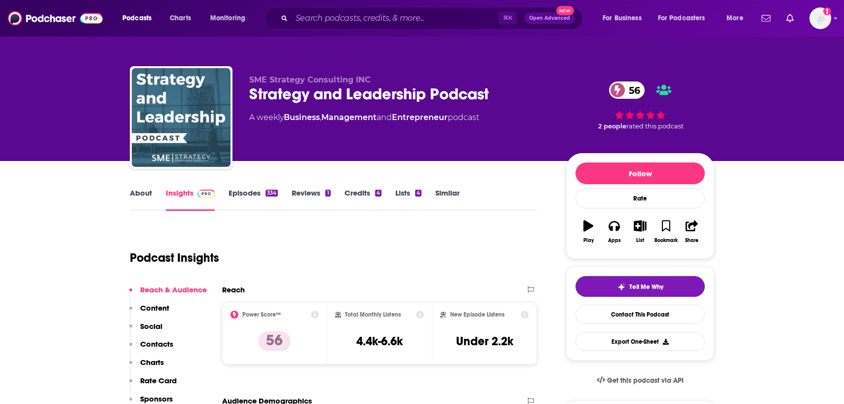
click at [142, 199] on link "About" at bounding box center [141, 199] width 22 height 23
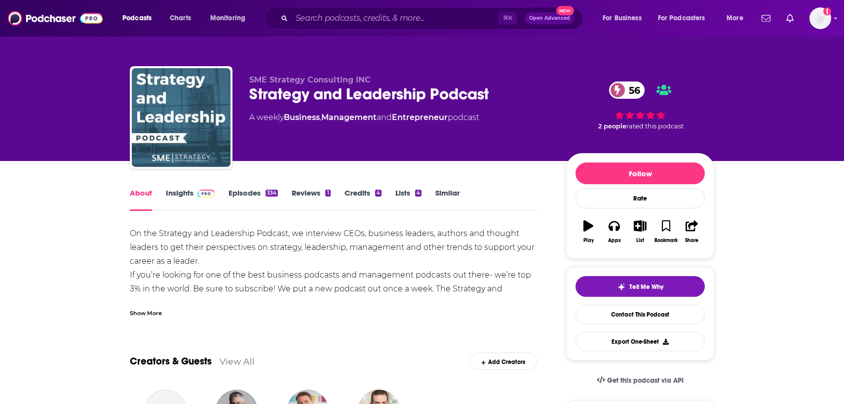
click at [140, 313] on div "Show More" at bounding box center [146, 311] width 32 height 9
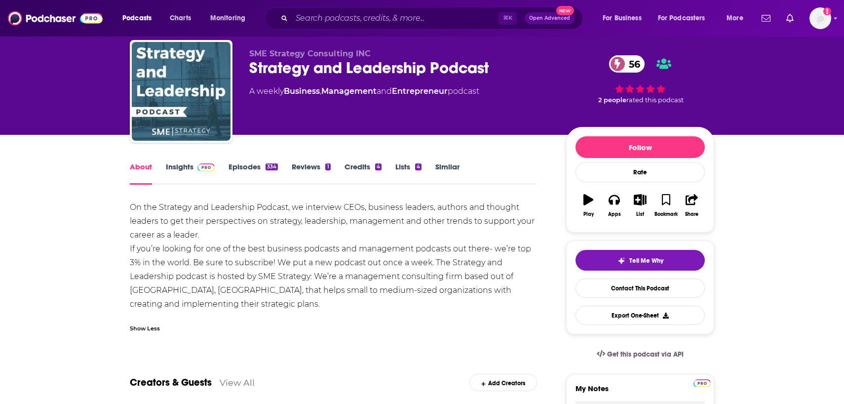
scroll to position [27, 0]
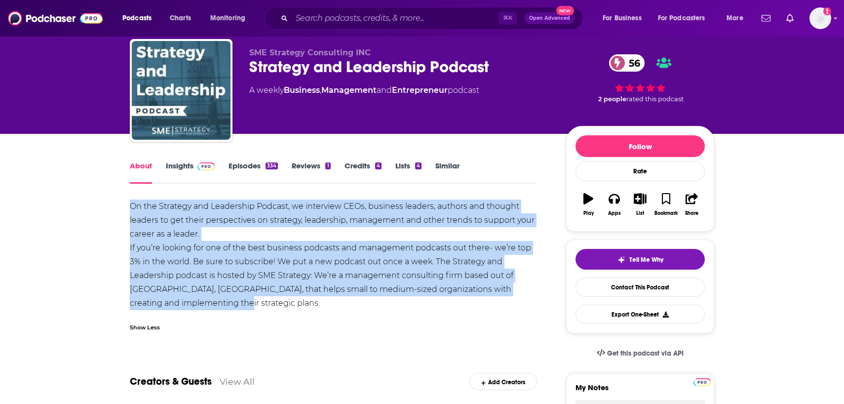
drag, startPoint x: 220, startPoint y: 300, endPoint x: 121, endPoint y: 205, distance: 137.8
copy div "On the Strategy and Leadership Podcast, we interview CEOs, business leaders, au…"
click at [174, 169] on link "Insights" at bounding box center [190, 172] width 49 height 23
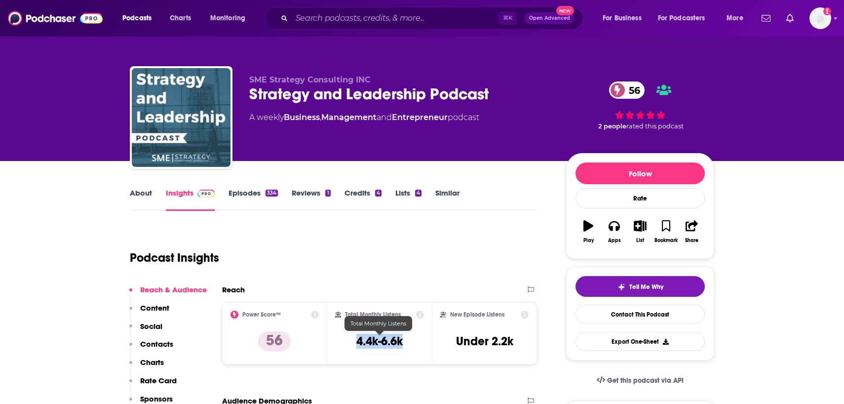
drag, startPoint x: 410, startPoint y: 341, endPoint x: 349, endPoint y: 341, distance: 60.2
click at [349, 341] on div "Total Monthly Listens 4.4k-6.6k" at bounding box center [379, 332] width 89 height 45
copy h3 "4.4k-6.6k"
click at [280, 250] on div "Podcast Insights" at bounding box center [329, 251] width 399 height 50
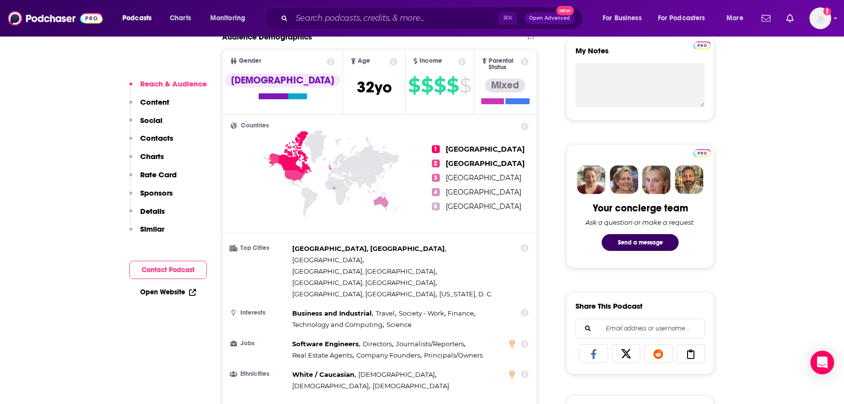
scroll to position [788, 0]
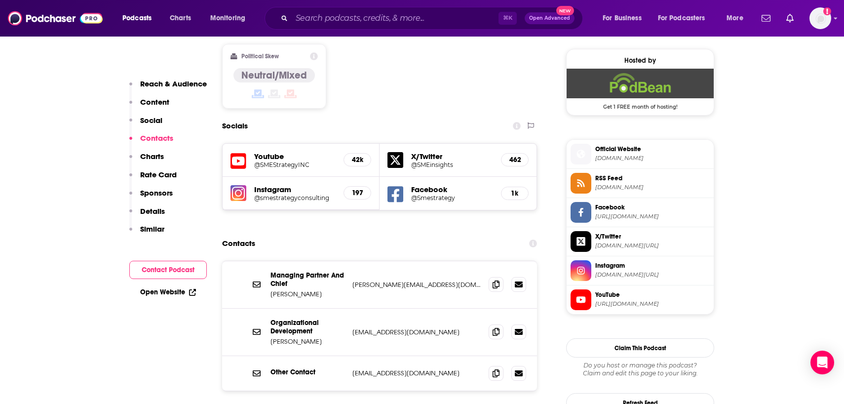
drag, startPoint x: 326, startPoint y: 247, endPoint x: 263, endPoint y: 247, distance: 62.2
click at [263, 261] on div "Managing Partner And Chief Anthony Taylor anthony@smestrategy.net anthony@smest…" at bounding box center [379, 284] width 315 height 47
copy p "Anthony Taylor"
click at [493, 280] on icon at bounding box center [495, 284] width 7 height 8
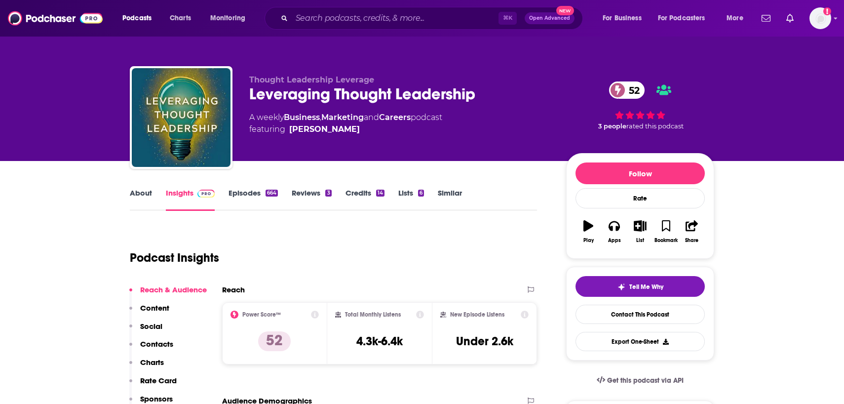
click at [144, 198] on link "About" at bounding box center [141, 199] width 22 height 23
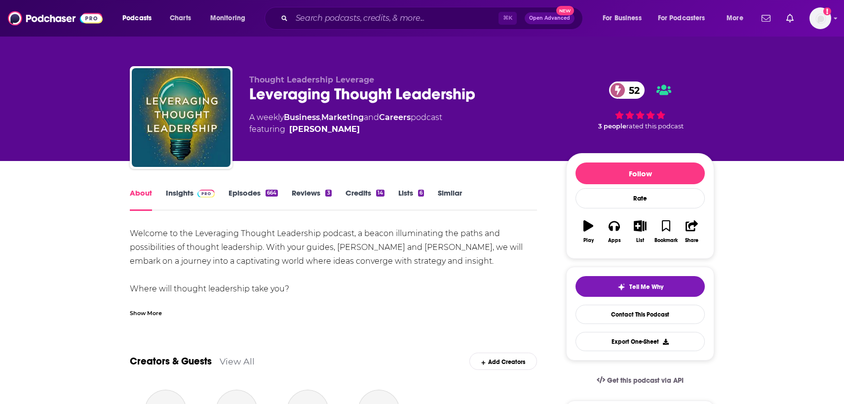
scroll to position [9, 0]
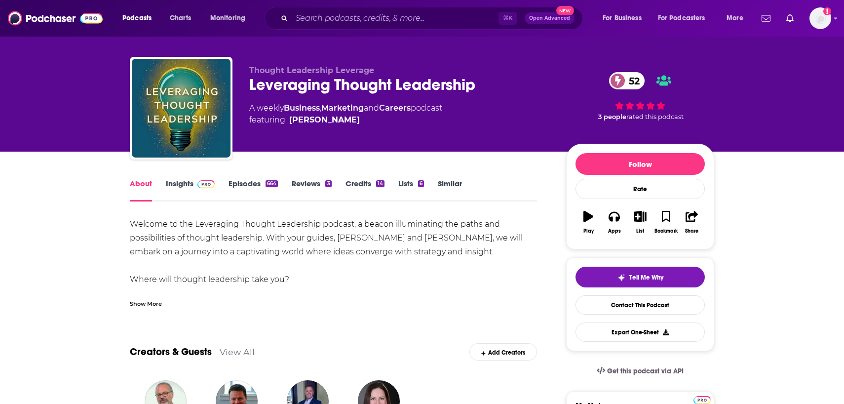
click at [151, 304] on div "Show More" at bounding box center [146, 302] width 32 height 9
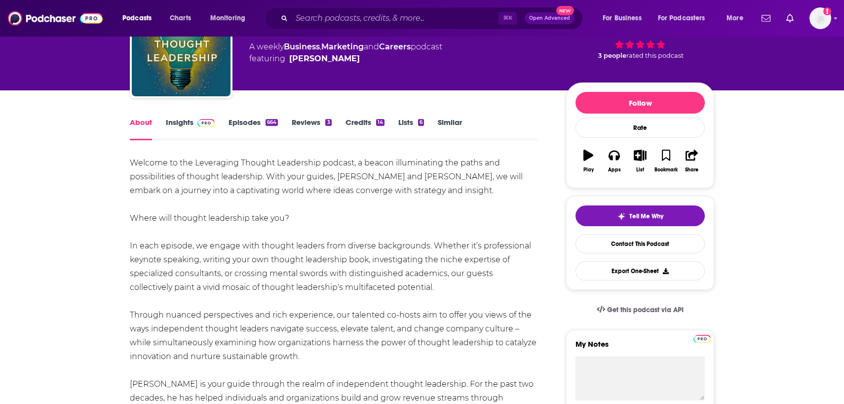
scroll to position [71, 0]
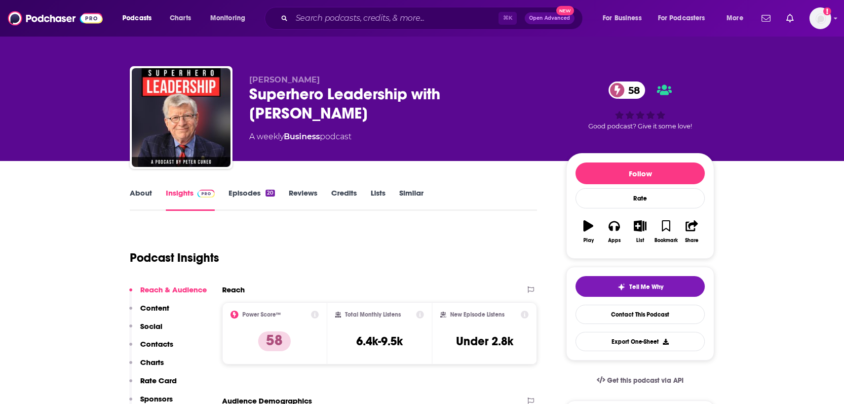
click at [138, 196] on link "About" at bounding box center [141, 199] width 22 height 23
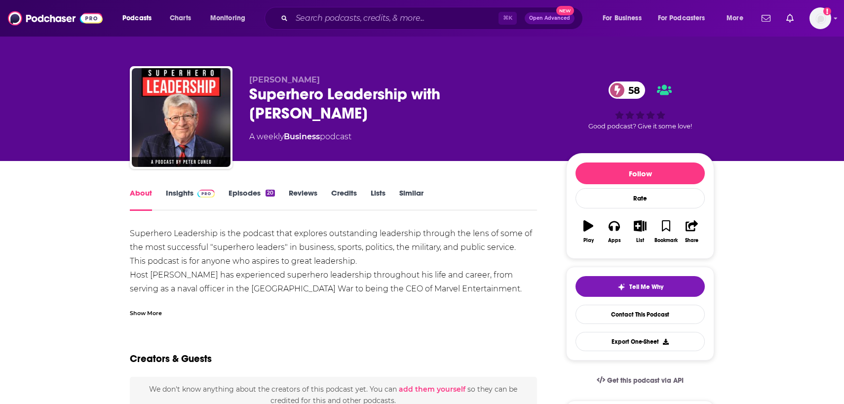
click at [147, 312] on div "Show More" at bounding box center [146, 311] width 32 height 9
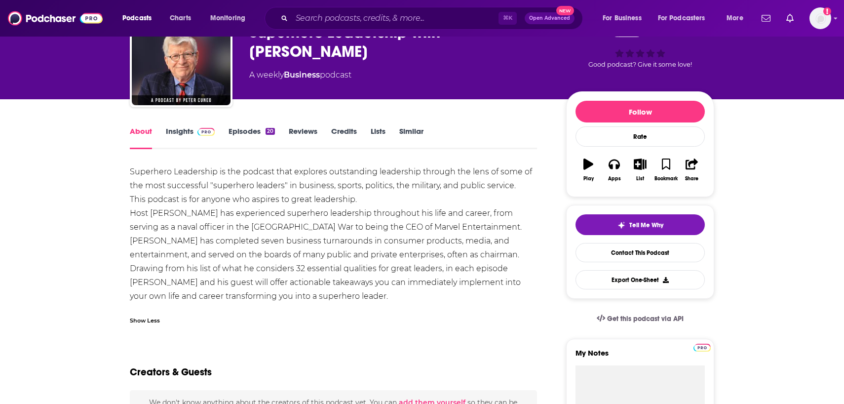
scroll to position [63, 0]
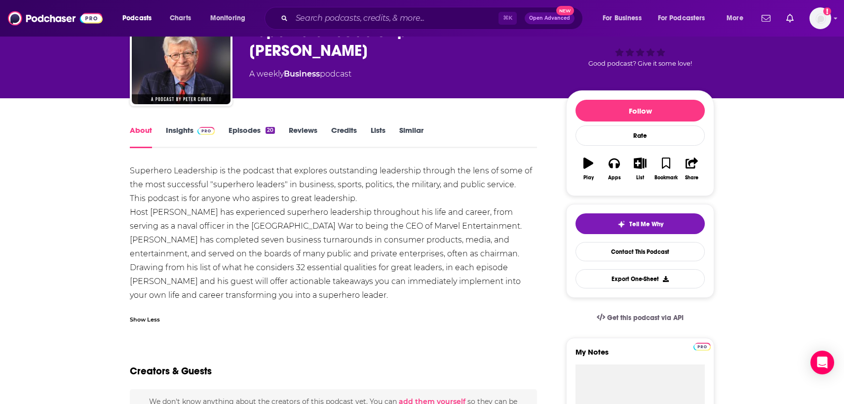
click at [191, 129] on link "Insights" at bounding box center [190, 136] width 49 height 23
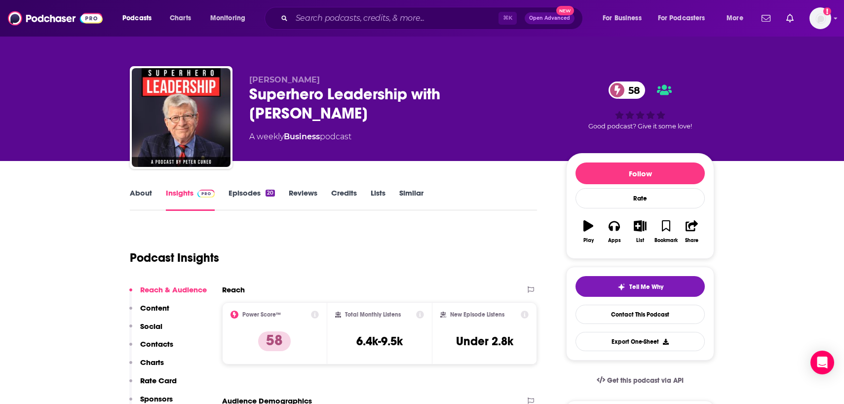
click at [256, 194] on link "Episodes 20" at bounding box center [251, 199] width 46 height 23
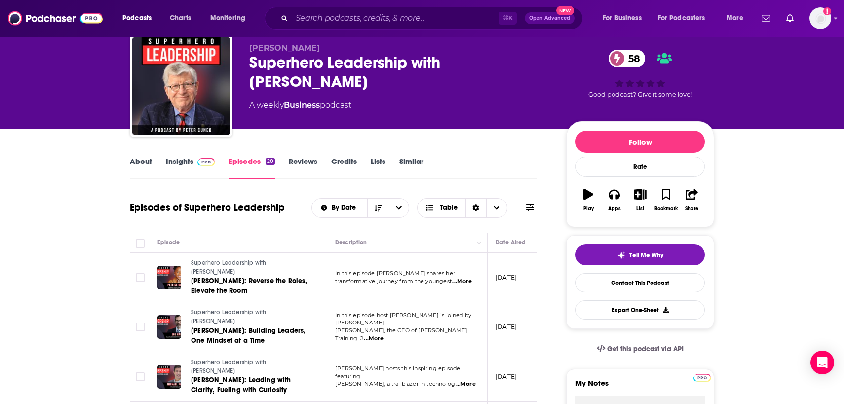
scroll to position [34, 0]
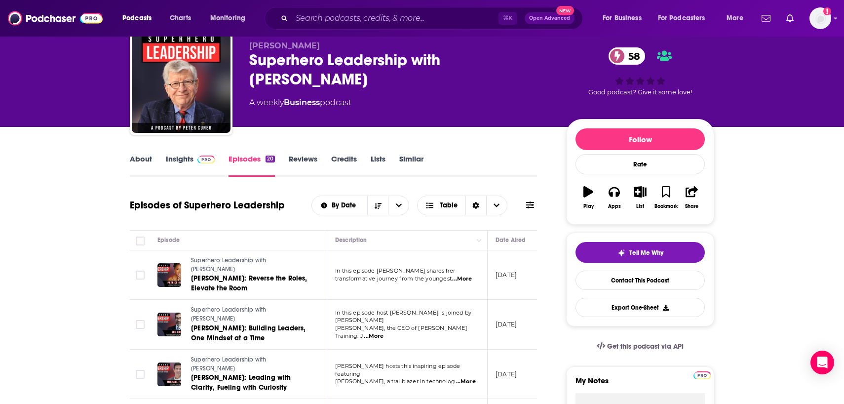
click at [191, 163] on link "Insights" at bounding box center [190, 165] width 49 height 23
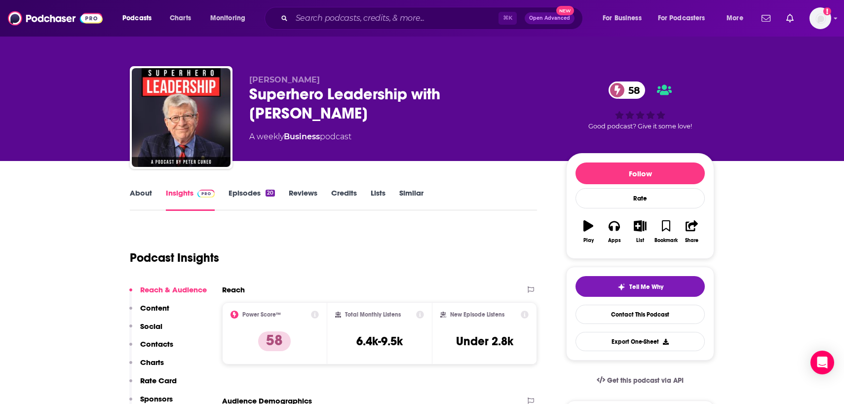
click at [145, 194] on link "About" at bounding box center [141, 199] width 22 height 23
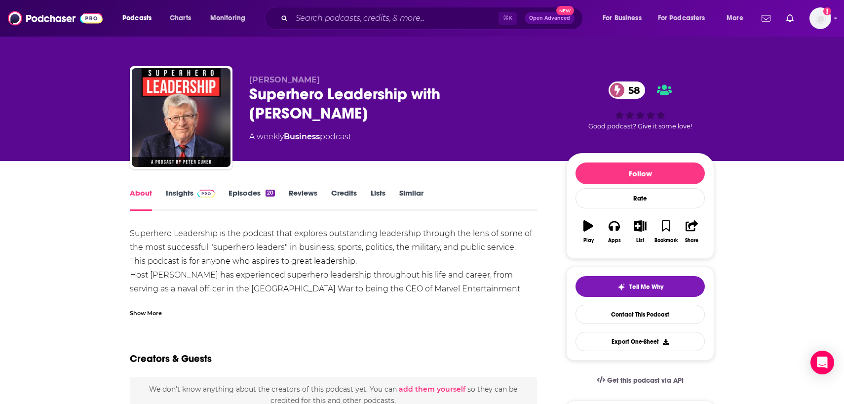
click at [159, 311] on div "Show More" at bounding box center [146, 311] width 32 height 9
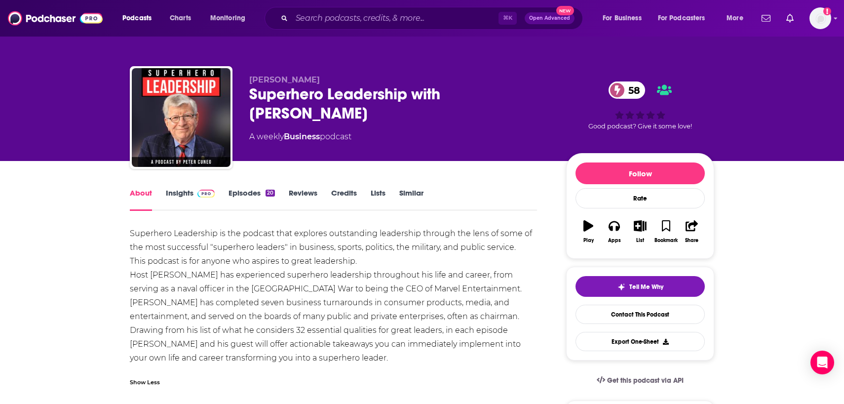
scroll to position [12, 0]
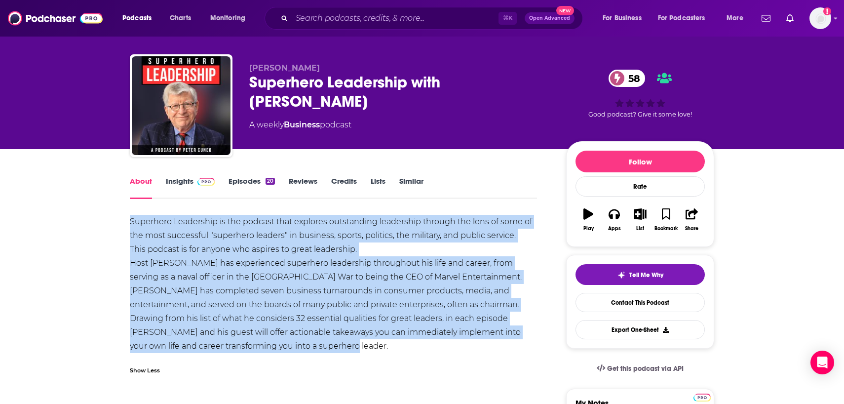
drag, startPoint x: 333, startPoint y: 347, endPoint x: 125, endPoint y: 220, distance: 242.9
copy div "Superhero Leadership is the podcast that explores outstanding leadership throug…"
click at [177, 179] on link "Insights" at bounding box center [190, 187] width 49 height 23
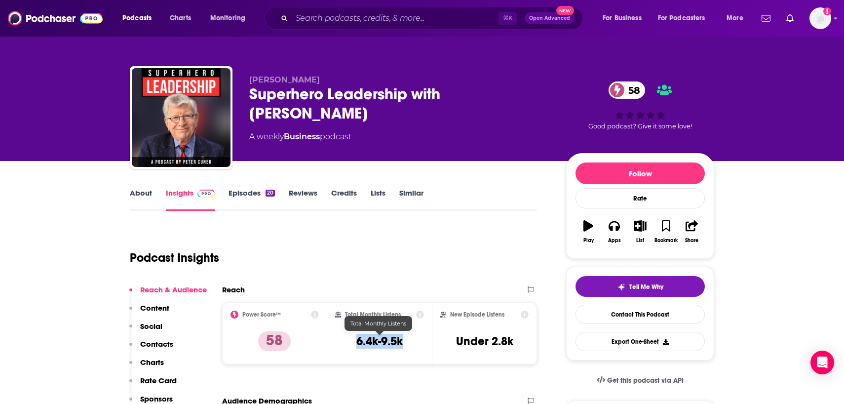
drag, startPoint x: 410, startPoint y: 339, endPoint x: 346, endPoint y: 339, distance: 64.6
click at [346, 339] on div "Total Monthly Listens 6.4k-9.5k" at bounding box center [379, 332] width 89 height 45
copy h3 "6.4k-9.5k"
click at [264, 227] on div "Podcast Insights" at bounding box center [329, 251] width 399 height 50
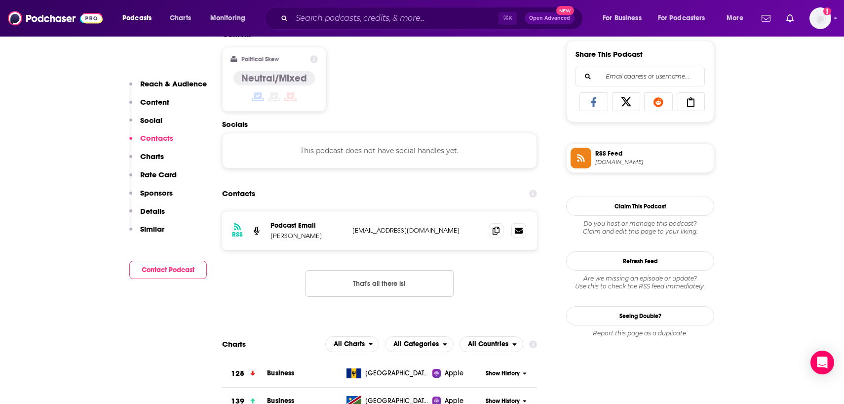
scroll to position [621, 0]
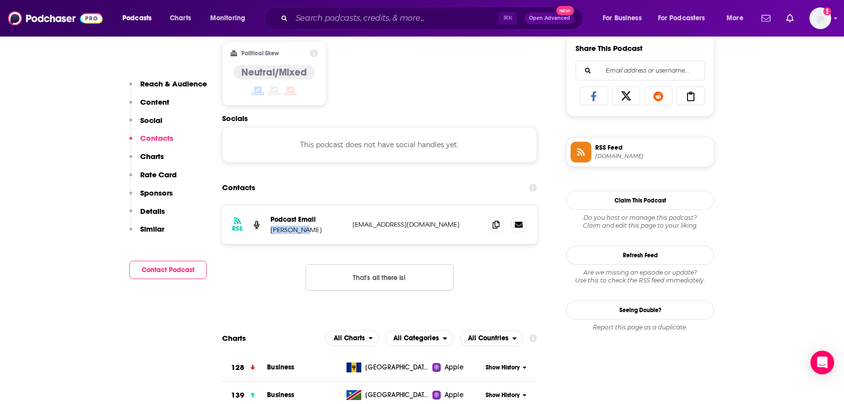
drag, startPoint x: 307, startPoint y: 233, endPoint x: 268, endPoint y: 233, distance: 39.5
click at [268, 233] on div "RSS Podcast Email Joe Garner jgarner@garnercreative.com jgarner@garnercreative.…" at bounding box center [379, 224] width 315 height 38
copy p "Joe Garner"
click at [493, 226] on icon at bounding box center [495, 224] width 7 height 8
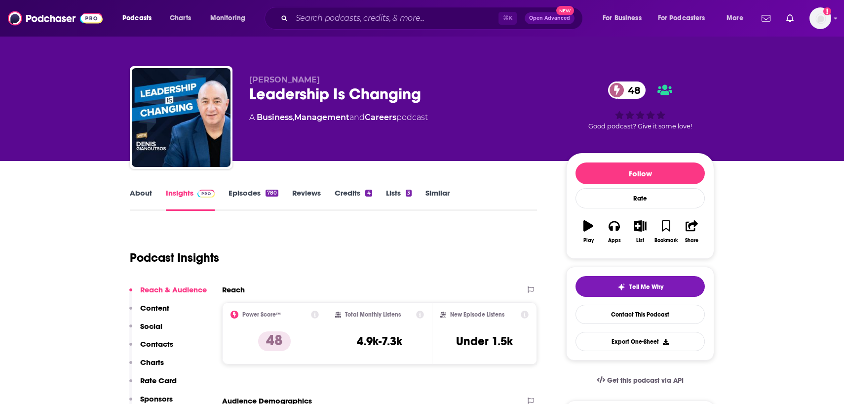
click at [141, 197] on link "About" at bounding box center [141, 199] width 22 height 23
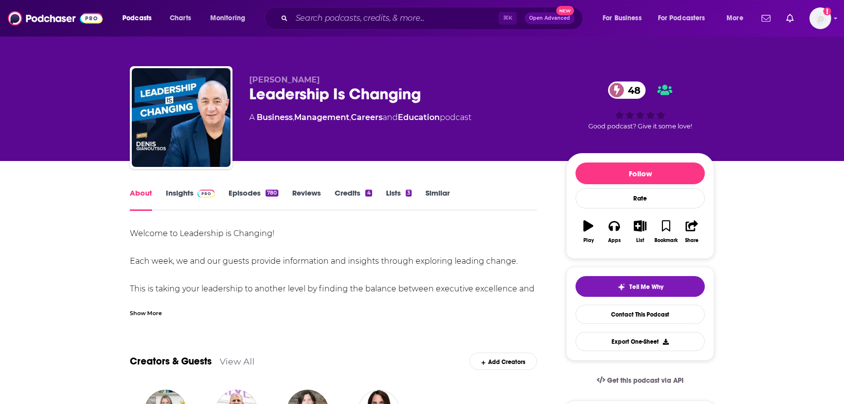
click at [143, 310] on div "Show More" at bounding box center [146, 311] width 32 height 9
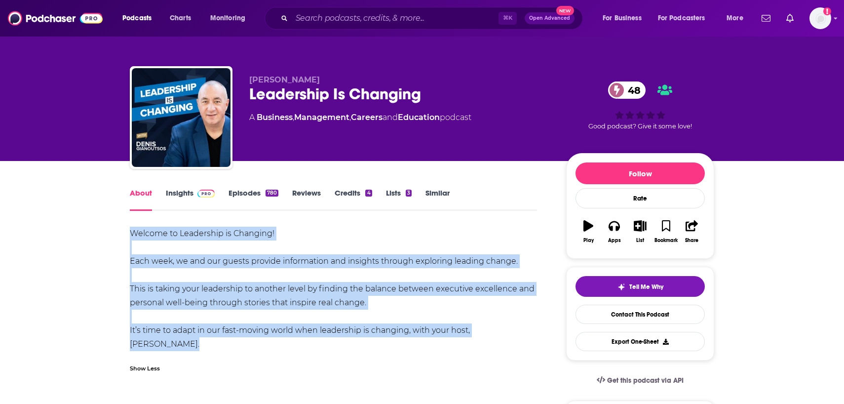
drag, startPoint x: 186, startPoint y: 352, endPoint x: 127, endPoint y: 232, distance: 133.7
copy div "Welcome to Leadership is Changing! Each week, we and our guests provide informa…"
click at [187, 192] on link "Insights" at bounding box center [190, 199] width 49 height 23
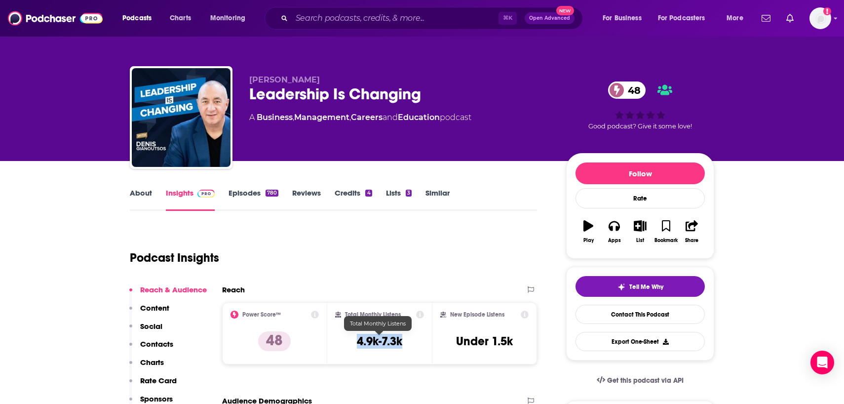
drag, startPoint x: 410, startPoint y: 339, endPoint x: 346, endPoint y: 338, distance: 63.6
click at [346, 338] on div "Total Monthly Listens 4.9k-7.3k" at bounding box center [379, 332] width 89 height 45
copy h3 "4.9k-7.3k"
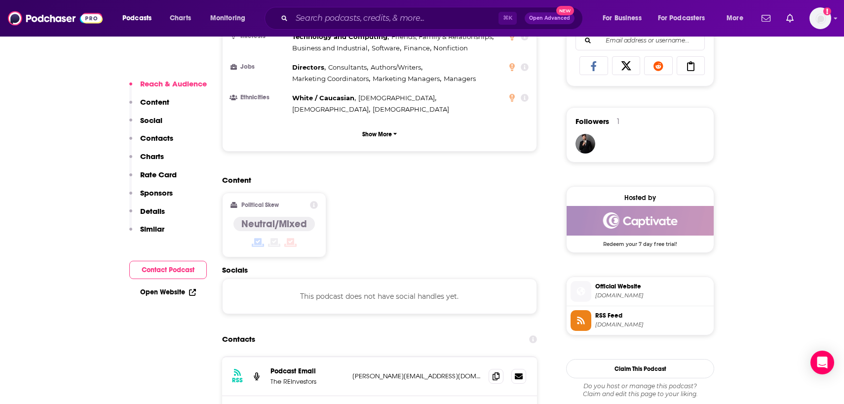
scroll to position [688, 0]
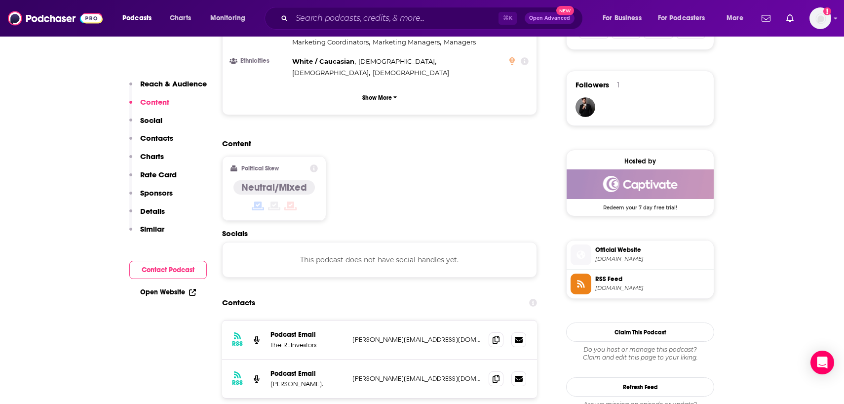
drag, startPoint x: 341, startPoint y: 324, endPoint x: 269, endPoint y: 326, distance: 71.6
click at [268, 359] on div "RSS Podcast Email Denis Gianoutsos. denis@leadingchangepartners.com denis@leadi…" at bounding box center [379, 378] width 315 height 38
copy p "Denis Gianoutsos."
click at [495, 374] on icon at bounding box center [495, 378] width 7 height 8
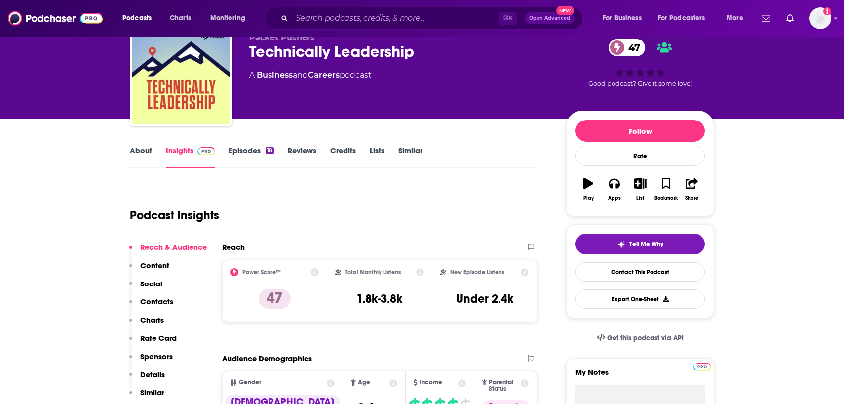
scroll to position [43, 0]
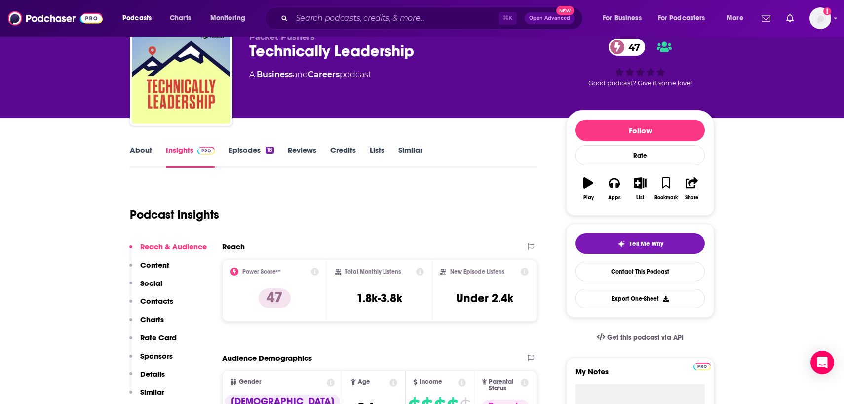
click at [135, 155] on link "About" at bounding box center [141, 156] width 22 height 23
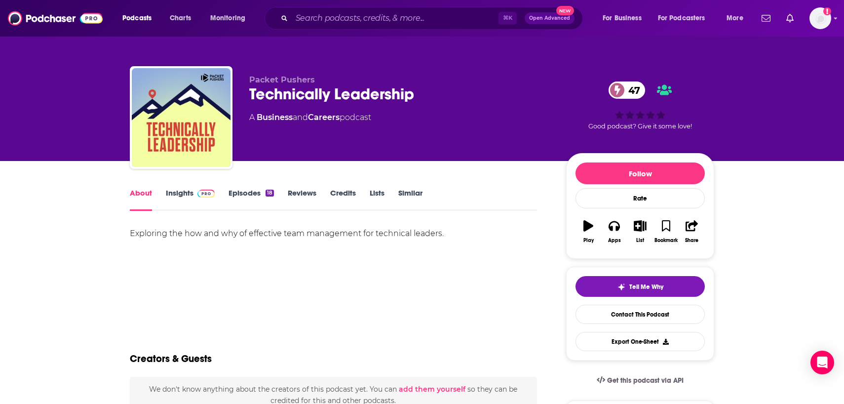
click at [225, 235] on div "Exploring the how and why of effective team management for technical leaders." at bounding box center [333, 233] width 407 height 14
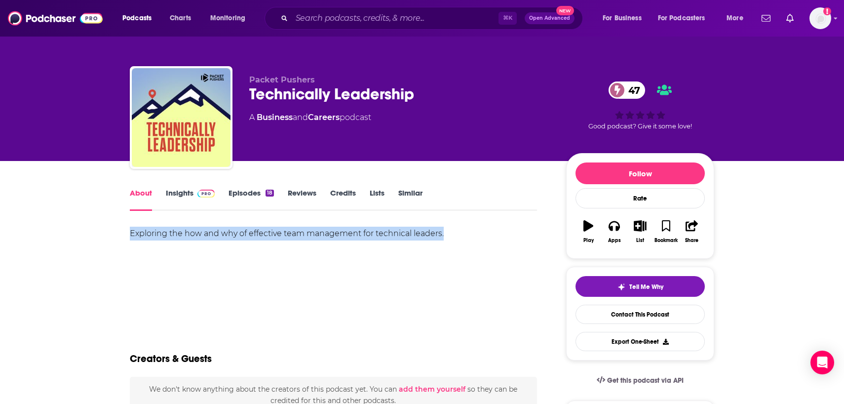
click at [225, 235] on div "Exploring the how and why of effective team management for technical leaders." at bounding box center [333, 233] width 407 height 14
copy div "Exploring the how and why of effective team management for technical leaders."
click at [186, 192] on link "Insights" at bounding box center [190, 199] width 49 height 23
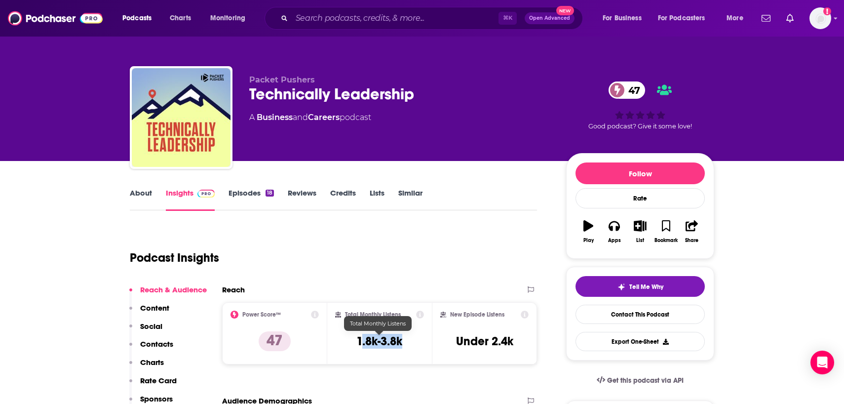
drag, startPoint x: 410, startPoint y: 341, endPoint x: 361, endPoint y: 341, distance: 48.8
click at [362, 341] on div "Total Monthly Listens 1.8k-3.8k" at bounding box center [379, 332] width 89 height 45
click at [361, 341] on h3 "1.8k-3.8k" at bounding box center [379, 341] width 46 height 15
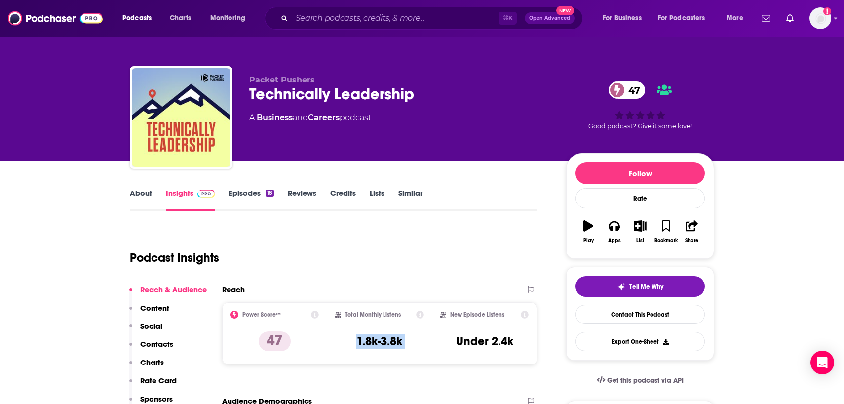
click at [149, 192] on link "About" at bounding box center [141, 199] width 22 height 23
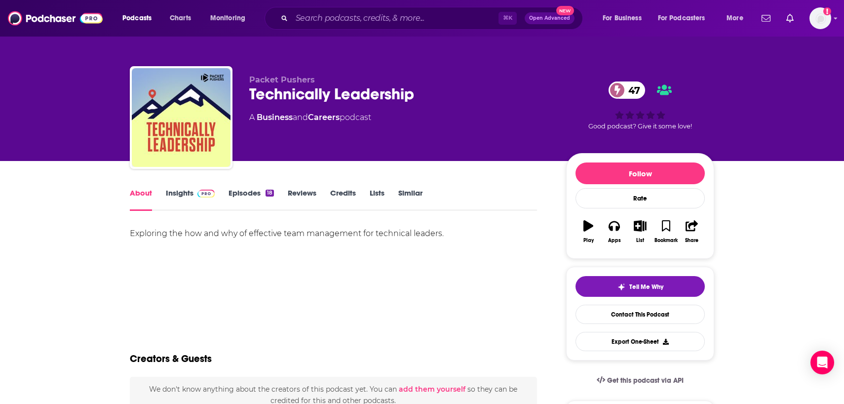
click at [180, 193] on link "Insights" at bounding box center [190, 199] width 49 height 23
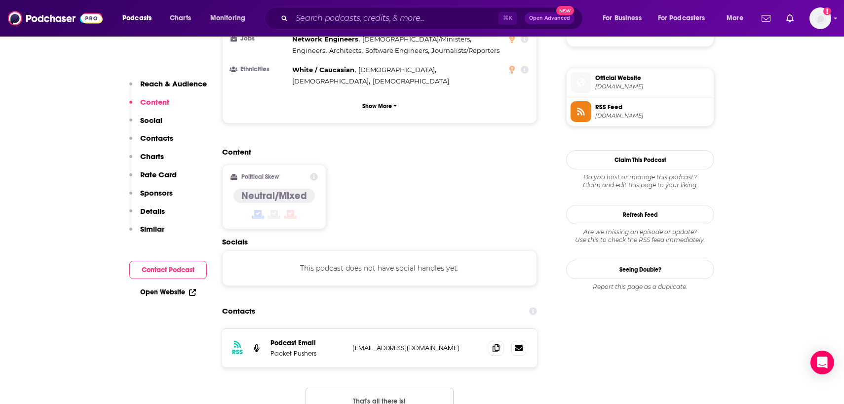
scroll to position [696, 0]
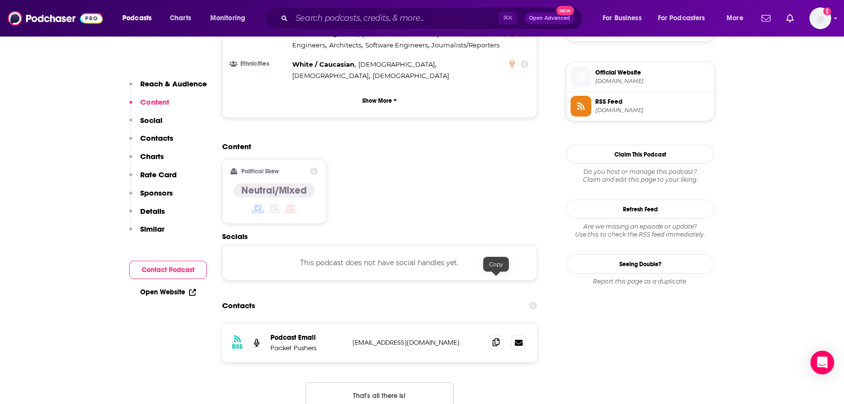
click at [497, 338] on icon at bounding box center [495, 342] width 7 height 8
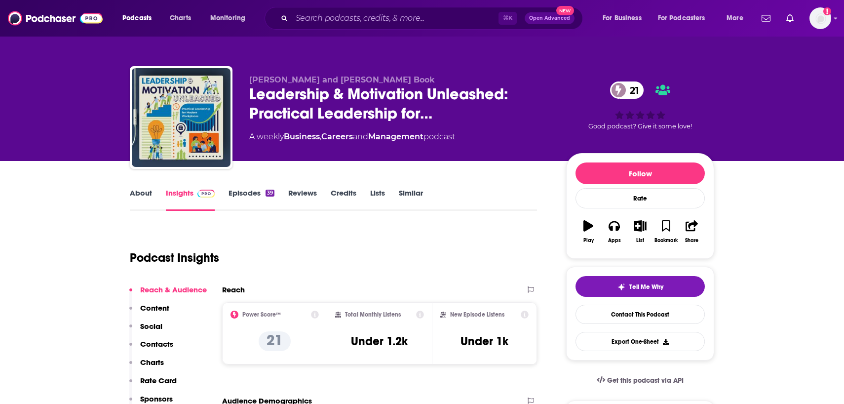
click at [143, 197] on link "About" at bounding box center [141, 199] width 22 height 23
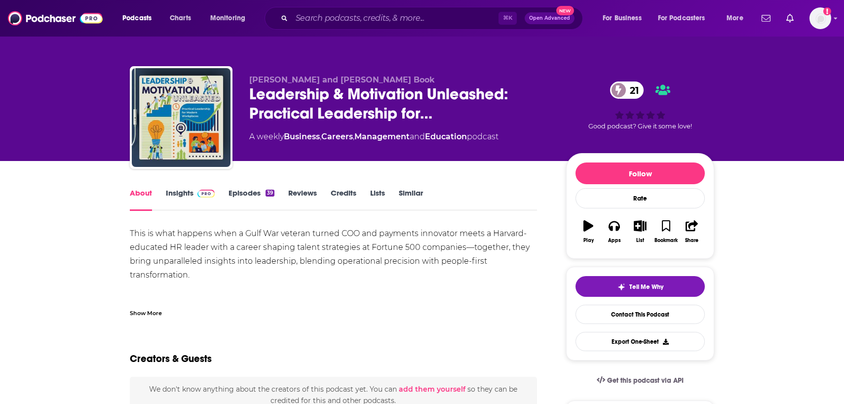
click at [139, 311] on div "Show More" at bounding box center [146, 311] width 32 height 9
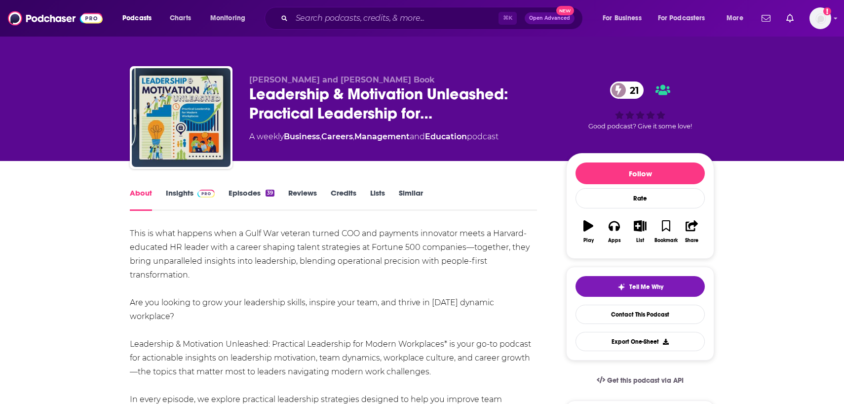
click at [184, 197] on link "Insights" at bounding box center [190, 199] width 49 height 23
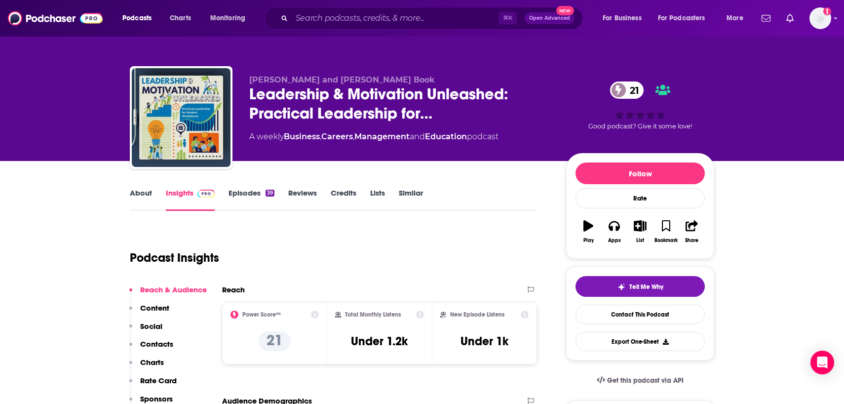
click at [145, 191] on link "About" at bounding box center [141, 199] width 22 height 23
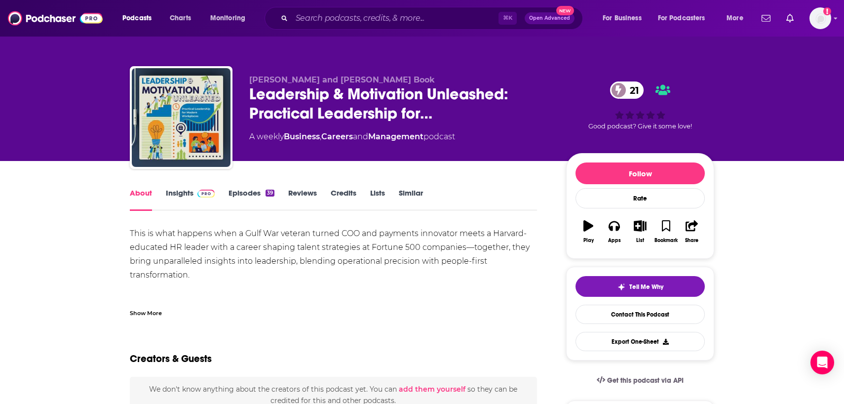
click at [146, 310] on div "Show More" at bounding box center [146, 311] width 32 height 9
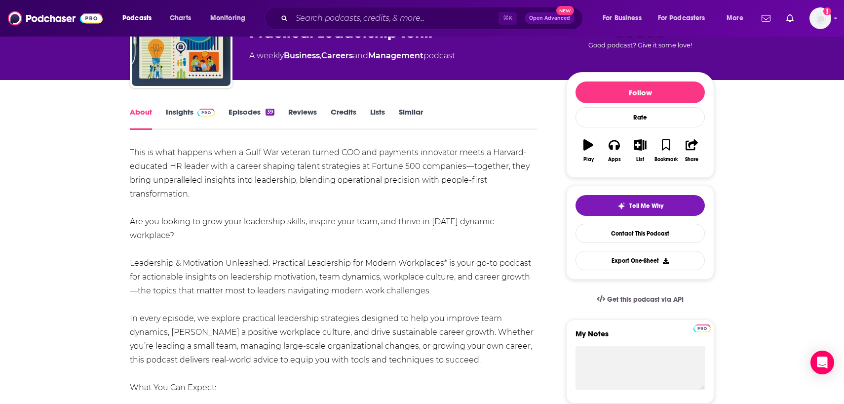
scroll to position [80, 0]
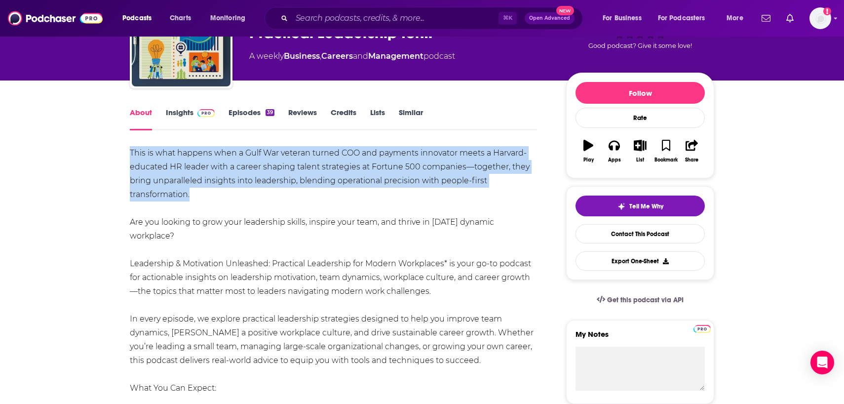
drag, startPoint x: 194, startPoint y: 194, endPoint x: 127, endPoint y: 157, distance: 76.6
copy div "This is what happens when a Gulf War veteran turned COO and payments innovator …"
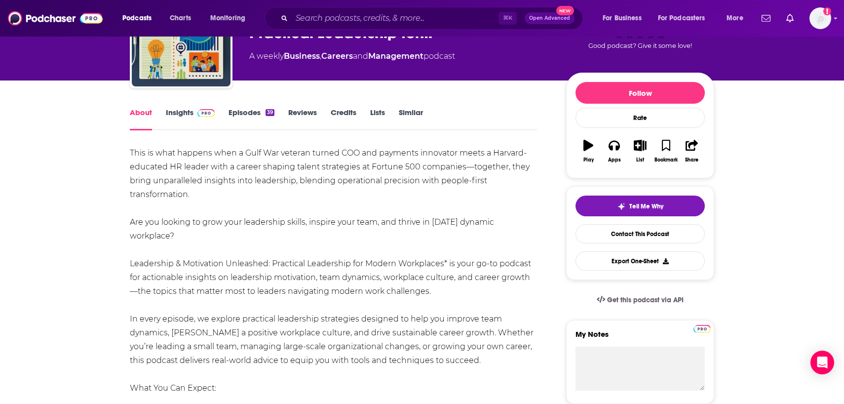
click at [177, 106] on div "About Insights Episodes 39 Reviews Credits Lists Similar" at bounding box center [333, 118] width 407 height 24
click at [181, 118] on link "Insights" at bounding box center [190, 119] width 49 height 23
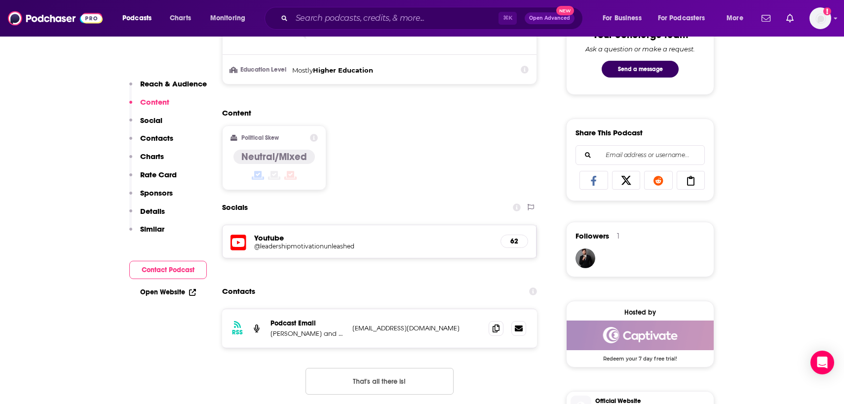
scroll to position [555, 0]
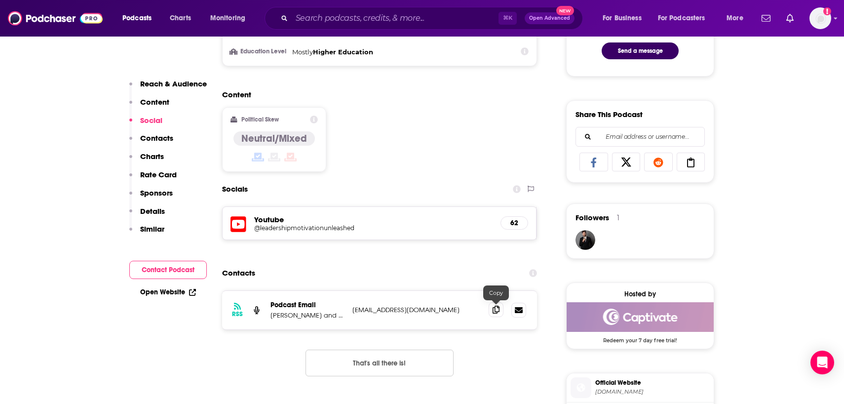
click at [493, 311] on icon at bounding box center [495, 309] width 7 height 8
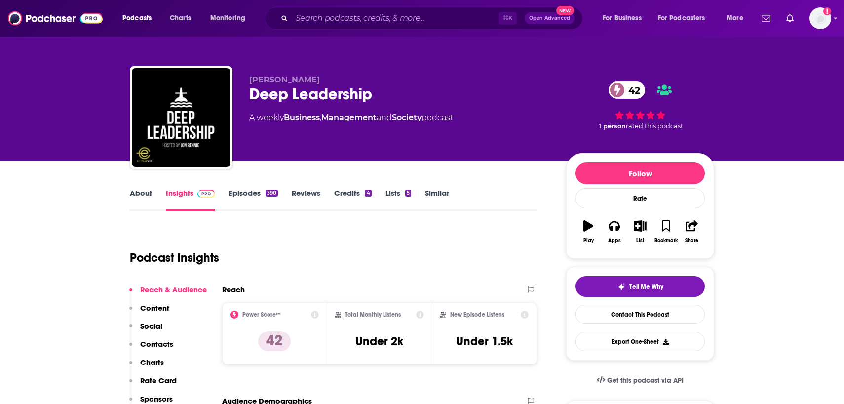
click at [144, 197] on link "About" at bounding box center [141, 199] width 22 height 23
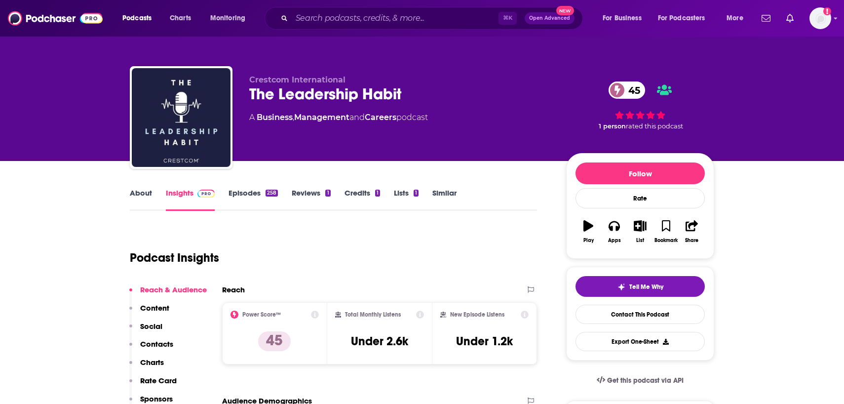
click at [144, 198] on link "About" at bounding box center [141, 199] width 22 height 23
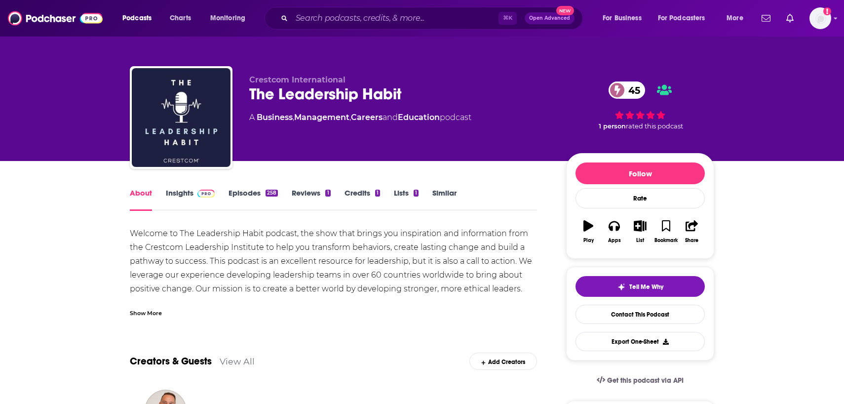
click at [150, 308] on div "Show More" at bounding box center [146, 311] width 32 height 9
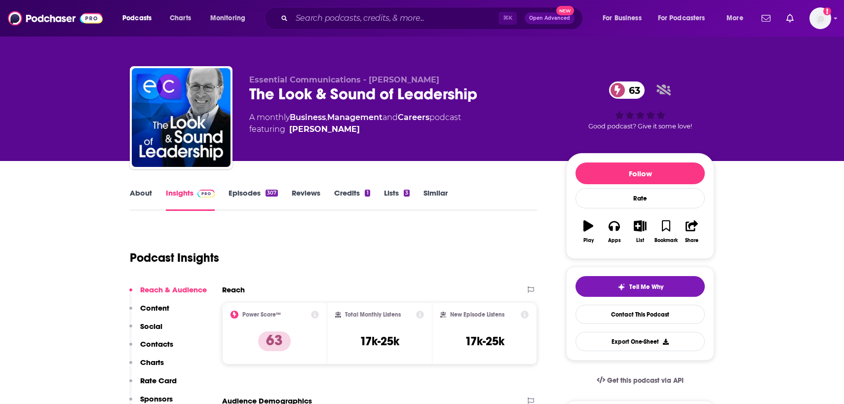
click at [145, 201] on link "About" at bounding box center [141, 199] width 22 height 23
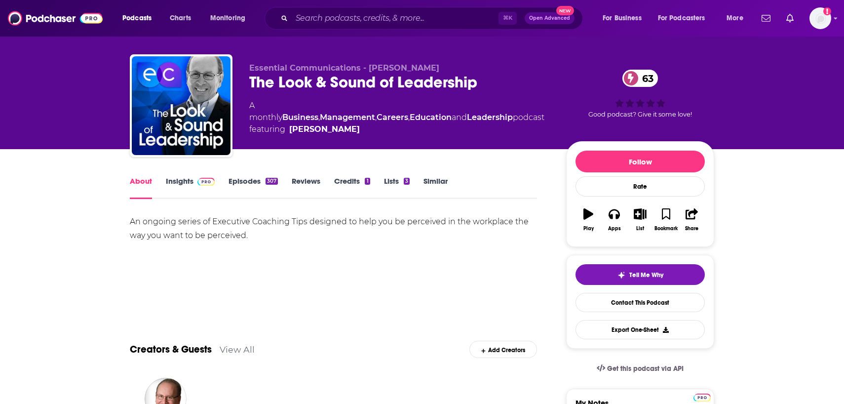
scroll to position [14, 0]
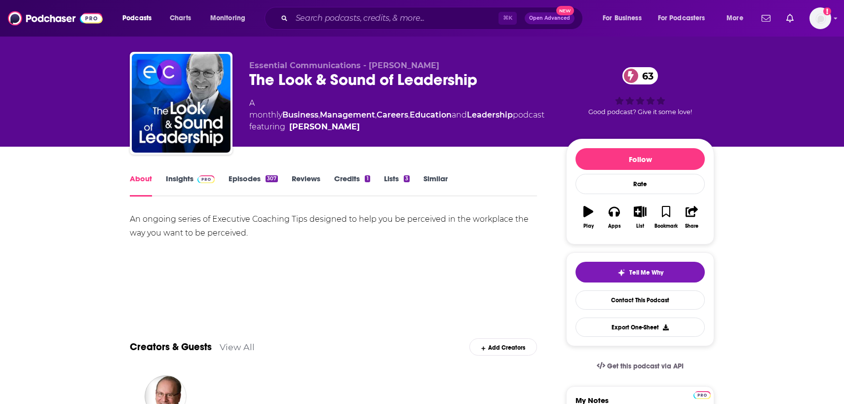
click at [171, 180] on link "Insights" at bounding box center [190, 185] width 49 height 23
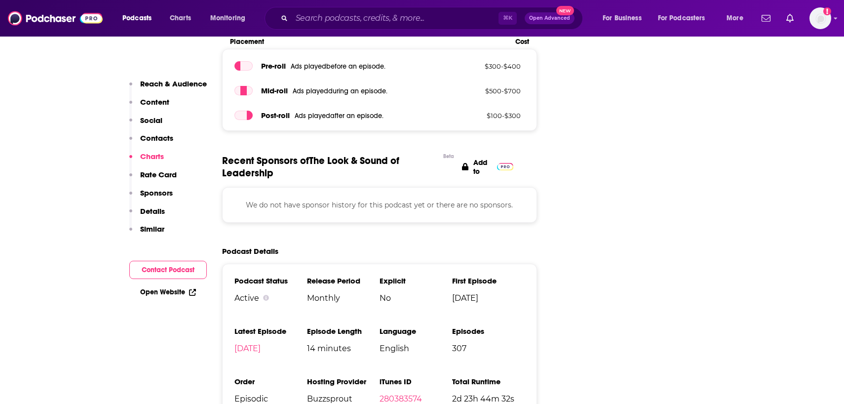
scroll to position [738, 0]
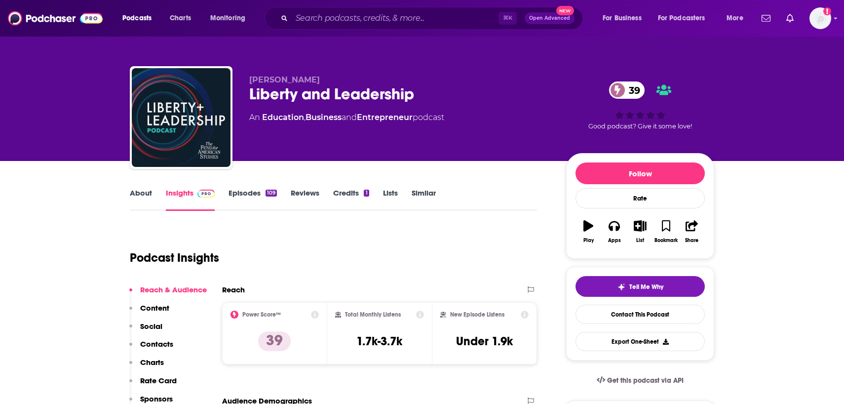
click at [142, 196] on link "About" at bounding box center [141, 199] width 22 height 23
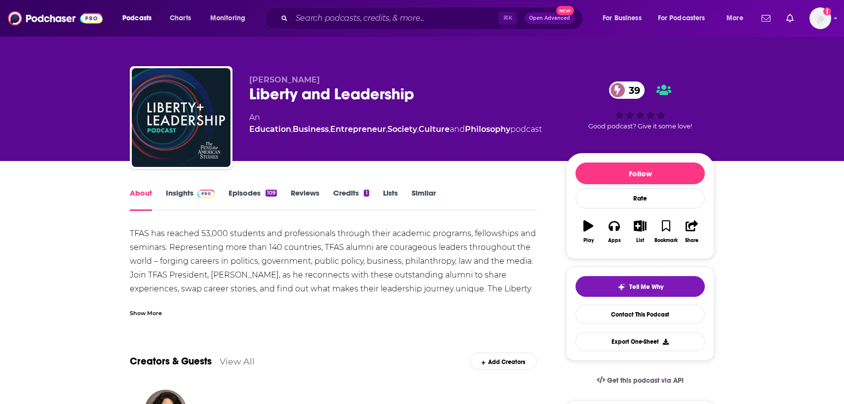
click at [149, 312] on div "Show More" at bounding box center [146, 311] width 32 height 9
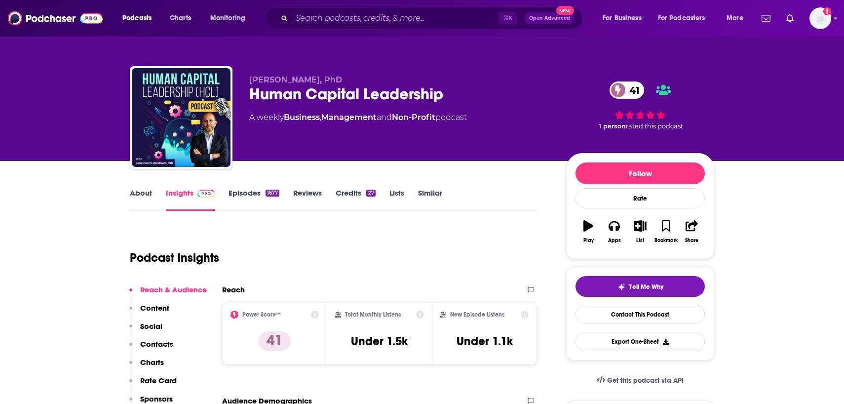
click at [134, 199] on link "About" at bounding box center [141, 199] width 22 height 23
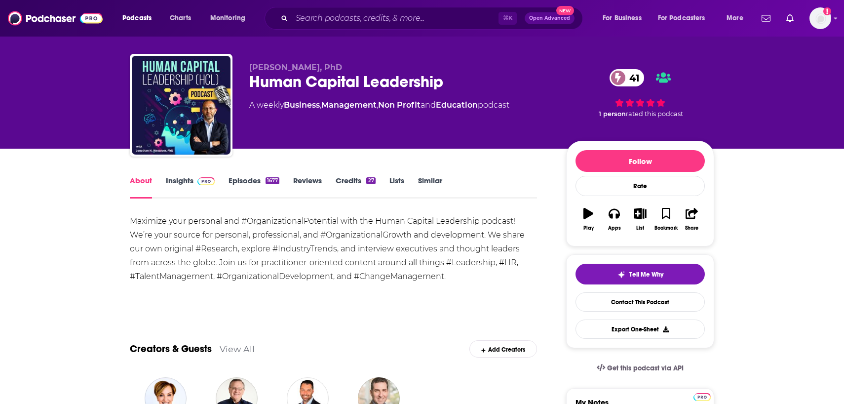
scroll to position [13, 0]
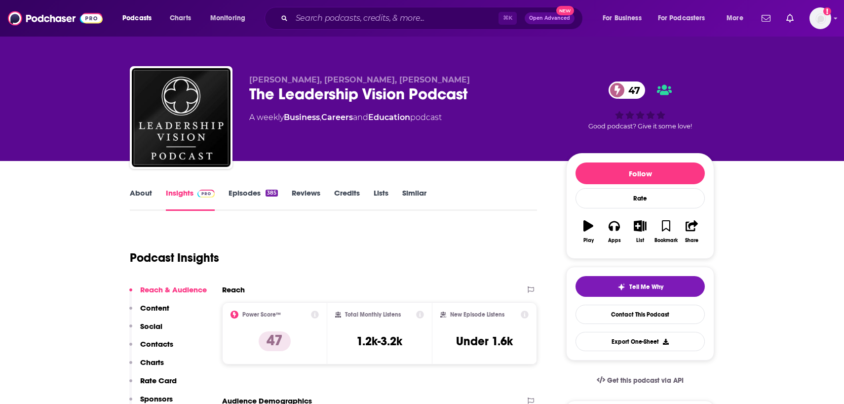
click at [139, 210] on link "About" at bounding box center [141, 199] width 22 height 23
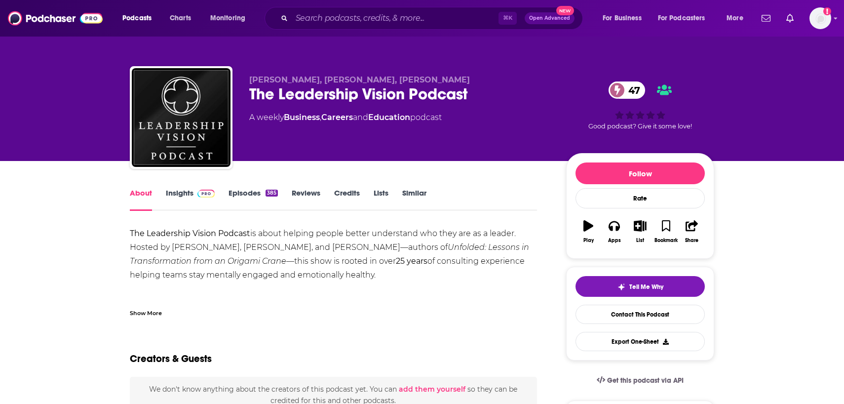
click at [150, 312] on div "Show More" at bounding box center [146, 311] width 32 height 9
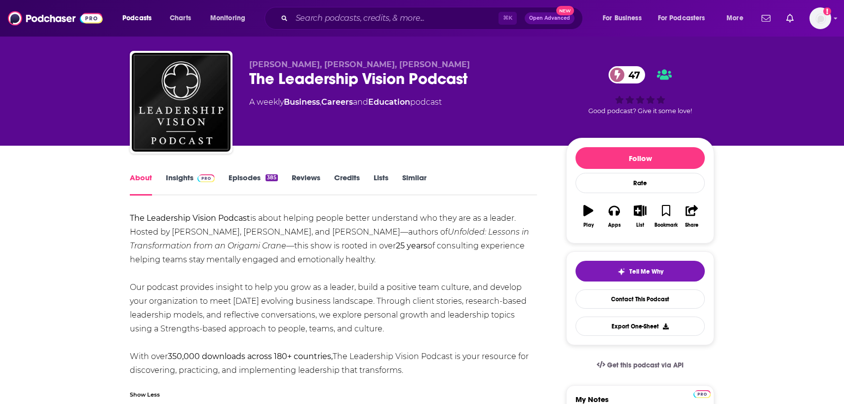
scroll to position [21, 0]
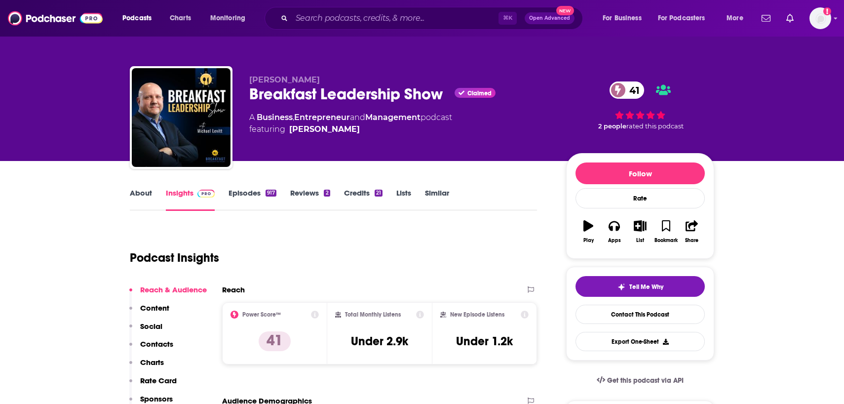
click at [143, 196] on link "About" at bounding box center [141, 199] width 22 height 23
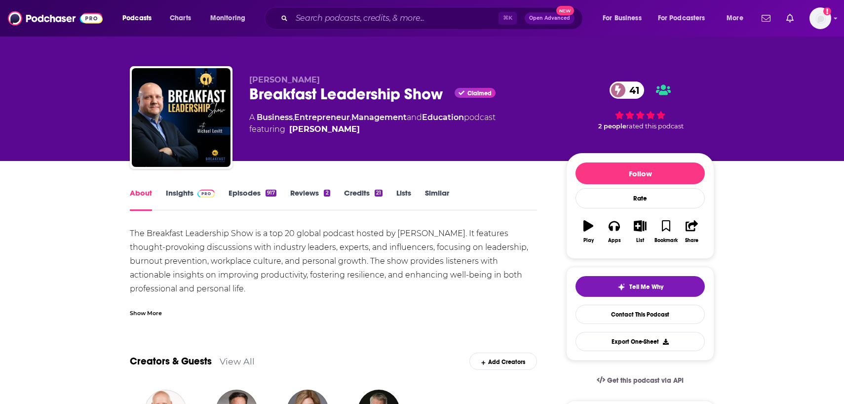
click at [140, 312] on div "Show More" at bounding box center [146, 311] width 32 height 9
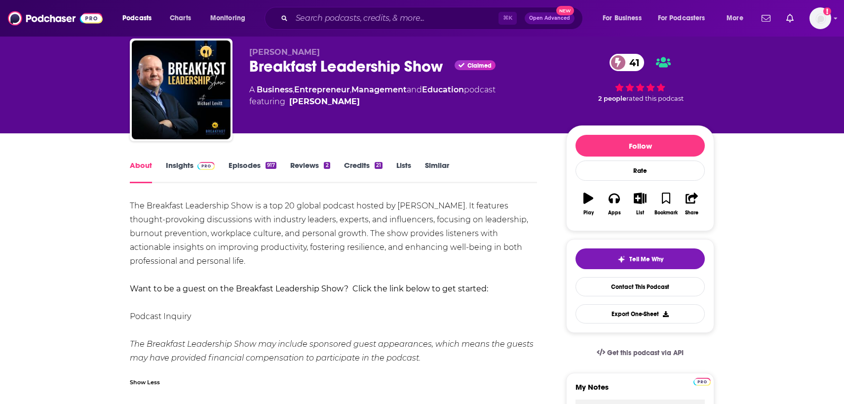
scroll to position [36, 0]
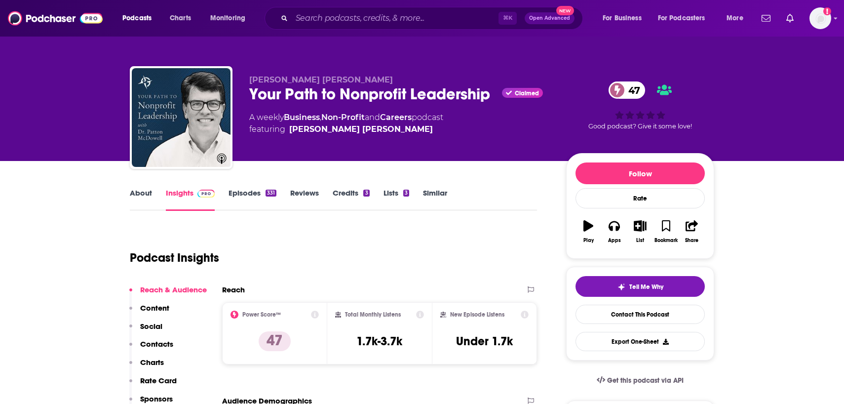
click at [137, 203] on link "About" at bounding box center [141, 199] width 22 height 23
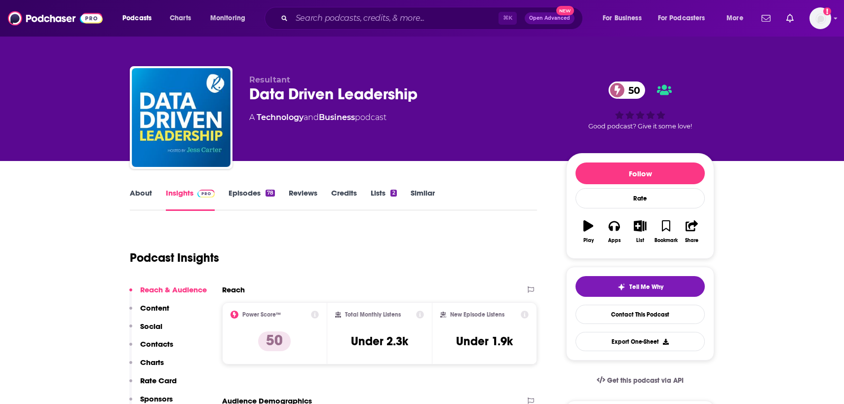
click at [145, 201] on link "About" at bounding box center [141, 199] width 22 height 23
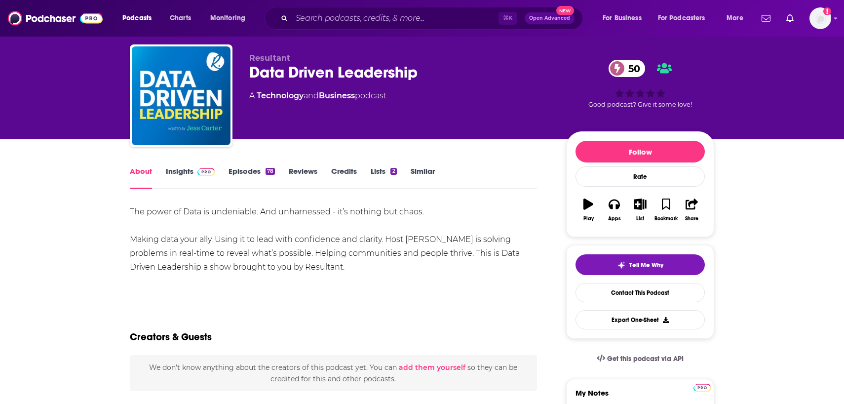
scroll to position [28, 0]
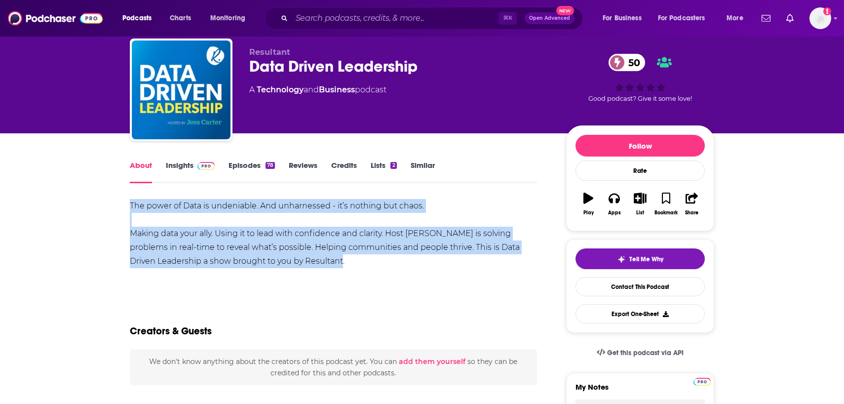
drag, startPoint x: 343, startPoint y: 261, endPoint x: 102, endPoint y: 211, distance: 246.5
copy div "The power of Data is undeniable. And unharnessed - it’s nothing but chaos. Maki…"
click at [196, 163] on span at bounding box center [203, 164] width 21 height 9
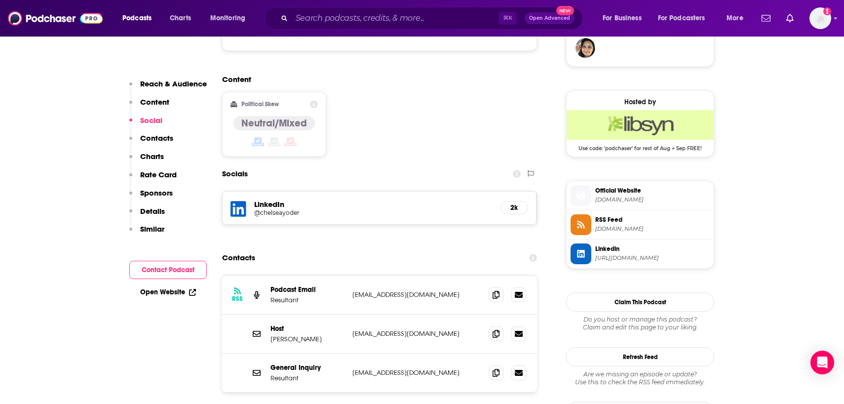
scroll to position [765, 0]
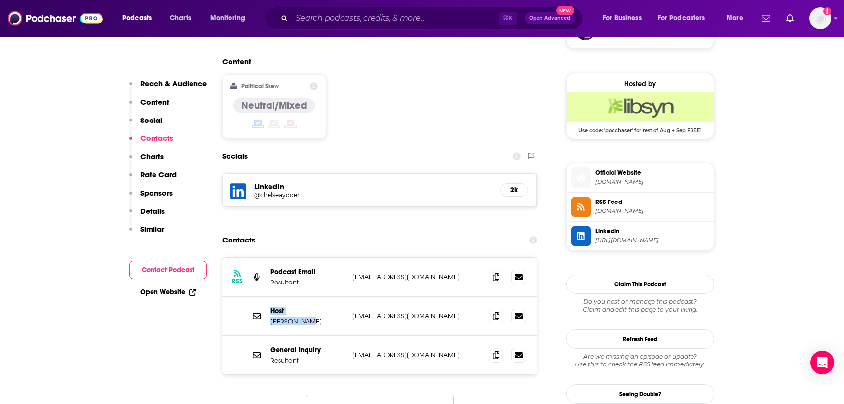
drag, startPoint x: 320, startPoint y: 268, endPoint x: 265, endPoint y: 268, distance: 54.8
click at [265, 297] on div "Host Jess Carter jcarter@resultant.com jcarter@resultant.com" at bounding box center [379, 316] width 315 height 39
click at [279, 317] on p "Jess Carter" at bounding box center [307, 321] width 74 height 8
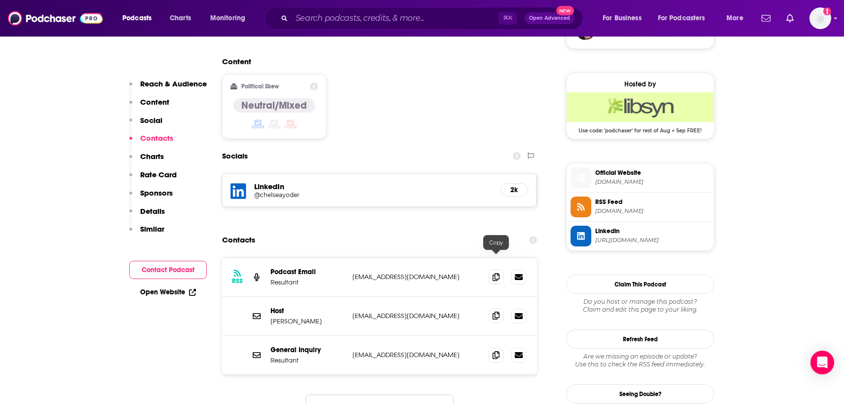
click at [495, 308] on span at bounding box center [495, 315] width 15 height 15
click at [338, 230] on div "Contacts" at bounding box center [379, 239] width 315 height 19
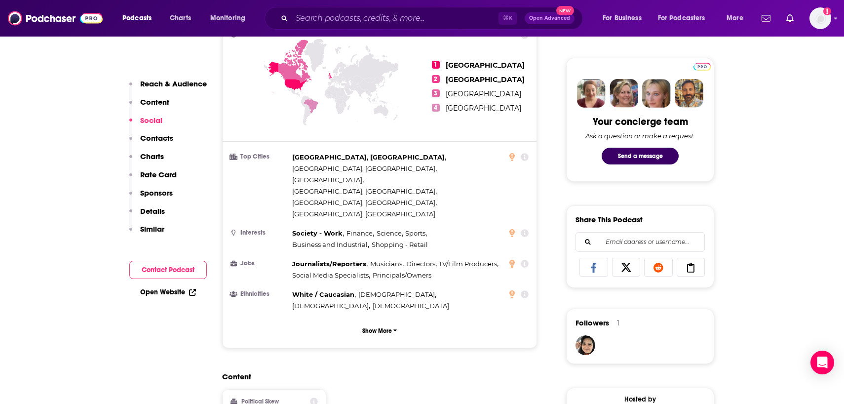
scroll to position [0, 0]
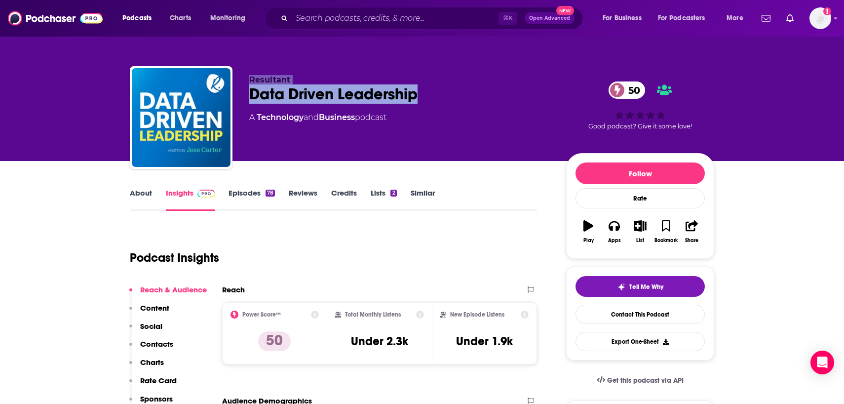
drag, startPoint x: 427, startPoint y: 96, endPoint x: 232, endPoint y: 96, distance: 195.4
click at [232, 96] on div "Resultant Data Driven Leadership 50 A Technology and Business podcast 50 Good p…" at bounding box center [422, 119] width 584 height 107
click at [250, 96] on div "Data Driven Leadership 50" at bounding box center [399, 93] width 301 height 19
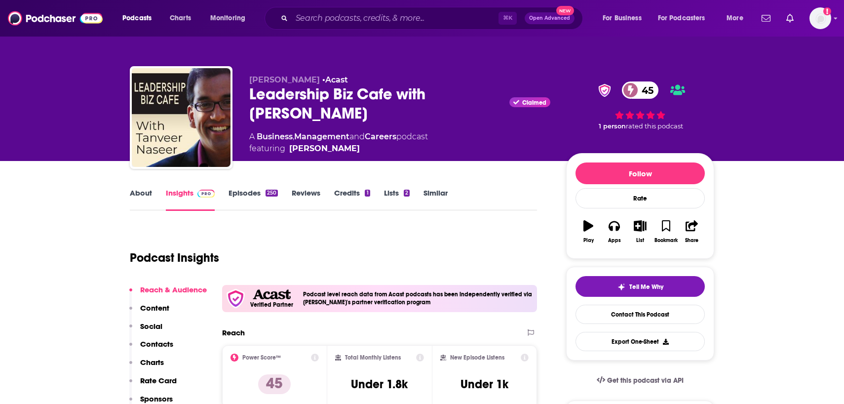
click at [149, 200] on link "About" at bounding box center [141, 199] width 22 height 23
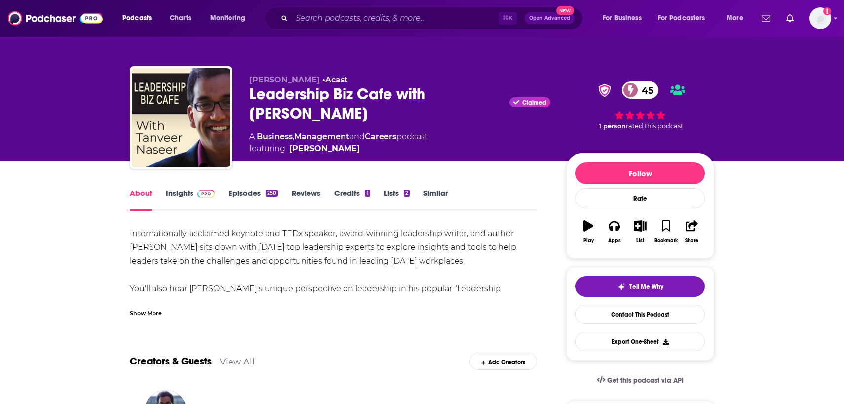
click at [151, 307] on div "Show More" at bounding box center [333, 308] width 407 height 17
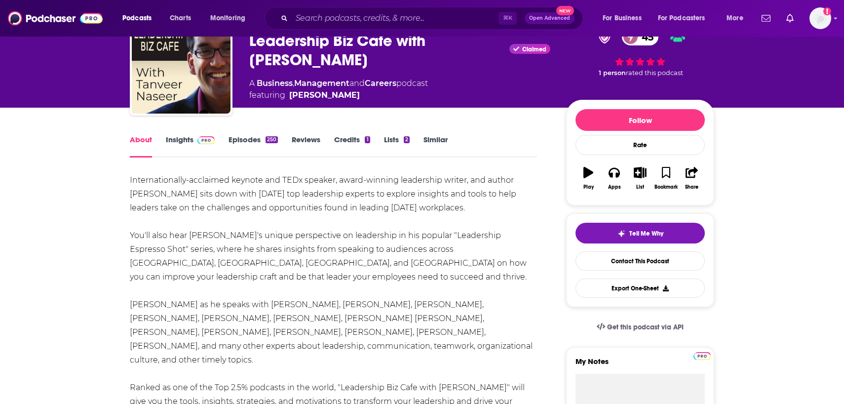
scroll to position [55, 0]
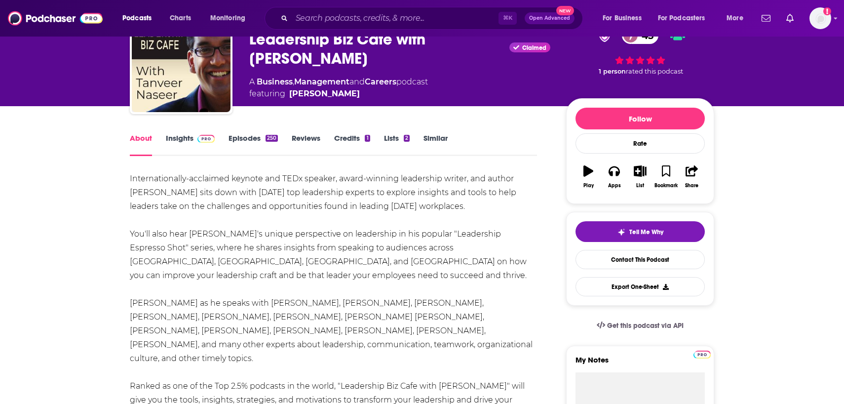
click at [184, 137] on link "Insights" at bounding box center [190, 144] width 49 height 23
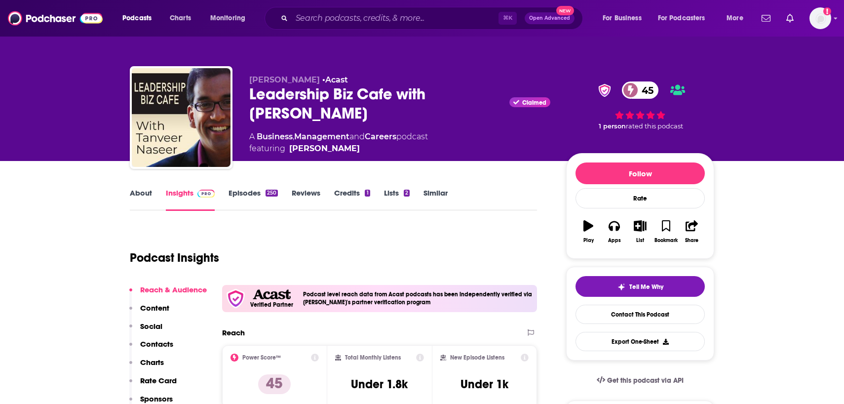
click at [138, 191] on link "About" at bounding box center [141, 199] width 22 height 23
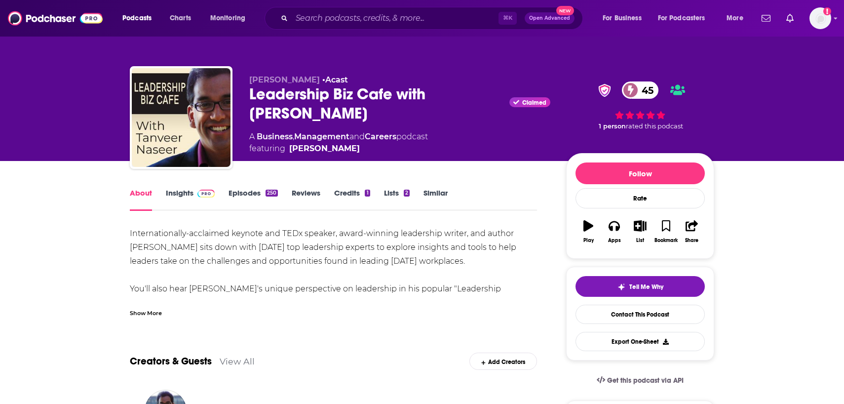
click at [149, 311] on div "Show More" at bounding box center [146, 311] width 32 height 9
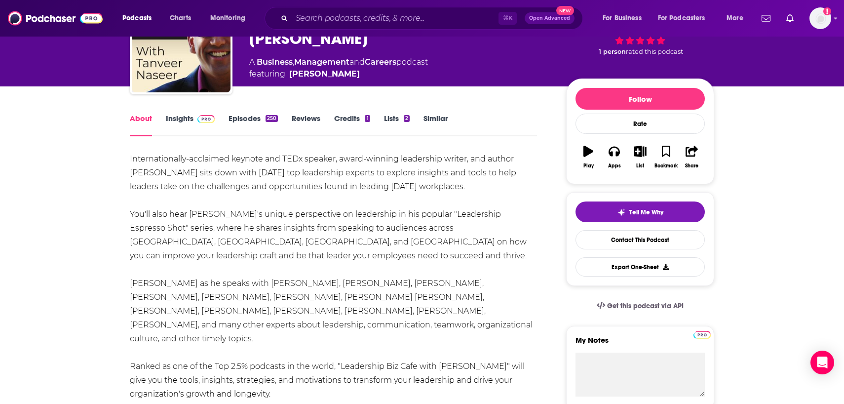
scroll to position [4, 0]
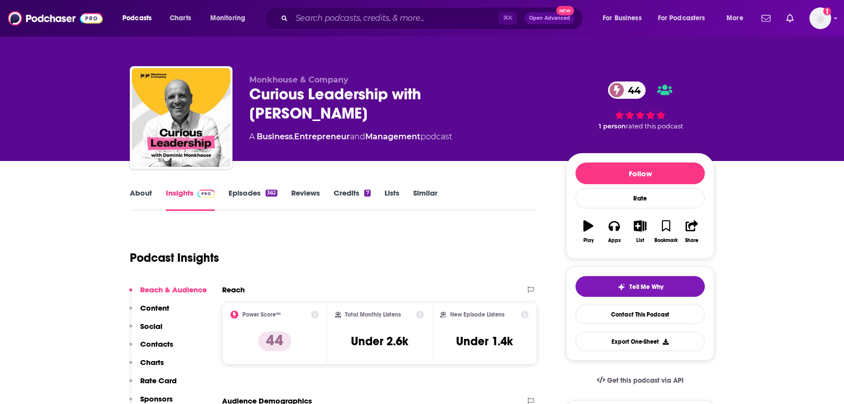
click at [144, 191] on link "About" at bounding box center [141, 199] width 22 height 23
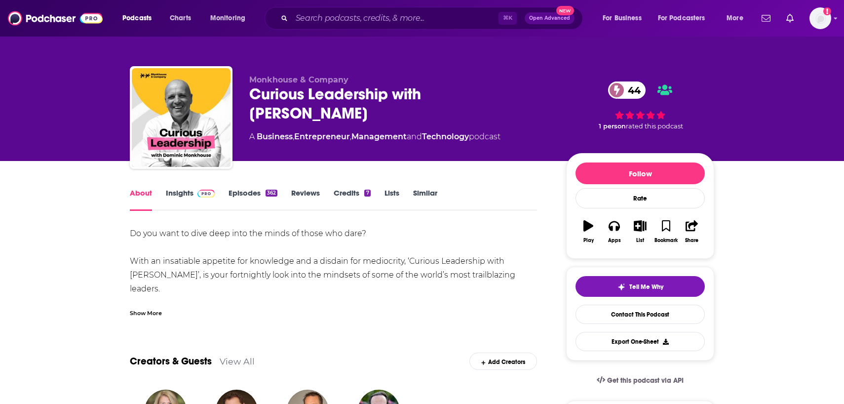
click at [154, 310] on div "Show More" at bounding box center [146, 311] width 32 height 9
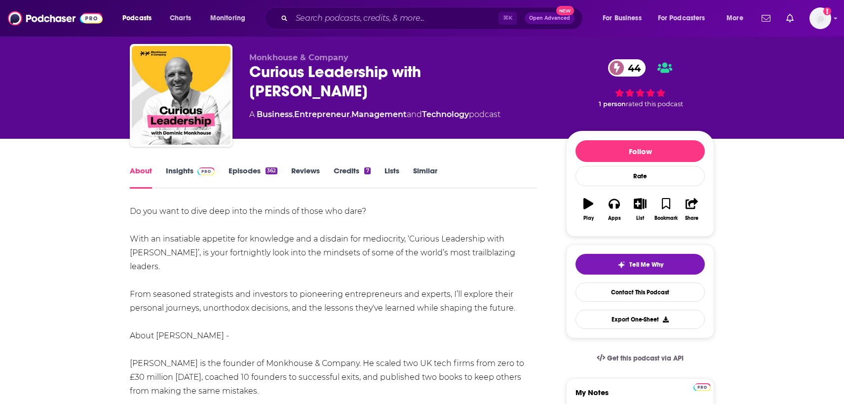
scroll to position [23, 0]
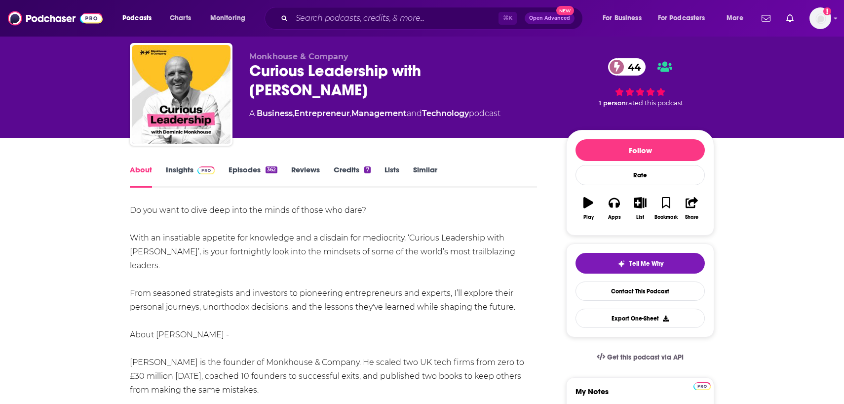
drag, startPoint x: 349, startPoint y: 97, endPoint x: 245, endPoint y: 75, distance: 106.3
click at [245, 75] on div "Monkhouse & Company Curious Leadership with [PERSON_NAME] 44 A Business , Entre…" at bounding box center [422, 96] width 584 height 107
copy h1 "Curious Leadership with [PERSON_NAME]"
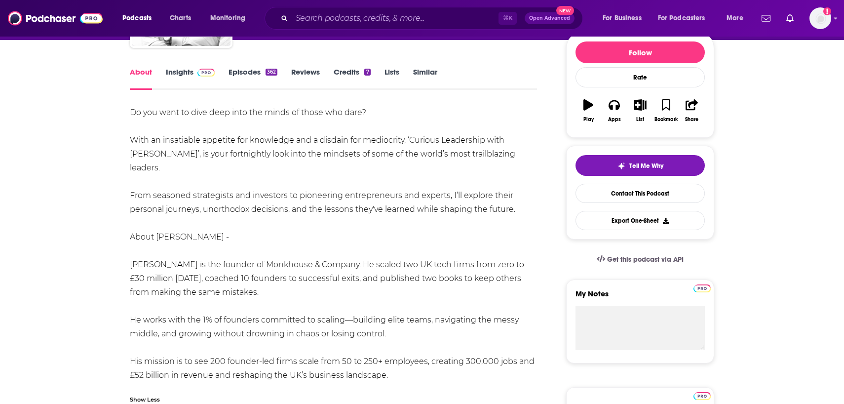
scroll to position [120, 0]
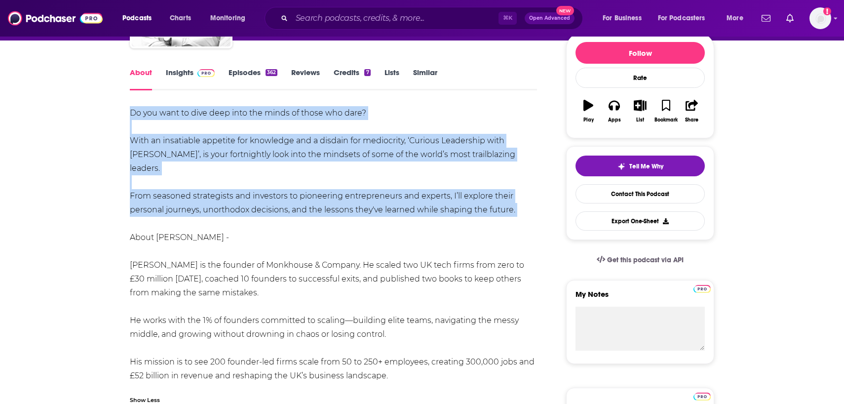
drag, startPoint x: 499, startPoint y: 217, endPoint x: 125, endPoint y: 113, distance: 388.1
copy div "Do you want to dive deep into the minds of those who dare? With an insatiable a…"
click at [177, 69] on link "Insights" at bounding box center [190, 79] width 49 height 23
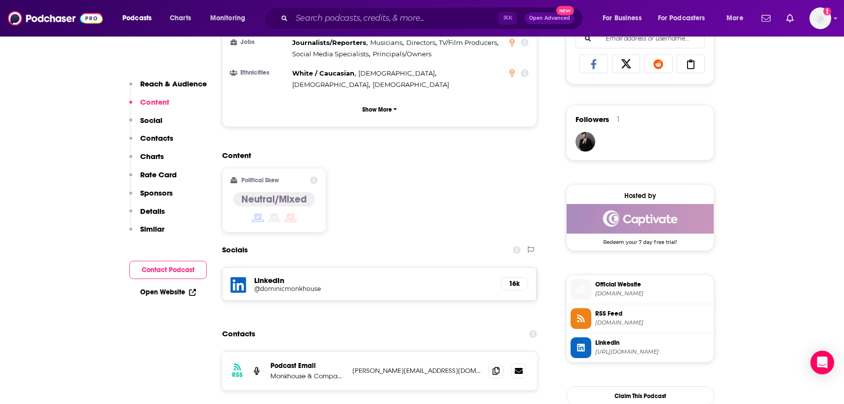
scroll to position [657, 0]
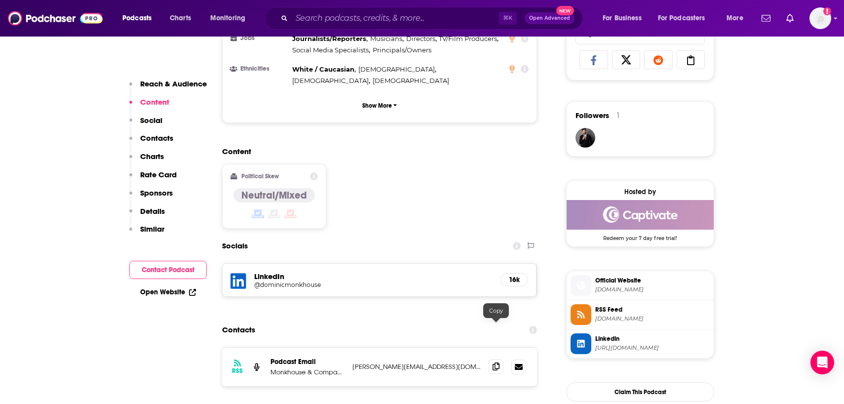
click at [498, 362] on icon at bounding box center [495, 366] width 7 height 8
